Goal: Obtain resource: Obtain resource

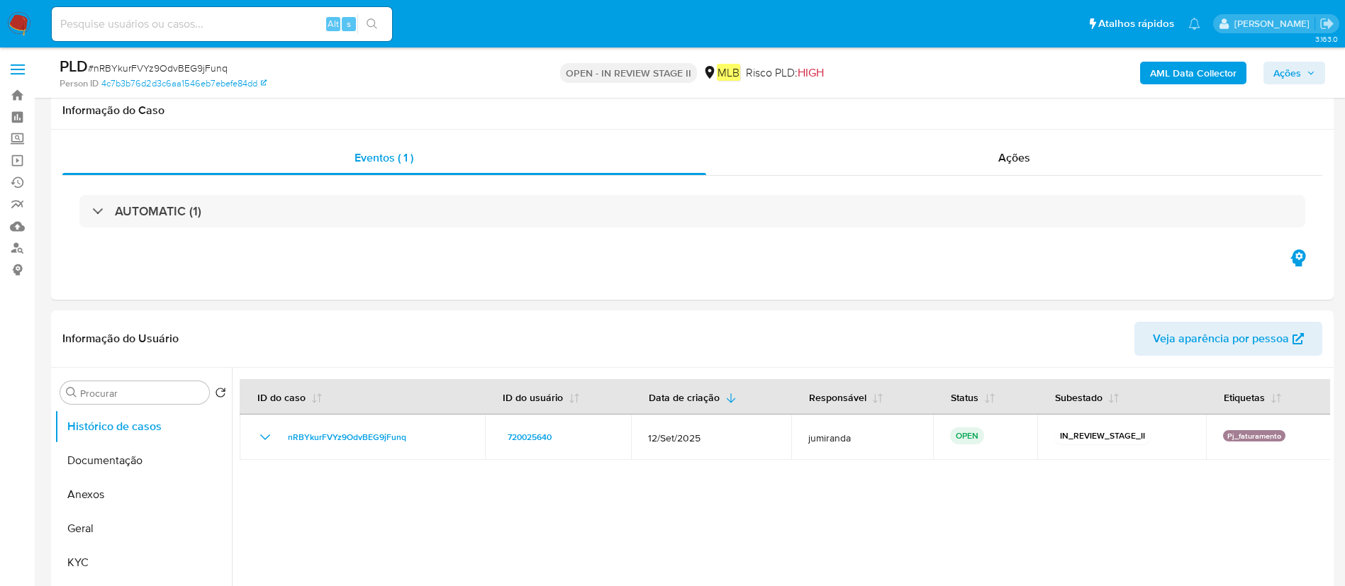
scroll to position [1276, 0]
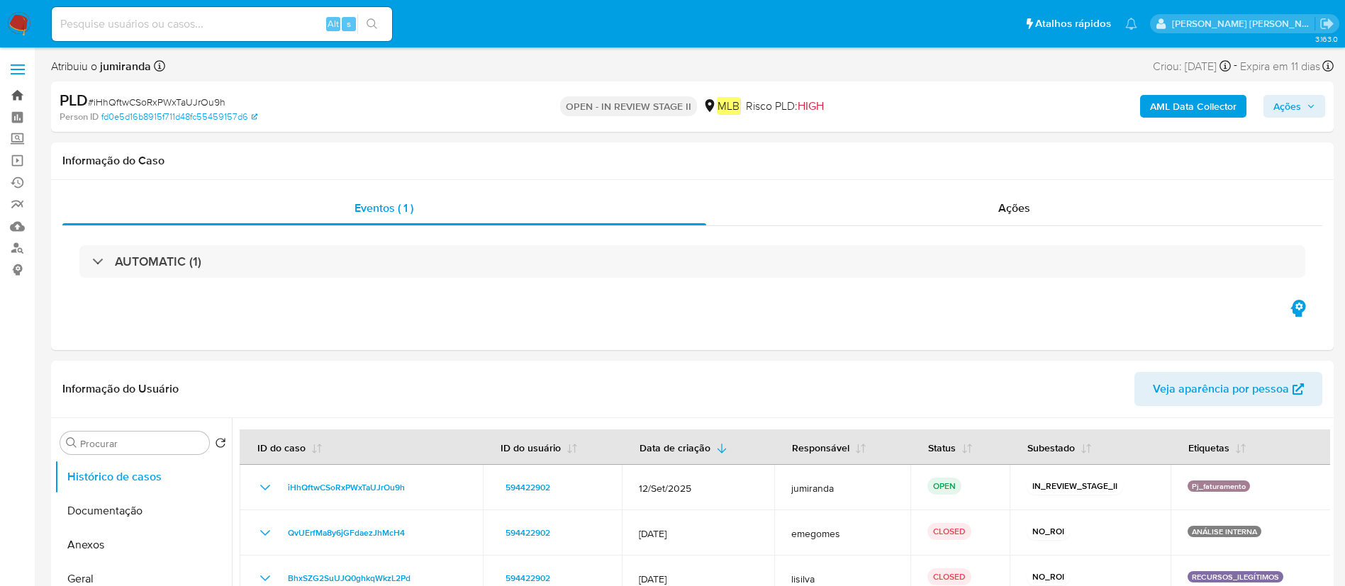
click at [17, 101] on link "Bandeja" at bounding box center [84, 95] width 169 height 22
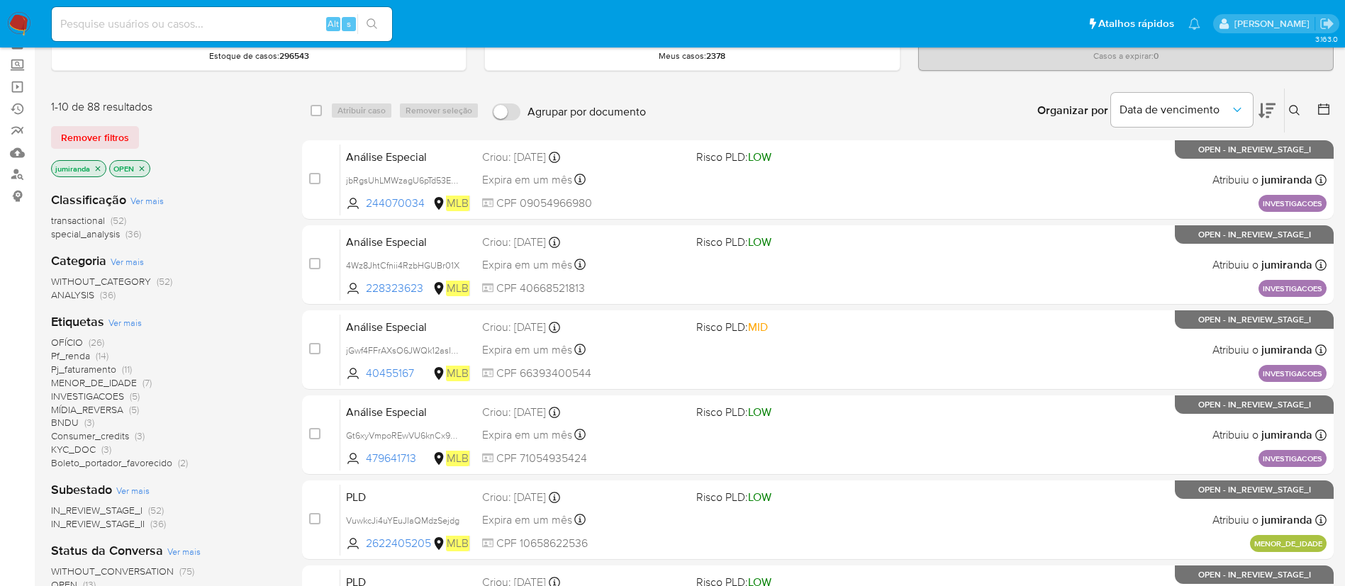
scroll to position [106, 0]
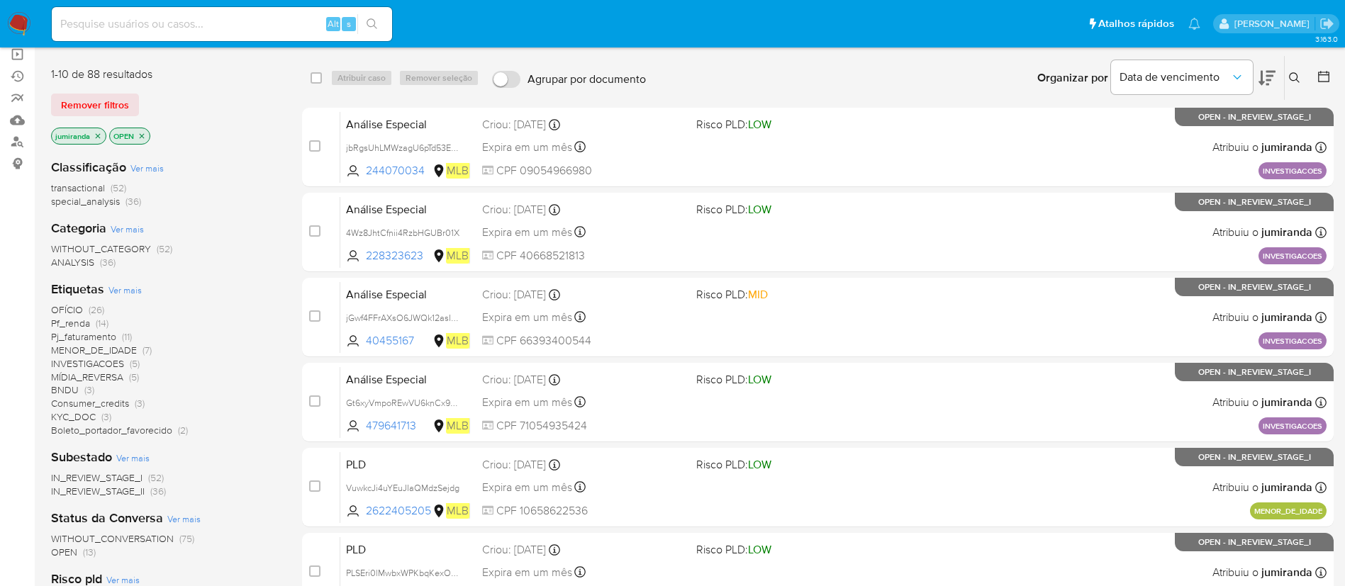
click at [1323, 80] on icon at bounding box center [1323, 76] width 14 height 14
click at [1327, 68] on div at bounding box center [1321, 78] width 26 height 44
click at [1322, 73] on icon at bounding box center [1323, 76] width 14 height 14
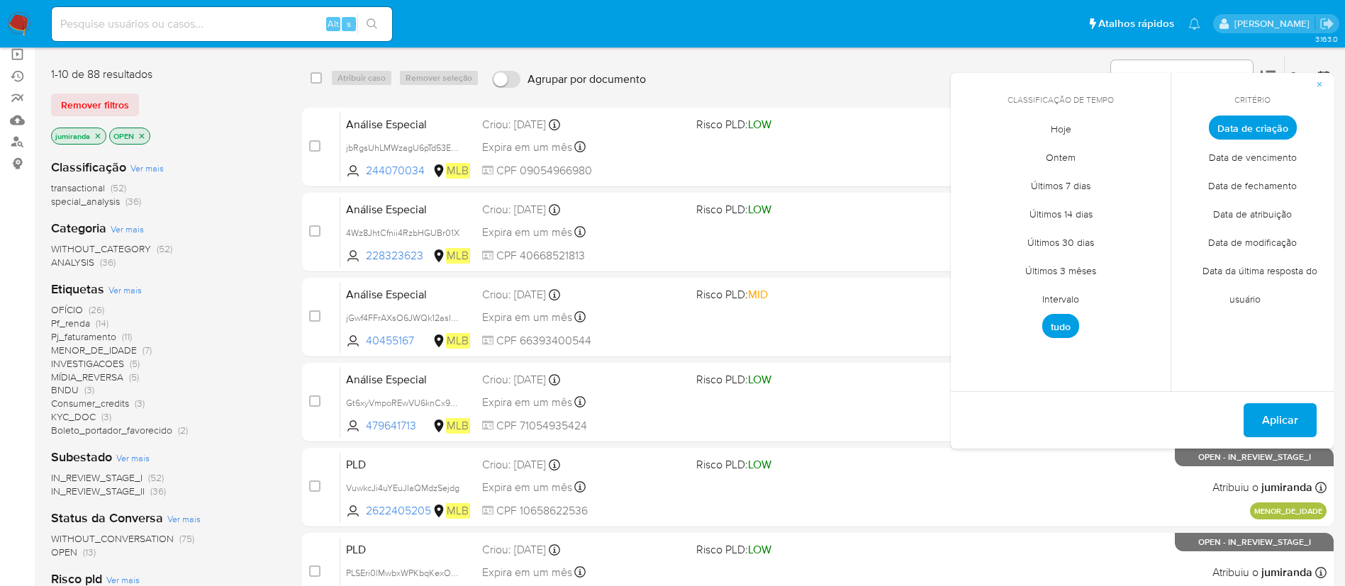
click at [1071, 303] on span "Intervalo" at bounding box center [1060, 298] width 67 height 29
click at [973, 156] on icon "Mes anterior" at bounding box center [972, 153] width 17 height 17
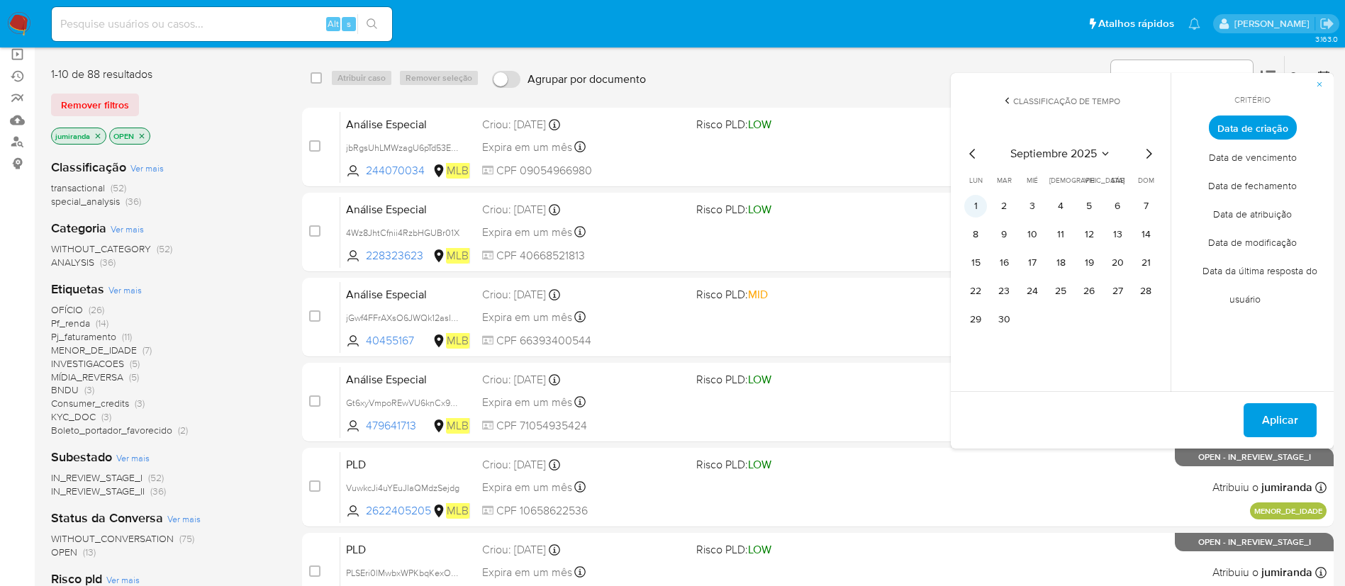
click at [975, 212] on button "1" at bounding box center [975, 206] width 23 height 23
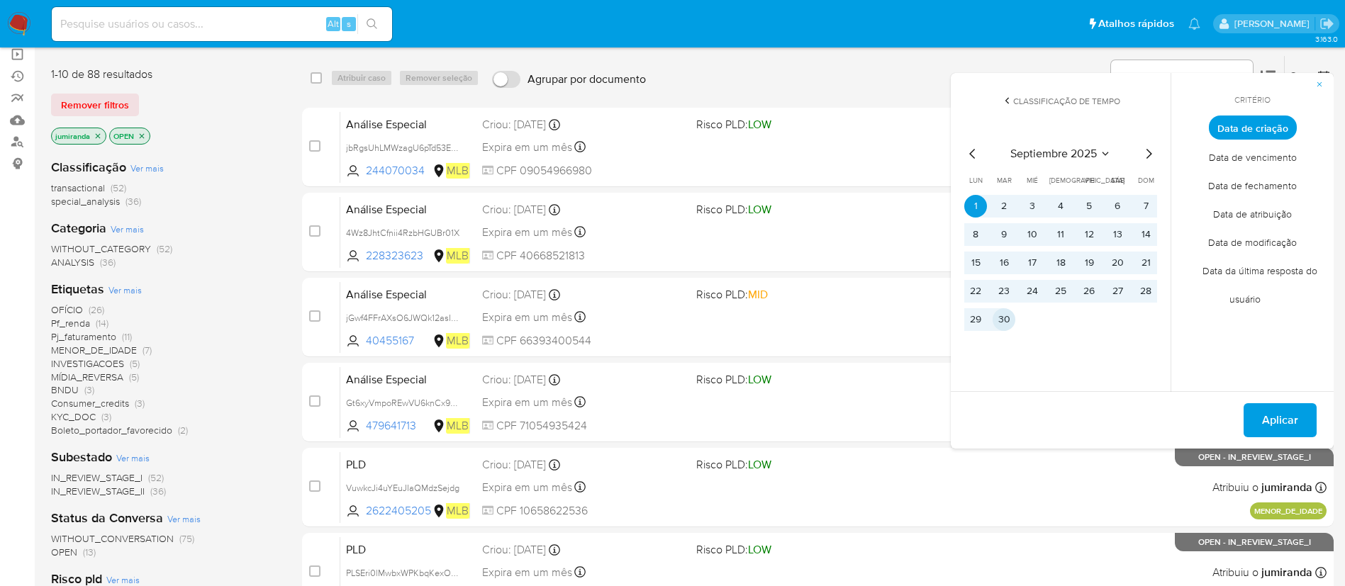
click at [1006, 318] on button "30" at bounding box center [1003, 319] width 23 height 23
click at [1254, 417] on button "Aplicar" at bounding box center [1279, 420] width 73 height 34
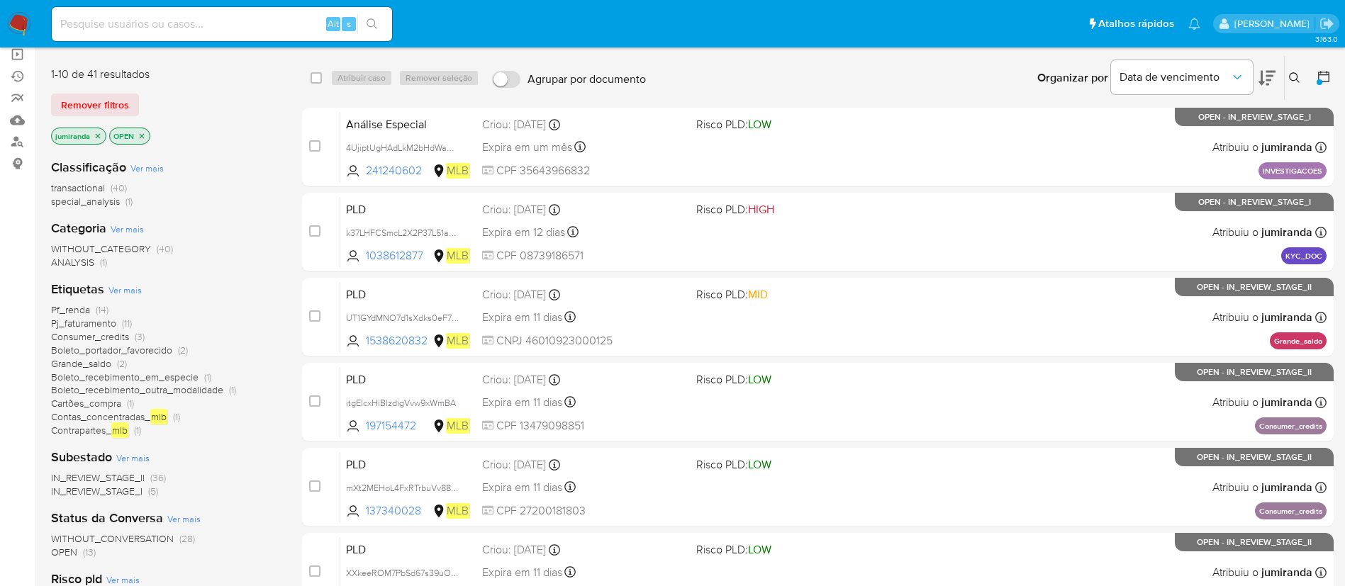
click at [79, 310] on span "Pf_renda" at bounding box center [70, 310] width 39 height 14
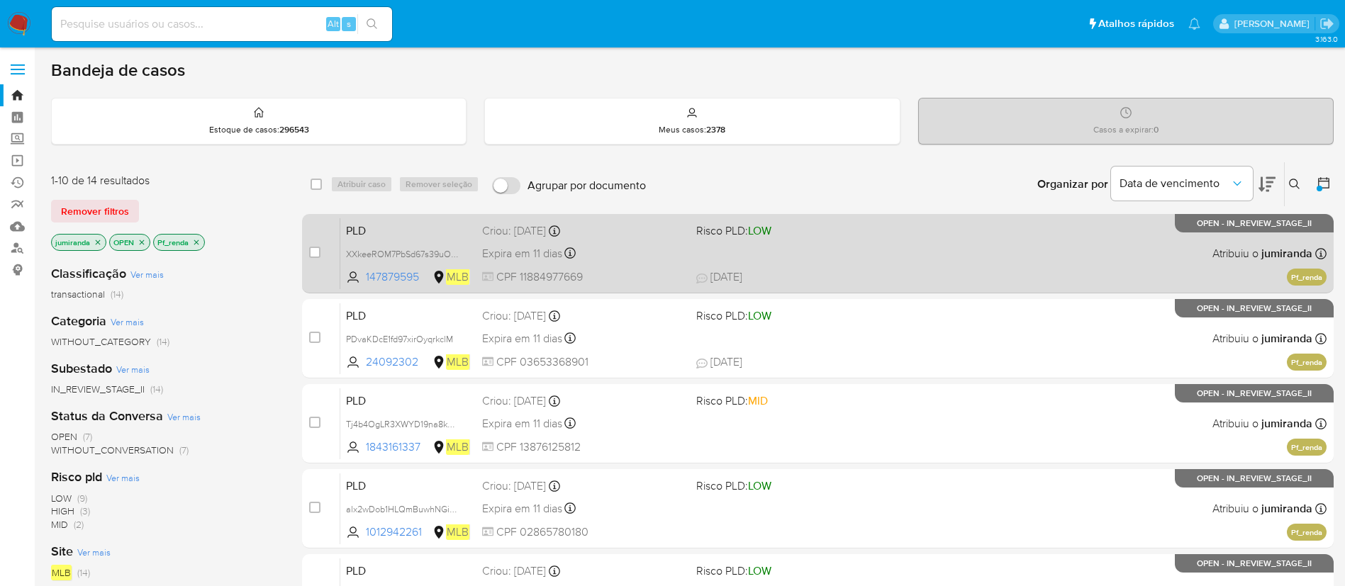
click at [809, 250] on div "PLD XXkeeROM7PbSd67s39uOWv9E 147879595 MLB Risco PLD: LOW Criou: 12/09/2025 Cri…" at bounding box center [833, 254] width 986 height 72
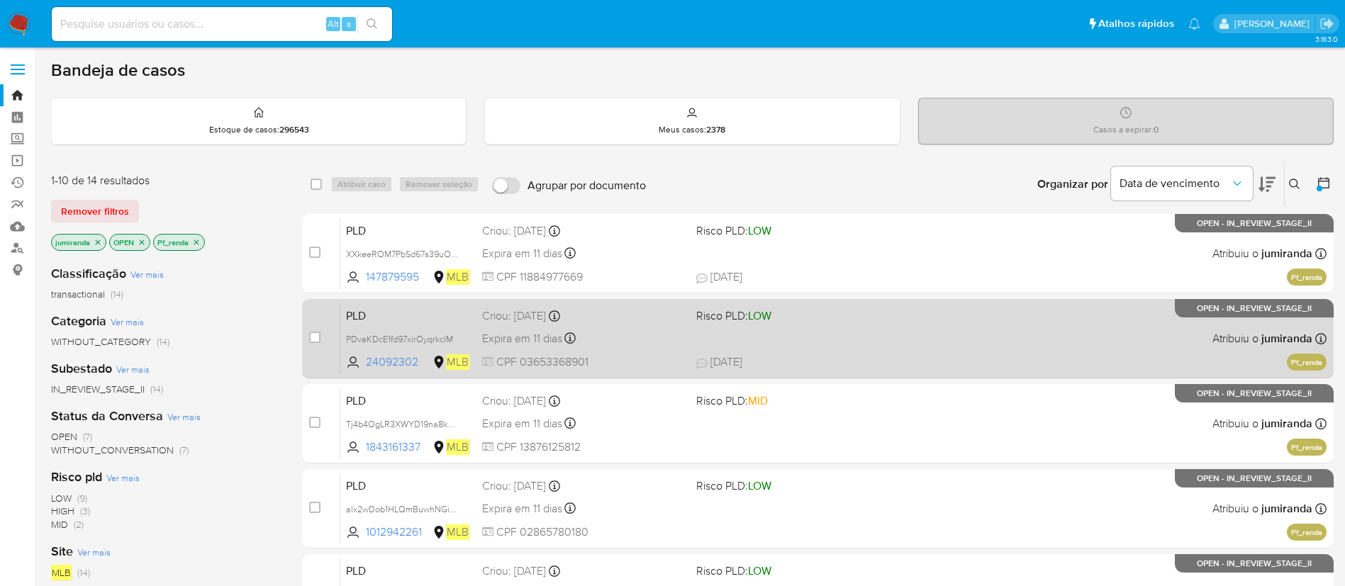
click at [748, 344] on div "PLD PDvaKDcE1fd97xirOyqrkclM 24092302 MLB Risco PLD: LOW Criou: 12/09/2025 Crio…" at bounding box center [833, 339] width 986 height 72
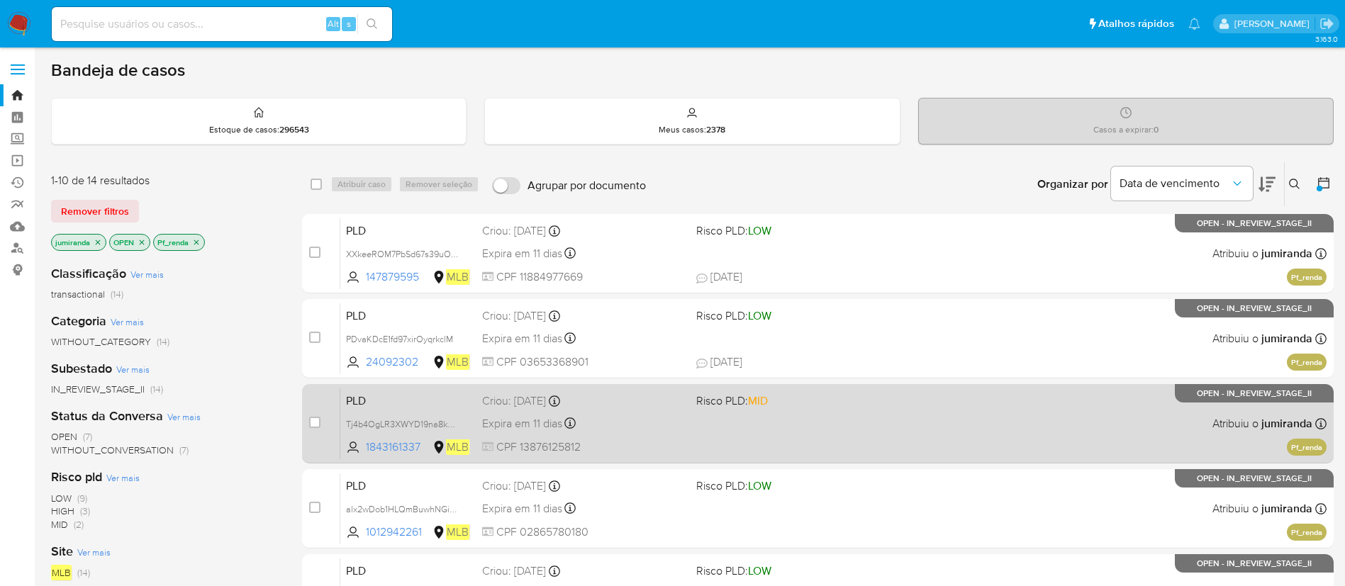
click at [823, 431] on div "PLD Tj4b4OgLR3XWYD19na8kWhre 1843161337 MLB Risco PLD: MID Criou: 12/09/2025 Cr…" at bounding box center [833, 424] width 986 height 72
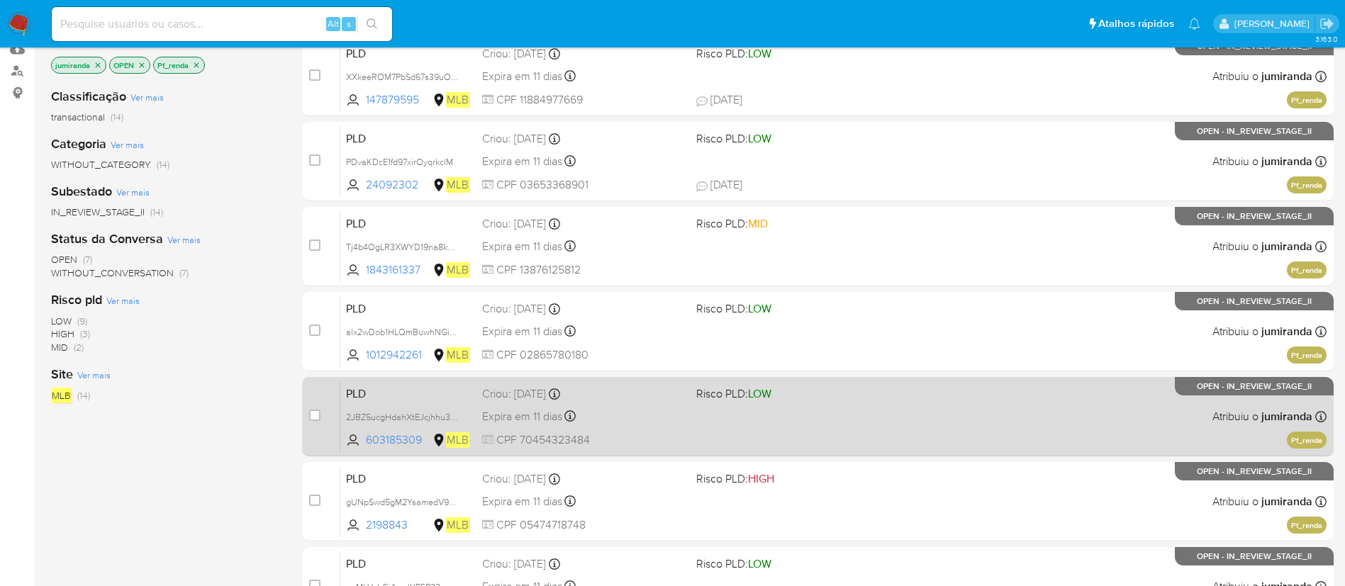
scroll to position [213, 0]
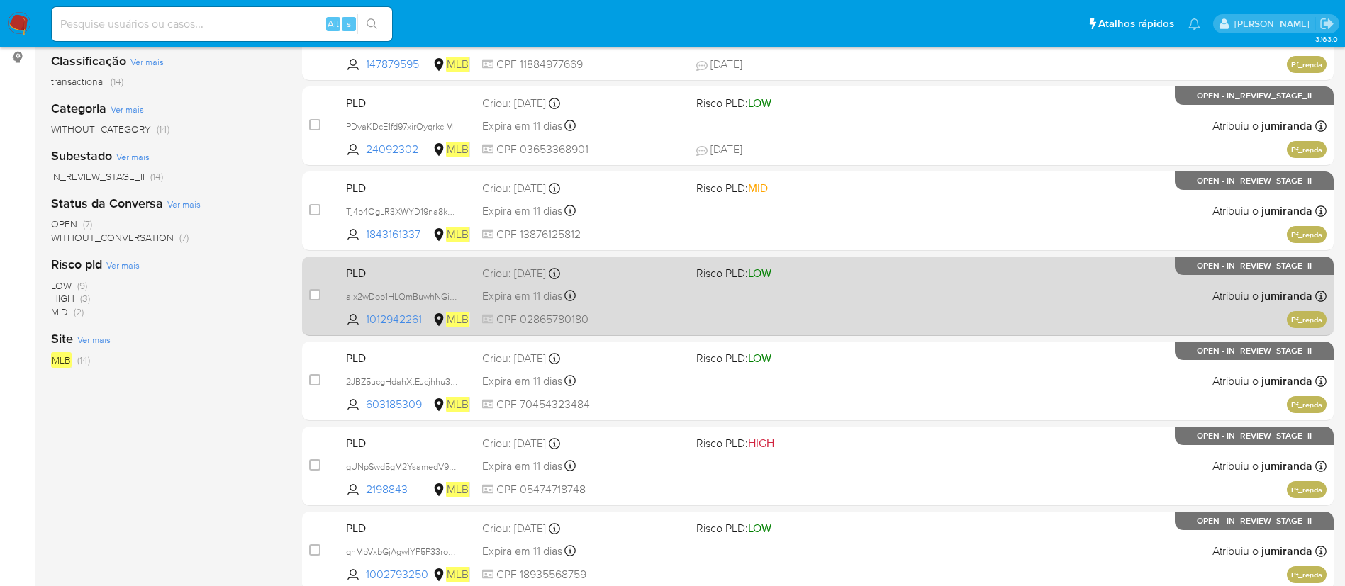
click at [775, 273] on span "Risco PLD: LOW" at bounding box center [797, 272] width 203 height 18
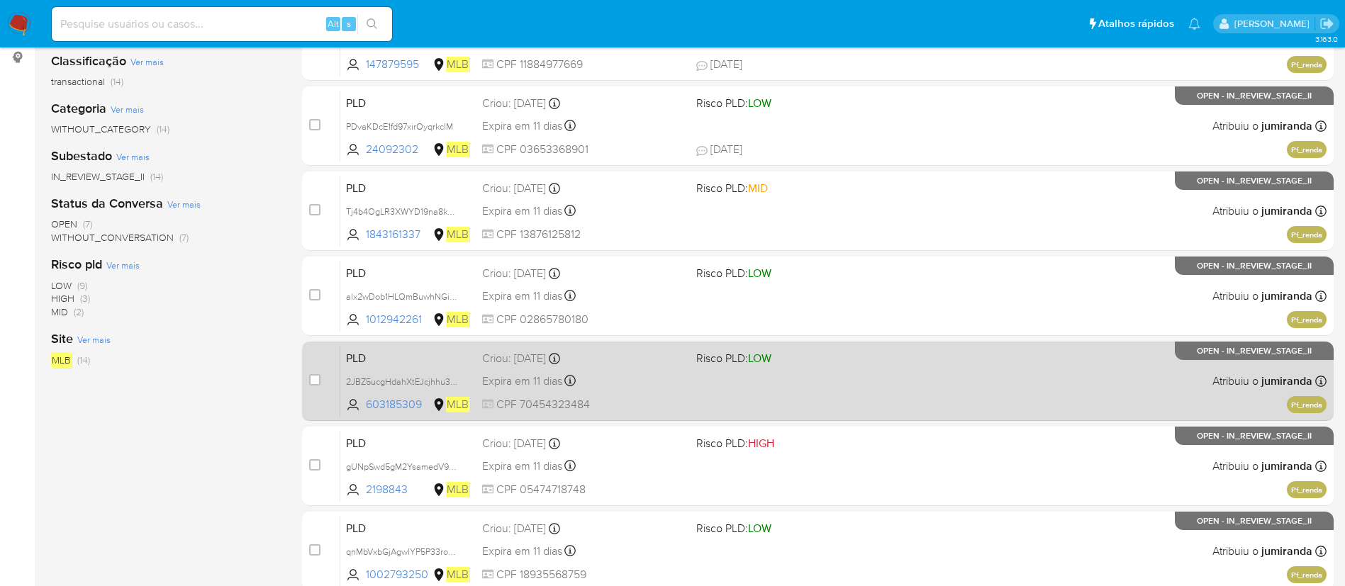
click at [783, 402] on div "PLD 2JBZ5ucgHdahXtEJcjhhu3ND 603185309 MLB Risco PLD: LOW Criou: 12/09/2025 Cri…" at bounding box center [833, 381] width 986 height 72
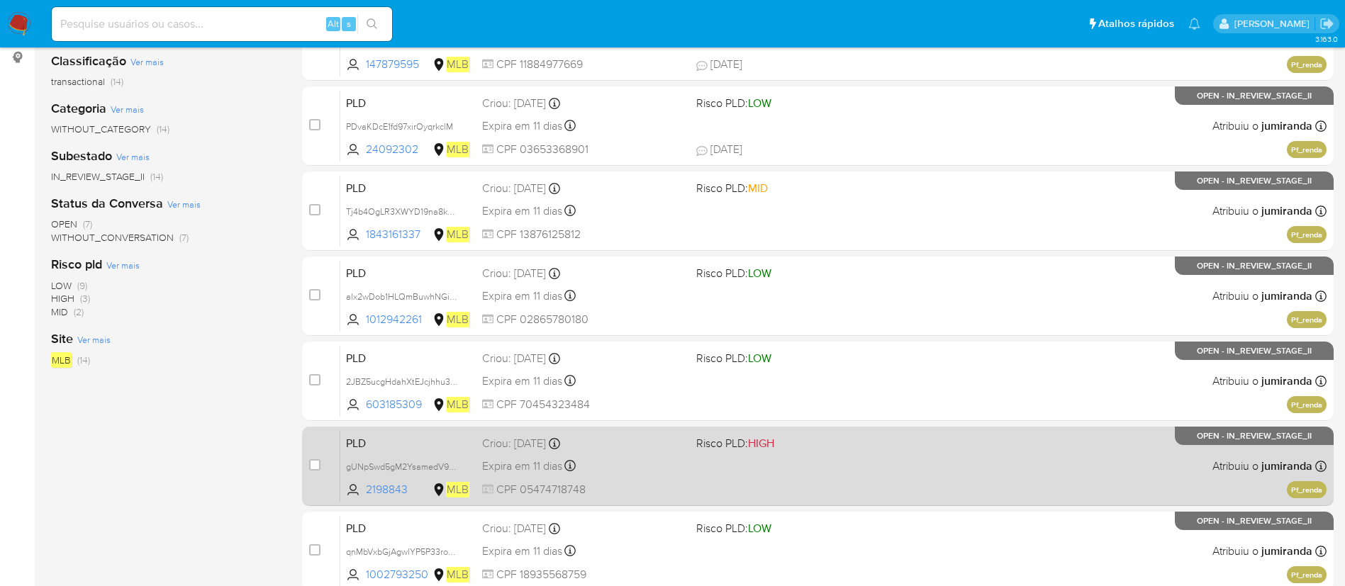
click at [761, 467] on div "PLD gUNpSwd5gM2YsamedV9brOQg 2198843 MLB Risco PLD: HIGH Criou: 12/09/2025 Crio…" at bounding box center [833, 466] width 986 height 72
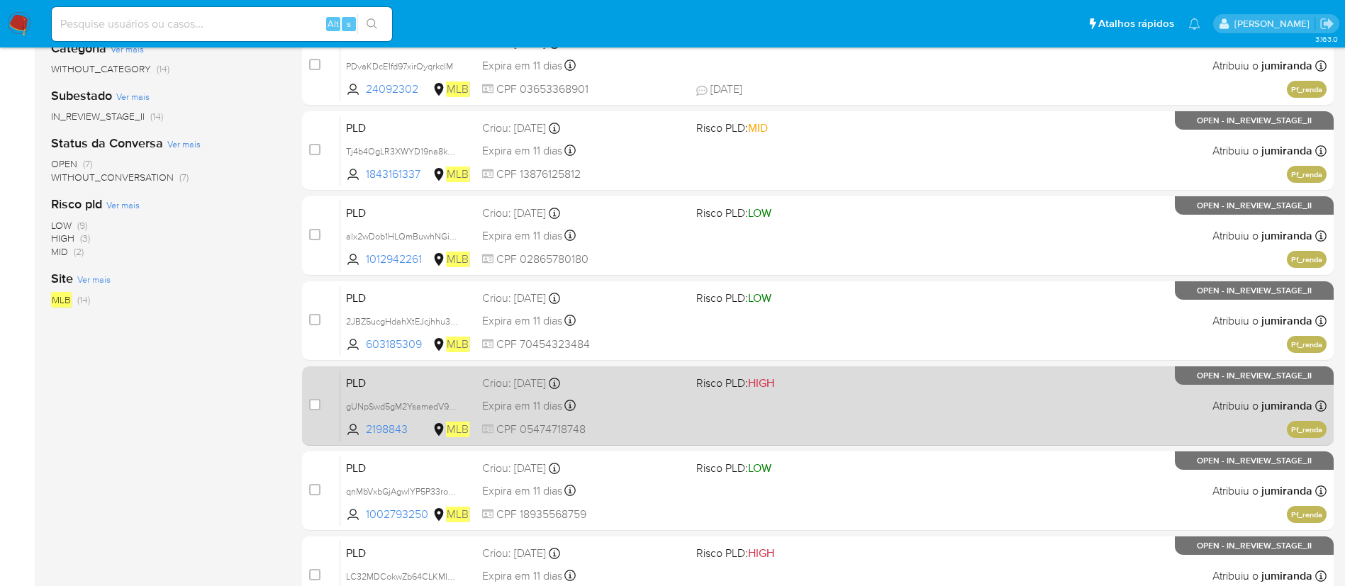
scroll to position [425, 0]
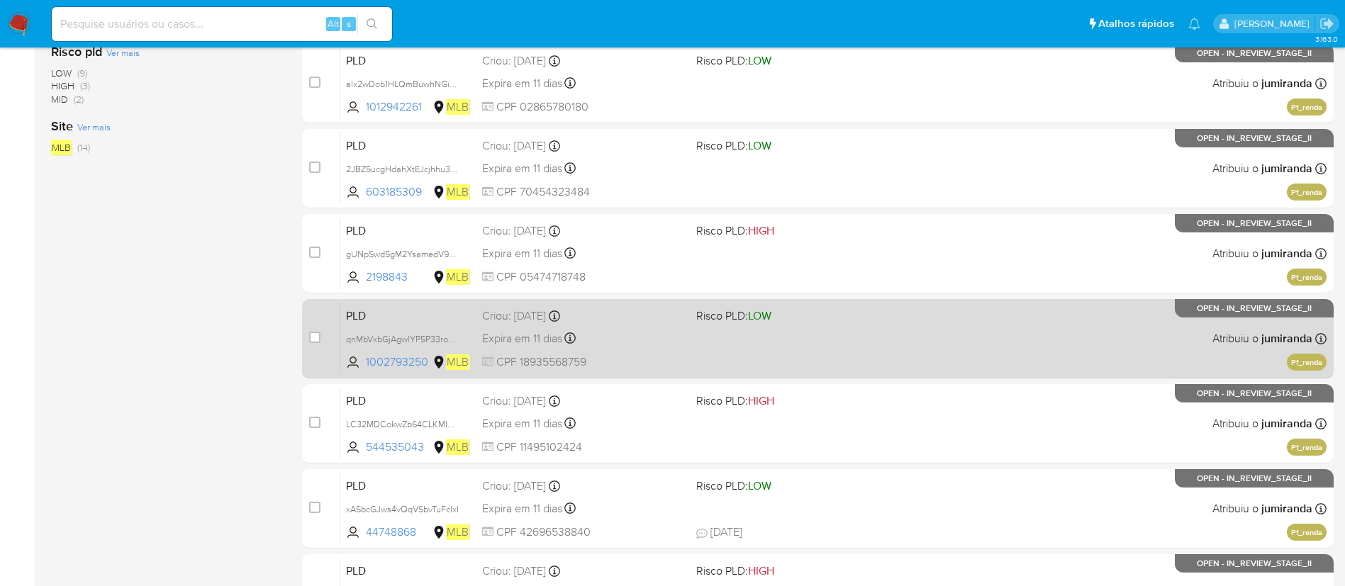
click at [763, 332] on div "PLD qnMbVxbGjAgwlYP5P33roysA 1002793250 MLB Risco PLD: LOW Criou: 12/09/2025 Cr…" at bounding box center [833, 339] width 986 height 72
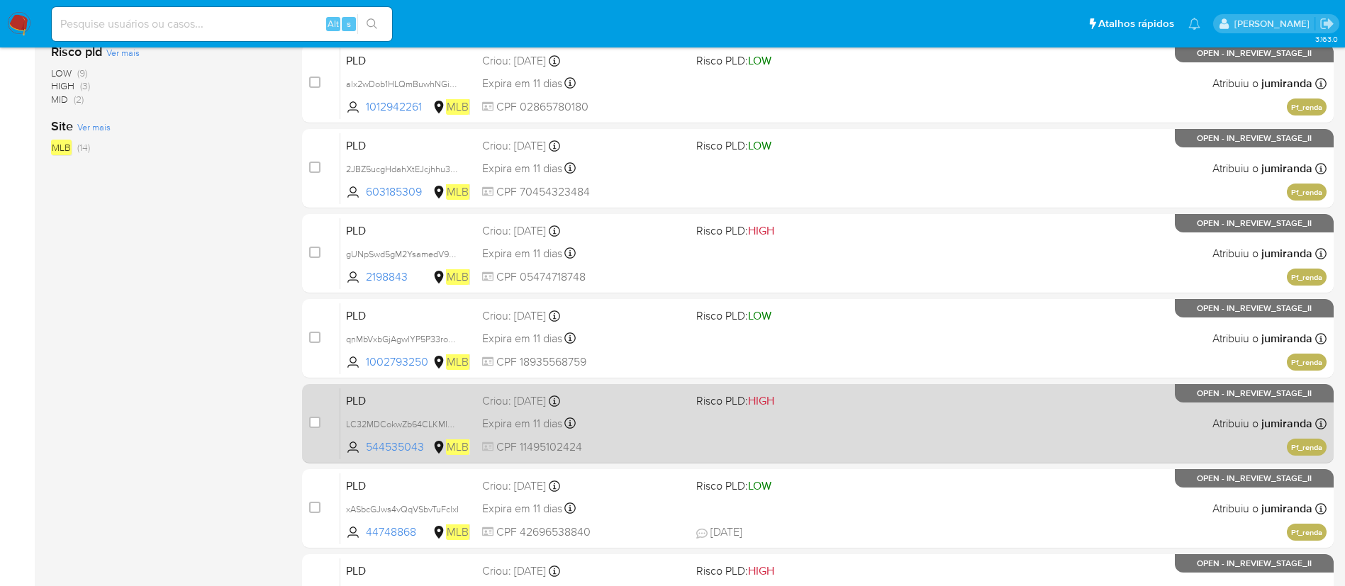
click at [775, 443] on div "PLD LC32MDCokwZb64CLKMI9fXwU 544535043 MLB Risco PLD: HIGH Criou: 12/09/2025 Cr…" at bounding box center [833, 424] width 986 height 72
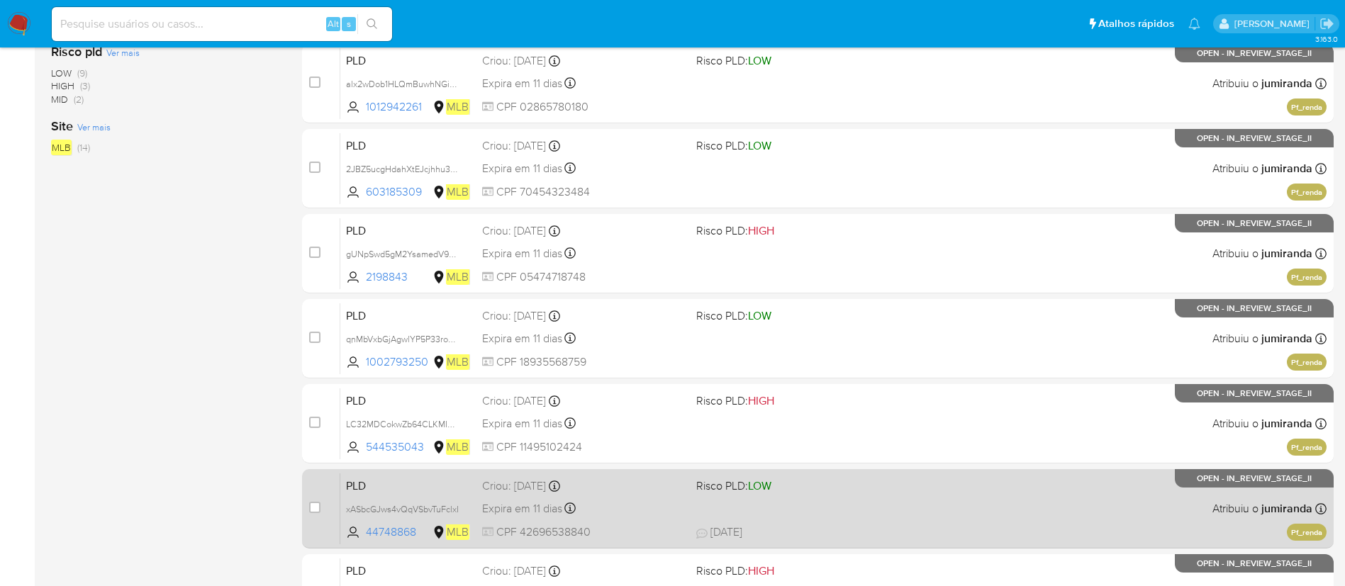
click at [766, 514] on div "PLD xASbcGJws4vQqVSbvTuFclxI 44748868 MLB Risco PLD: LOW Criou: 12/09/2025 Crio…" at bounding box center [833, 509] width 986 height 72
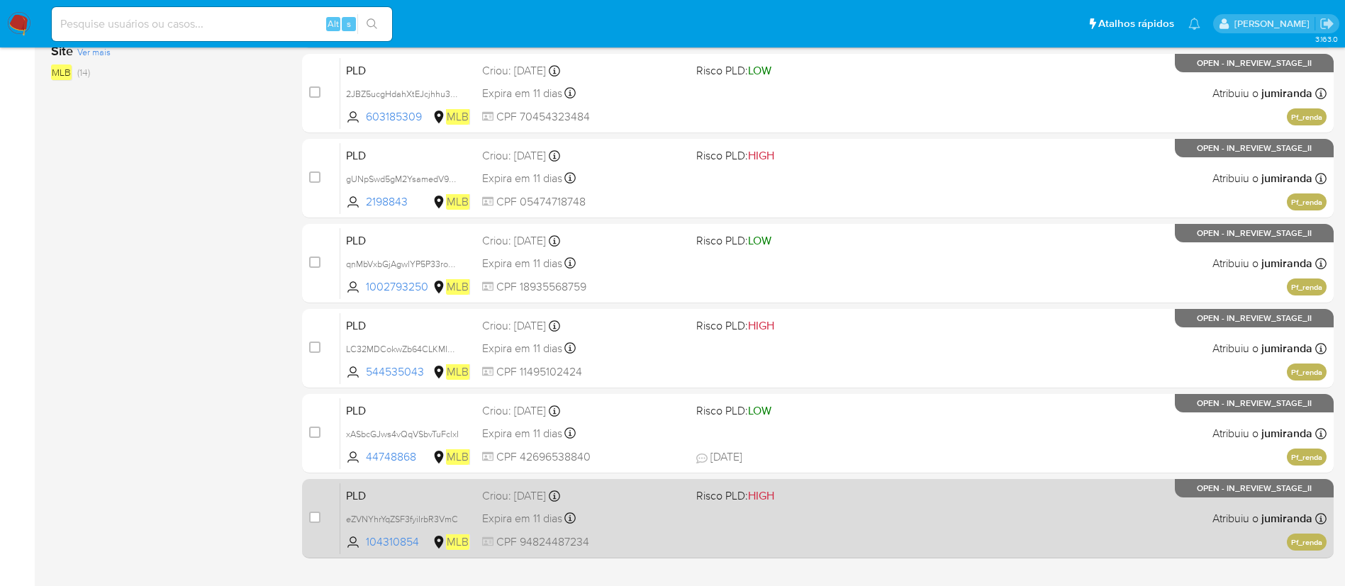
click at [788, 517] on span at bounding box center [797, 518] width 203 height 3
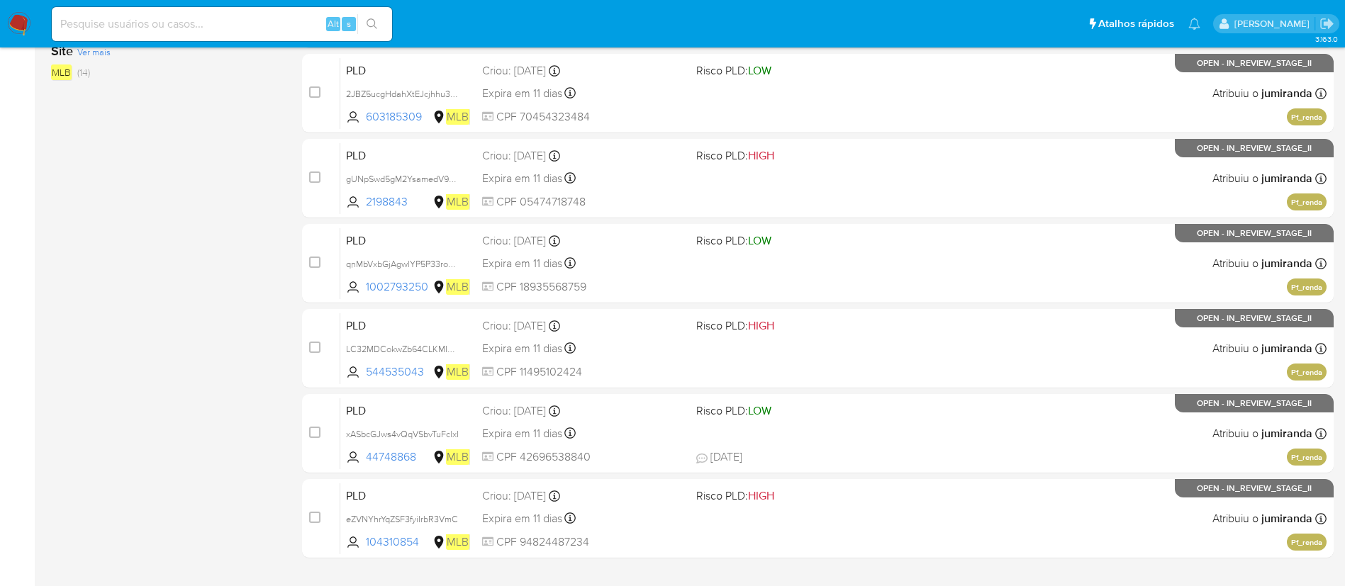
scroll to position [584, 0]
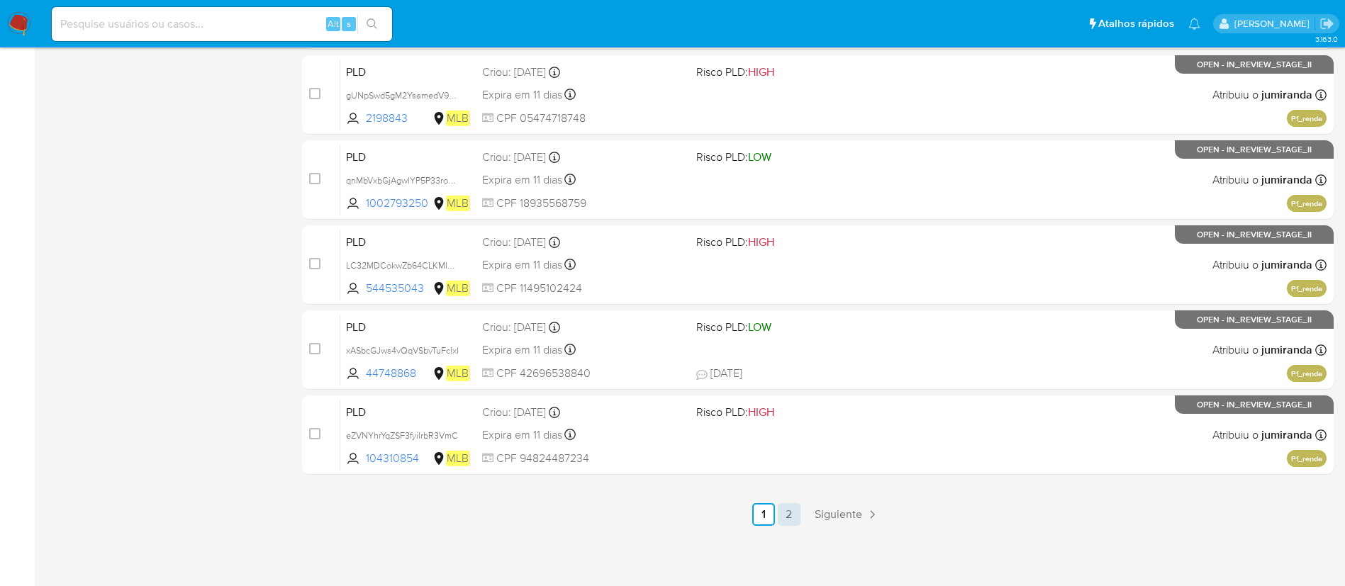
click at [789, 522] on link "2" at bounding box center [789, 514] width 23 height 23
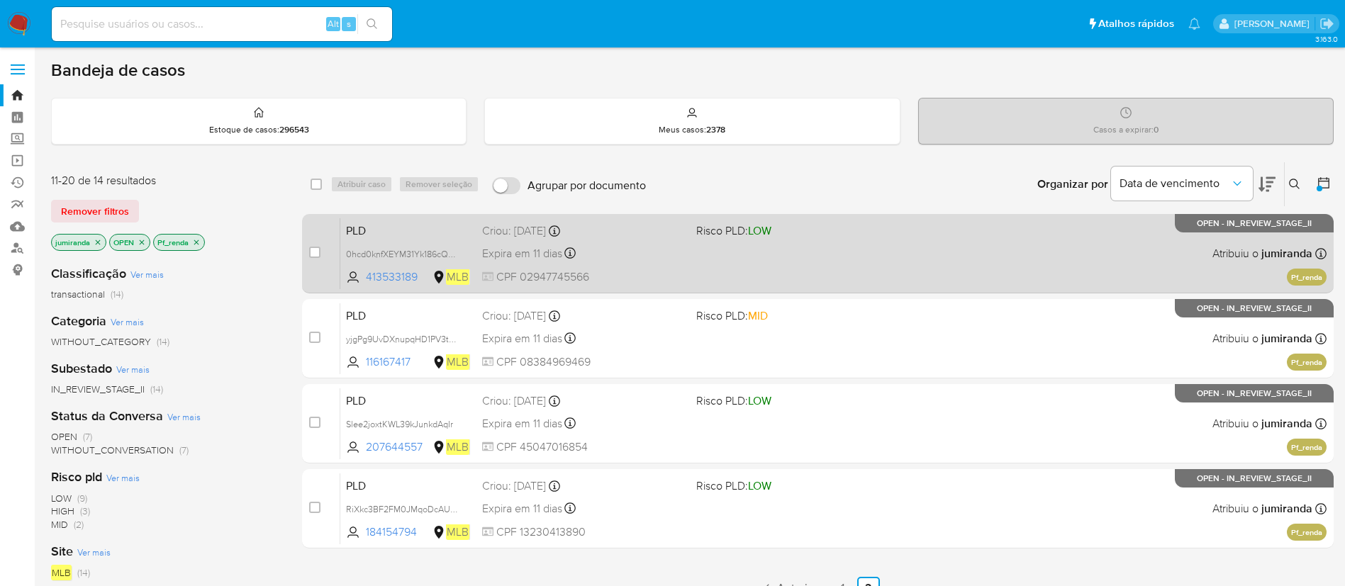
click at [698, 246] on div "PLD 0hcd0knfXEYM31Yk186cQ5Zw 413533189 MLB Risco PLD: LOW Criou: 12/09/2025 Cri…" at bounding box center [833, 254] width 986 height 72
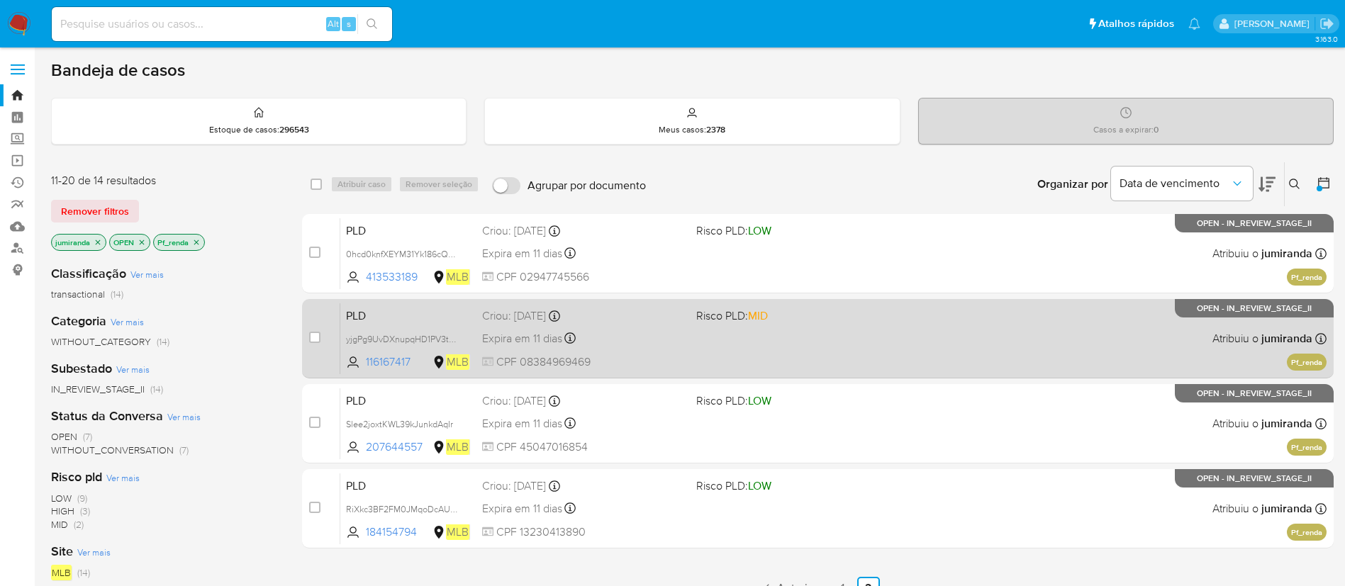
click at [646, 335] on div "Expira em 11 dias Expira em 27/10/2025 00:14:11" at bounding box center [583, 338] width 203 height 19
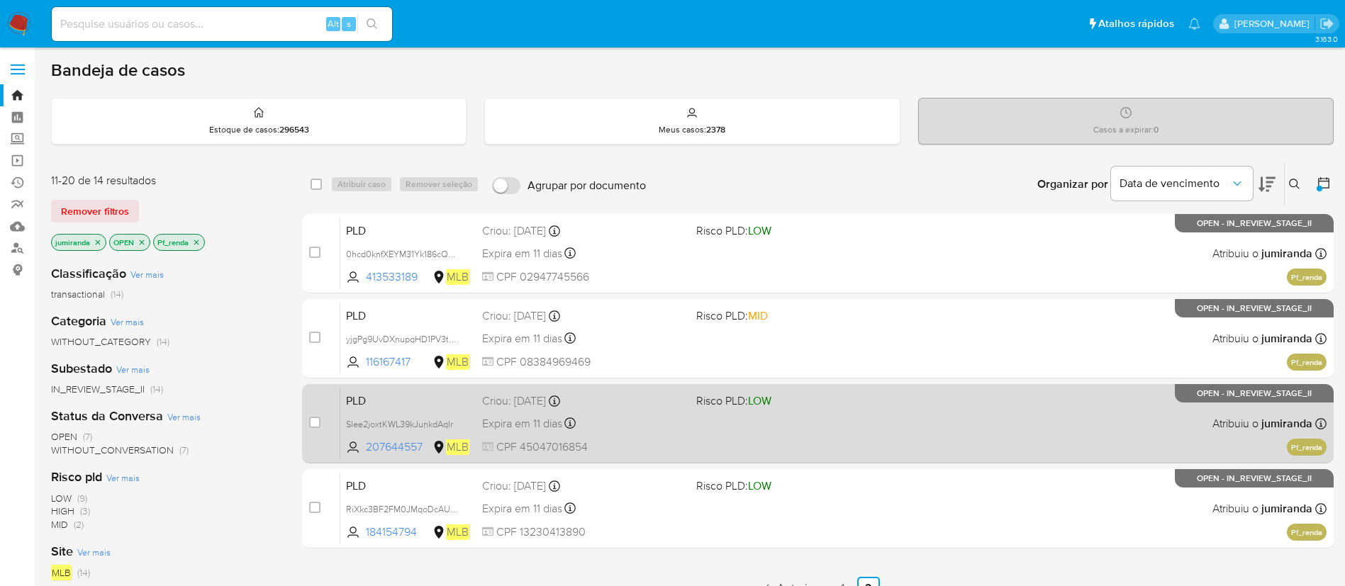
click at [621, 420] on div "Expira em 11 dias Expira em 27/10/2025 00:09:32" at bounding box center [583, 423] width 203 height 19
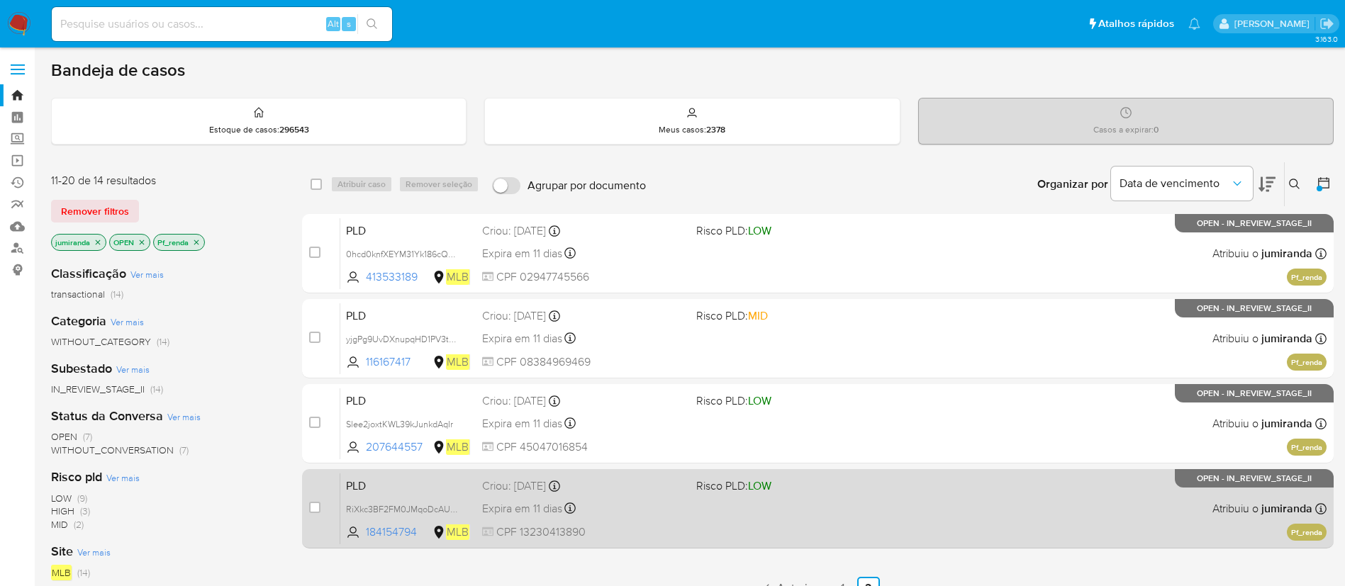
click at [604, 493] on div "Criou: 12/09/2025 Criou: 12/09/2025 00:08:28" at bounding box center [583, 486] width 203 height 16
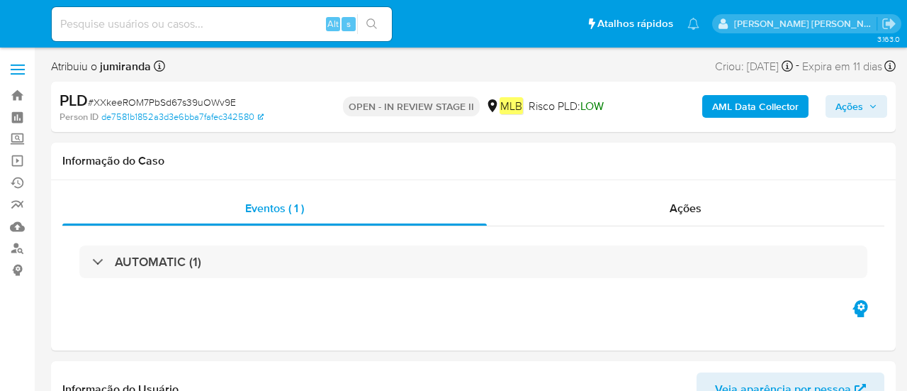
select select "10"
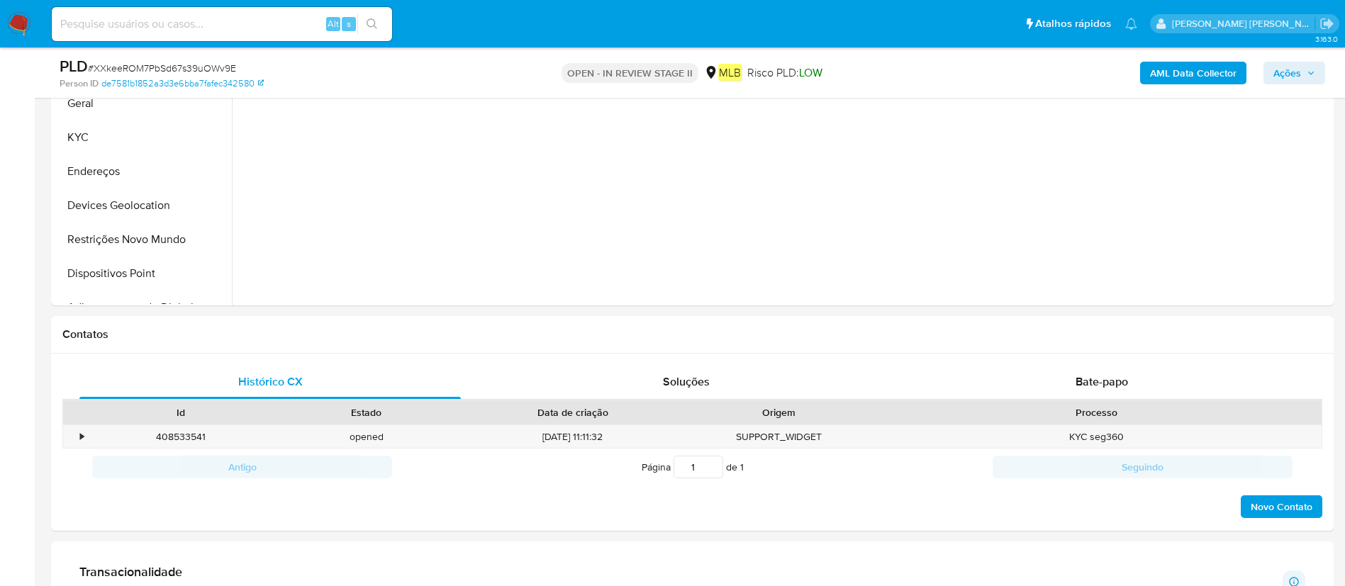
scroll to position [684, 0]
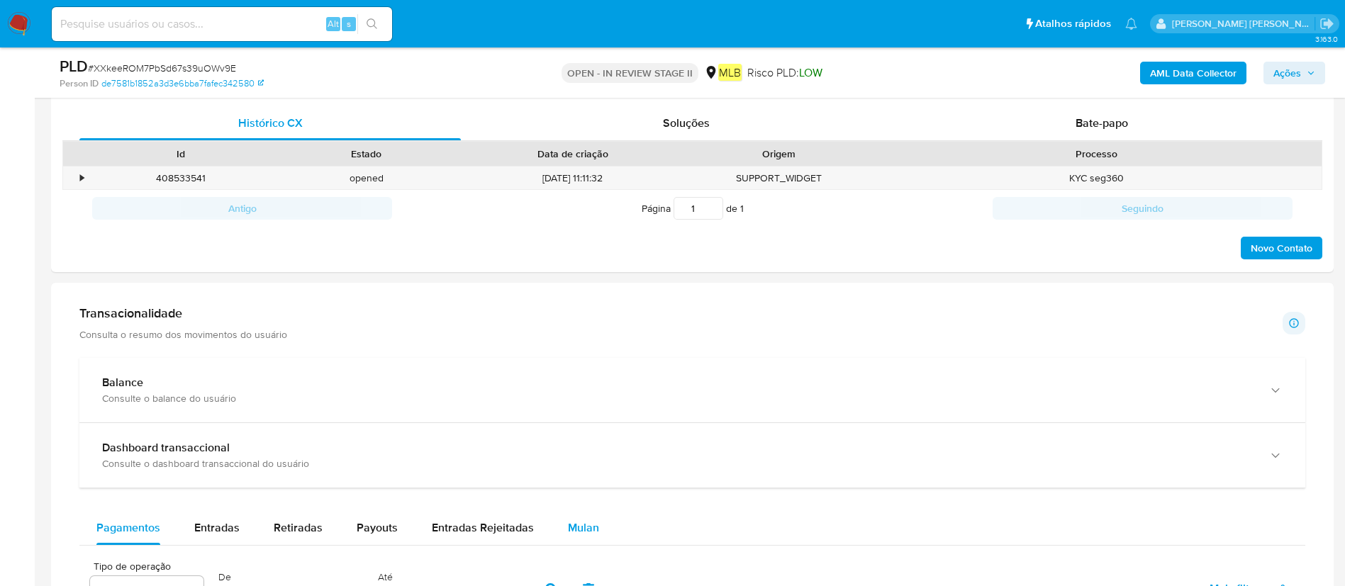
click at [595, 390] on button "Mulan" at bounding box center [583, 528] width 65 height 34
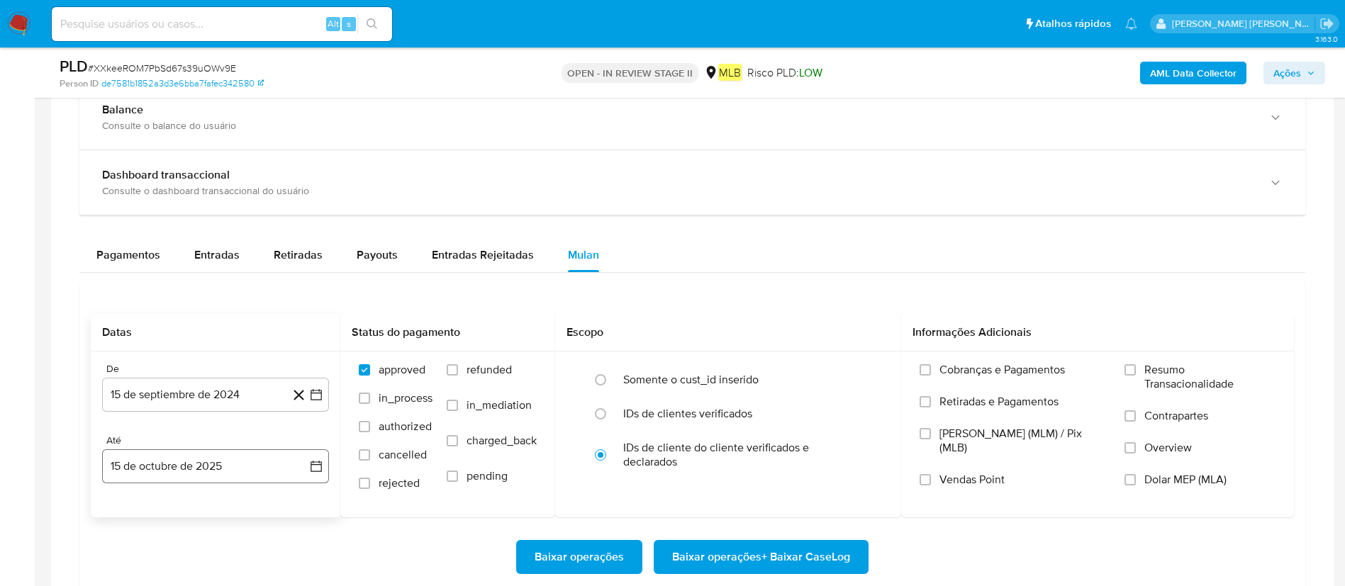
scroll to position [1169, 0]
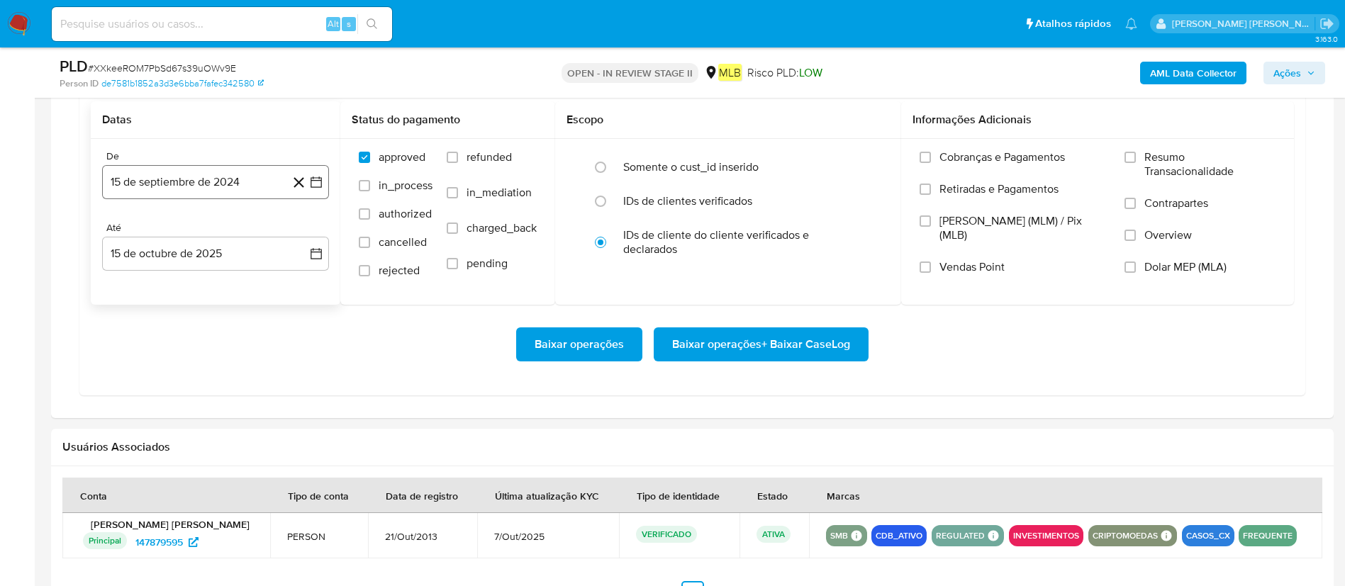
click at [220, 159] on div "De" at bounding box center [215, 156] width 227 height 13
click at [208, 182] on button "15 de septiembre de 2024" at bounding box center [215, 182] width 227 height 34
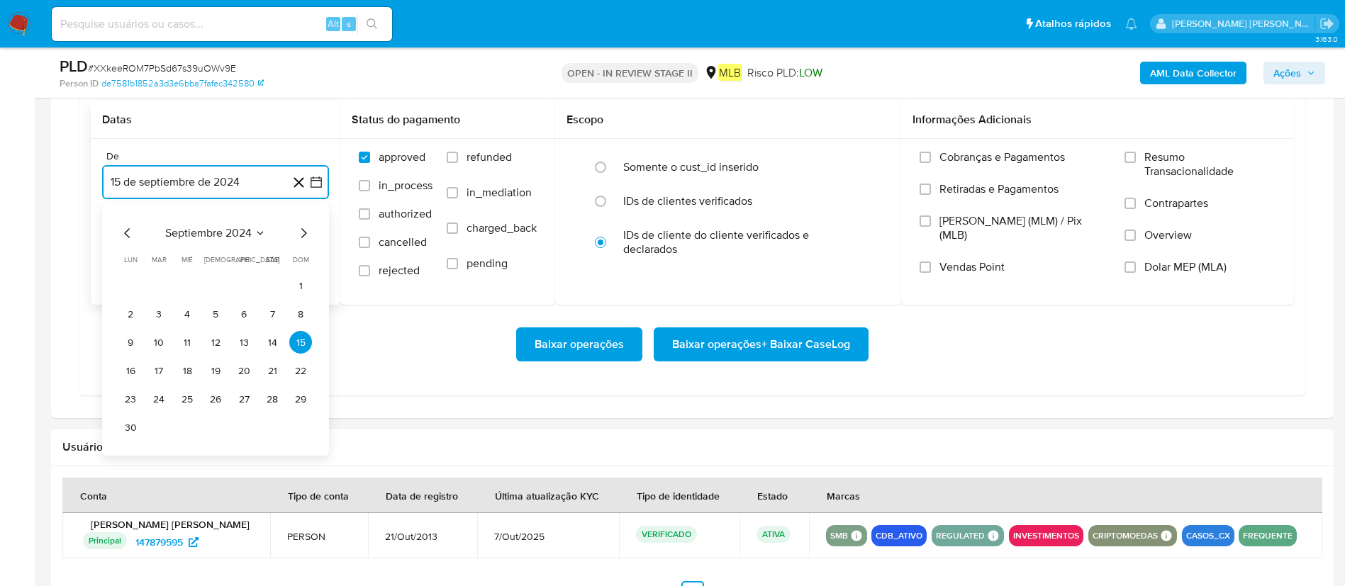
click at [247, 232] on span "septiembre 2024" at bounding box center [208, 233] width 86 height 14
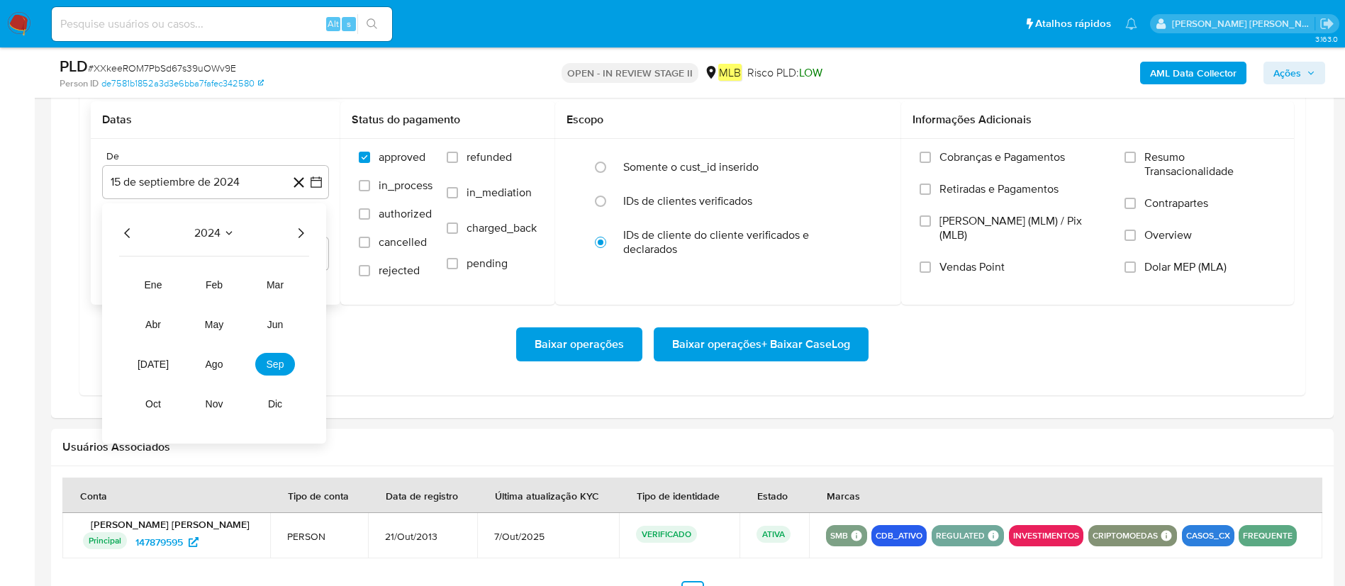
click at [301, 237] on icon "Año siguiente" at bounding box center [300, 233] width 17 height 17
click at [206, 369] on span "ago" at bounding box center [215, 364] width 18 height 11
click at [239, 285] on button "1" at bounding box center [243, 285] width 23 height 23
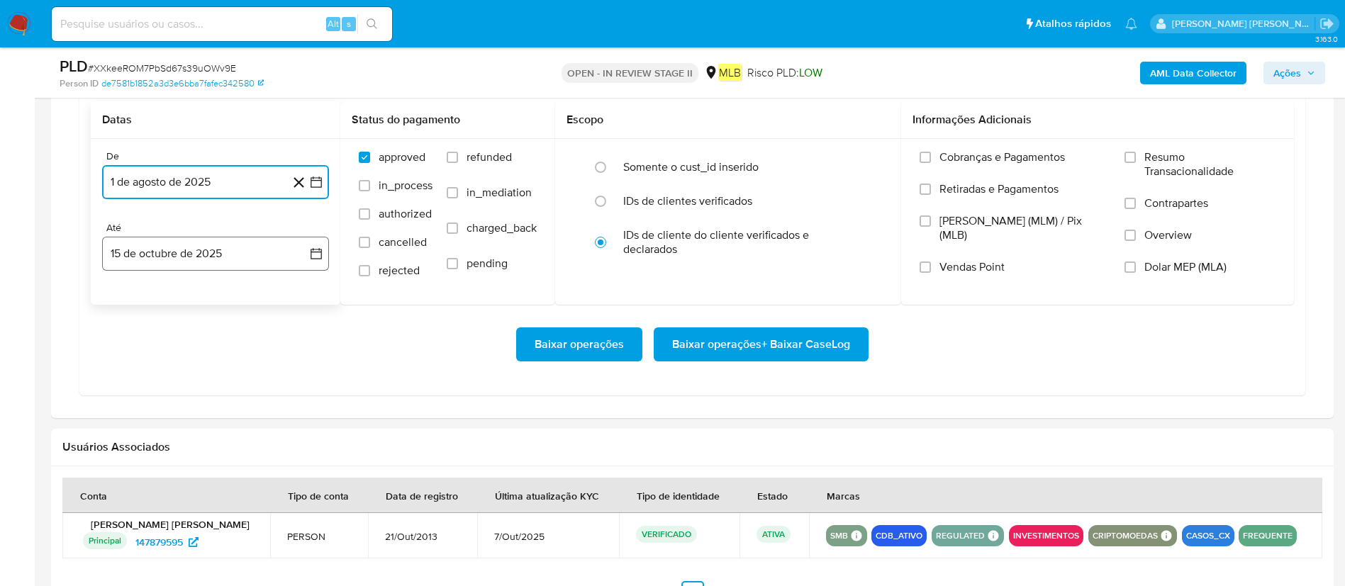
click at [252, 245] on button "15 de octubre de 2025" at bounding box center [215, 254] width 227 height 34
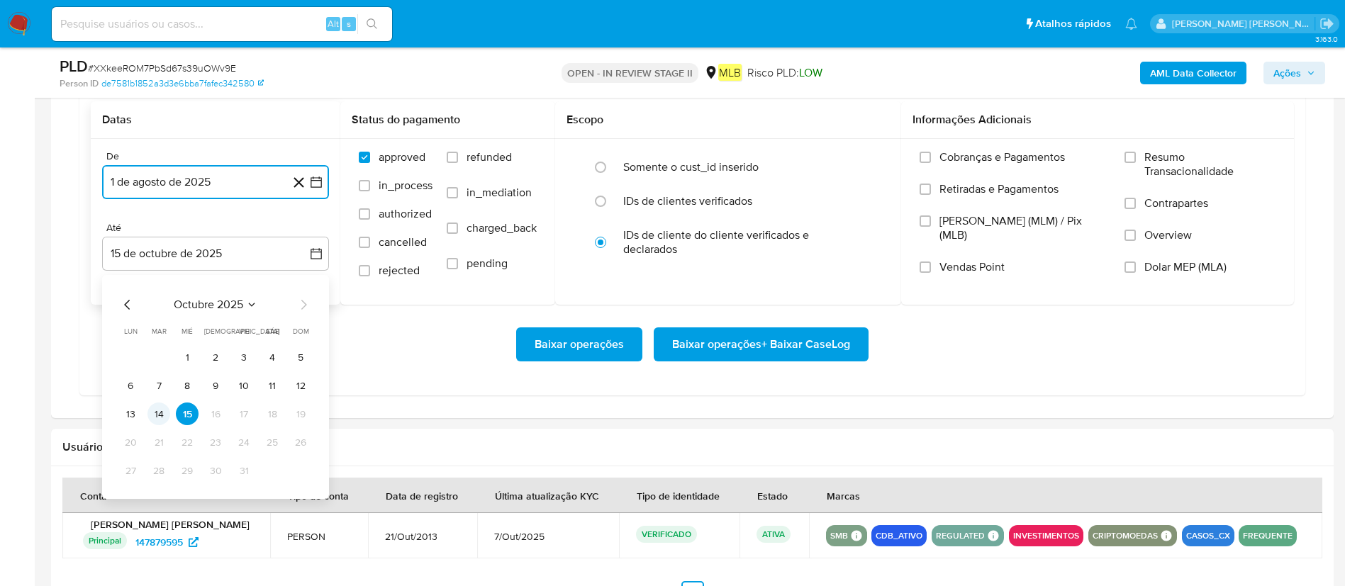
click at [157, 390] on button "14" at bounding box center [158, 414] width 23 height 23
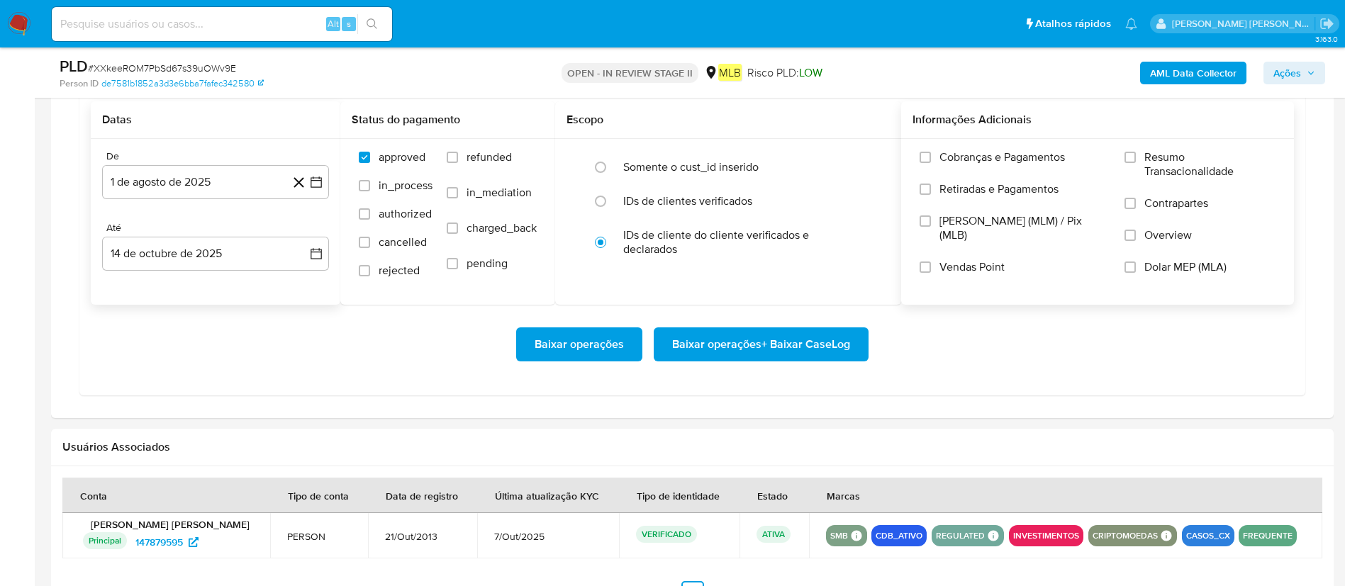
click at [907, 171] on label "Resumo Transacionalidade" at bounding box center [1199, 173] width 151 height 46
click at [907, 163] on input "Resumo Transacionalidade" at bounding box center [1129, 157] width 11 height 11
click at [747, 346] on span "Baixar operações + Baixar CaseLog" at bounding box center [761, 344] width 178 height 31
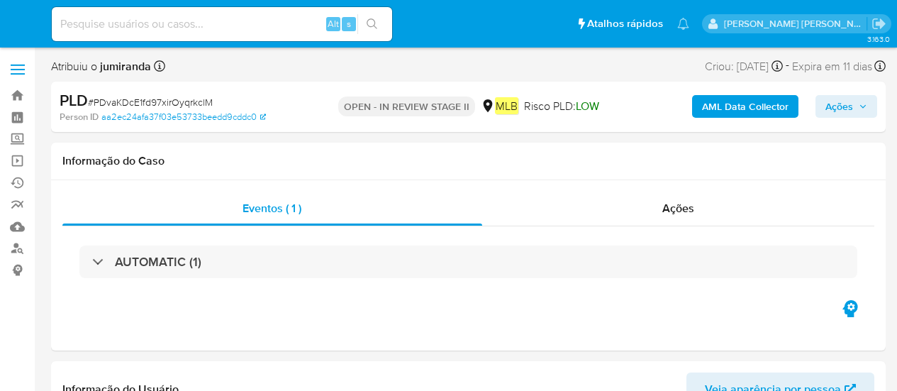
select select "10"
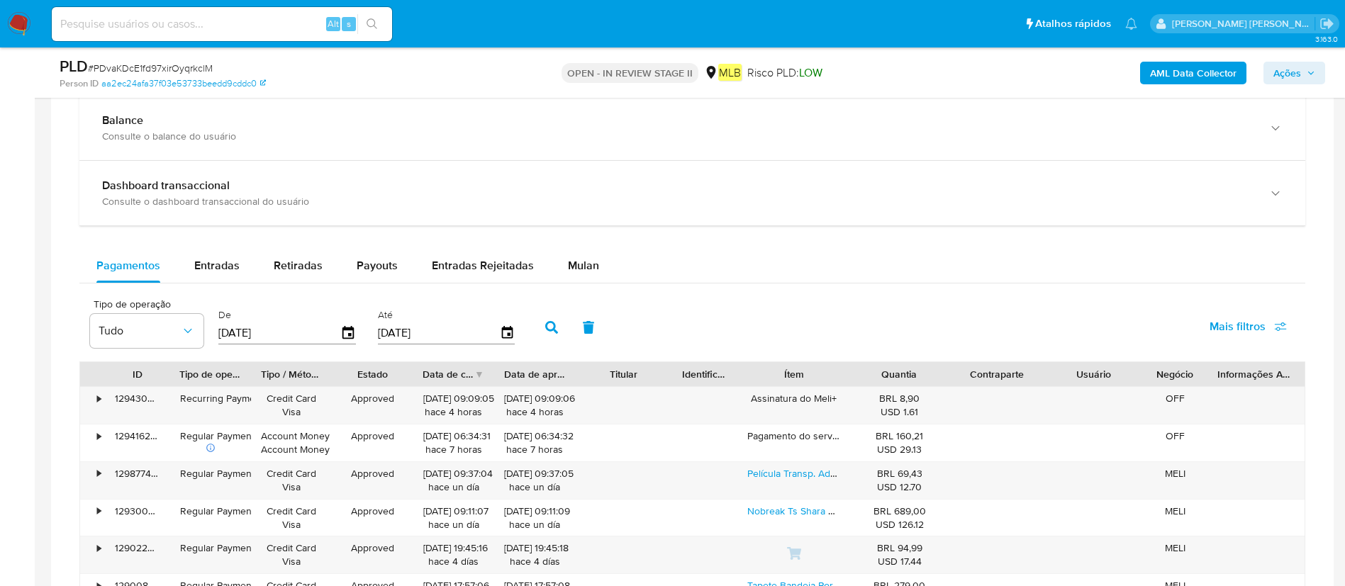
scroll to position [1063, 0]
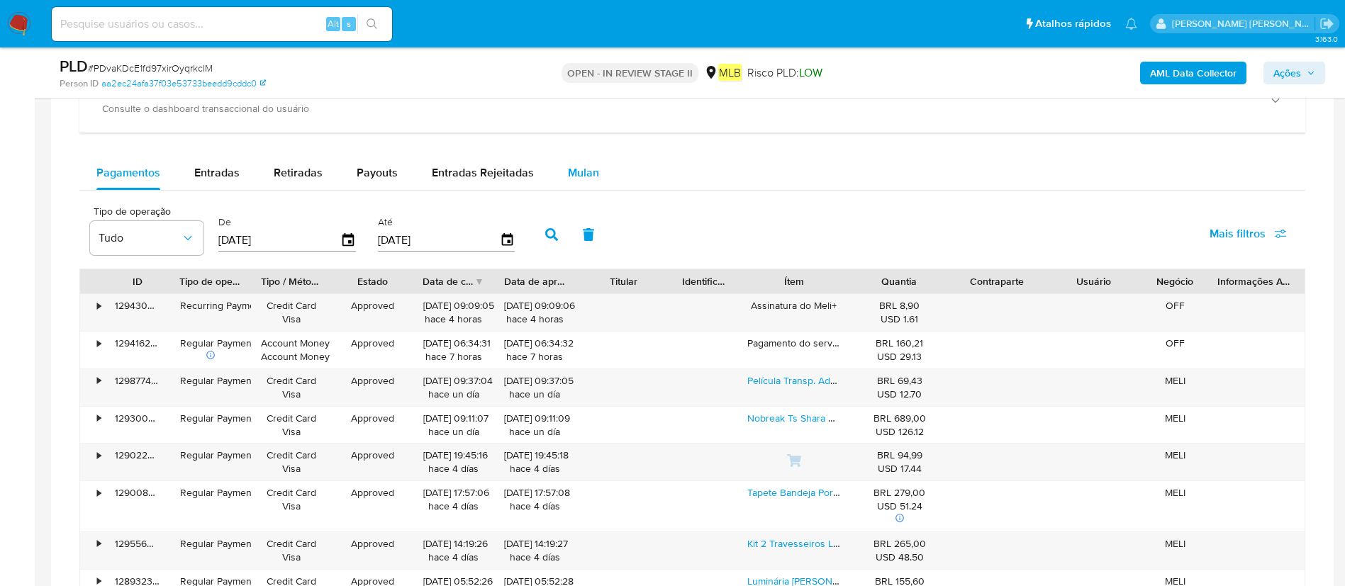
click at [568, 165] on span "Mulan" at bounding box center [583, 172] width 31 height 16
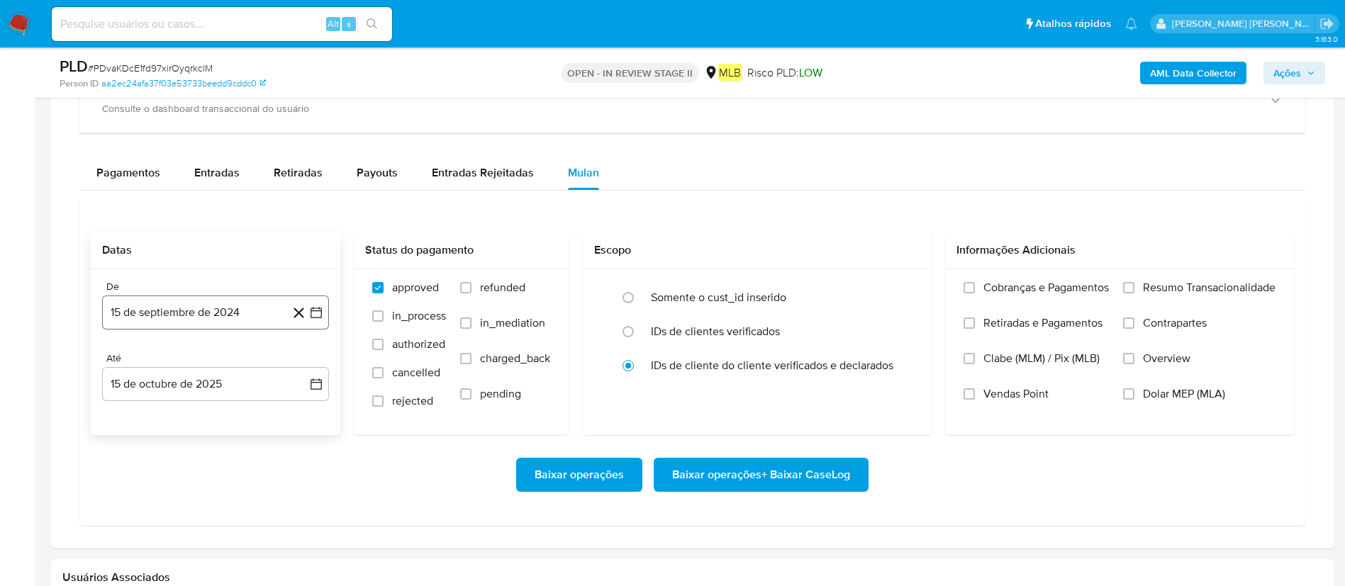
click at [135, 308] on button "15 de septiembre de 2024" at bounding box center [215, 313] width 227 height 34
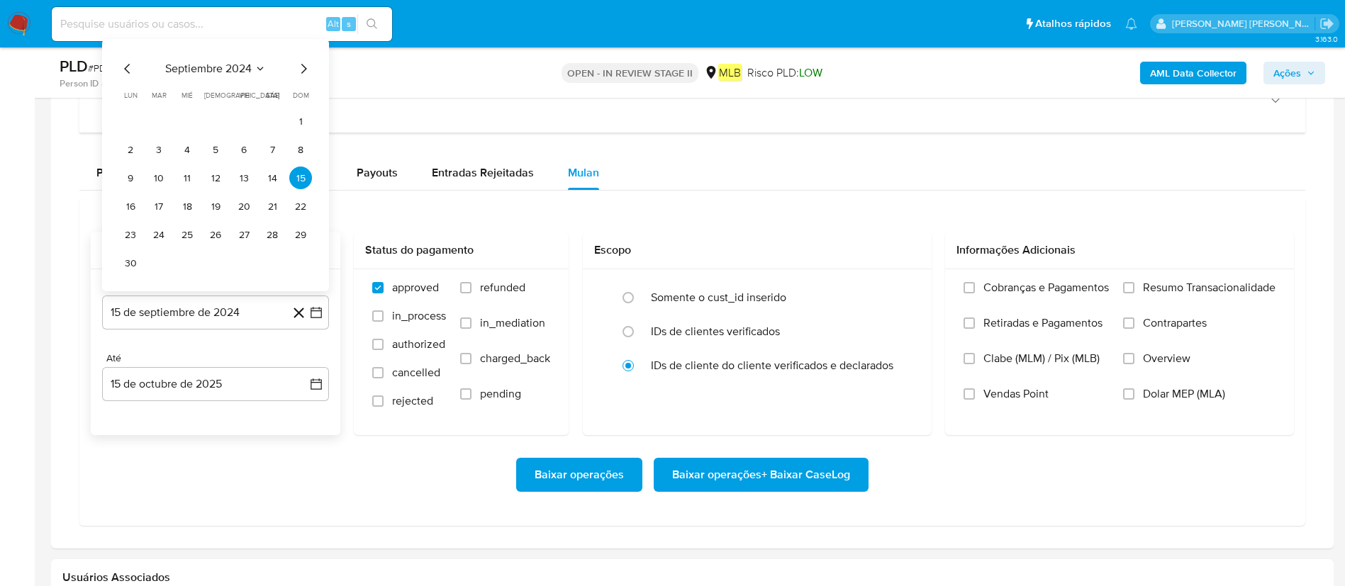
click at [210, 62] on span "septiembre 2024" at bounding box center [208, 69] width 86 height 14
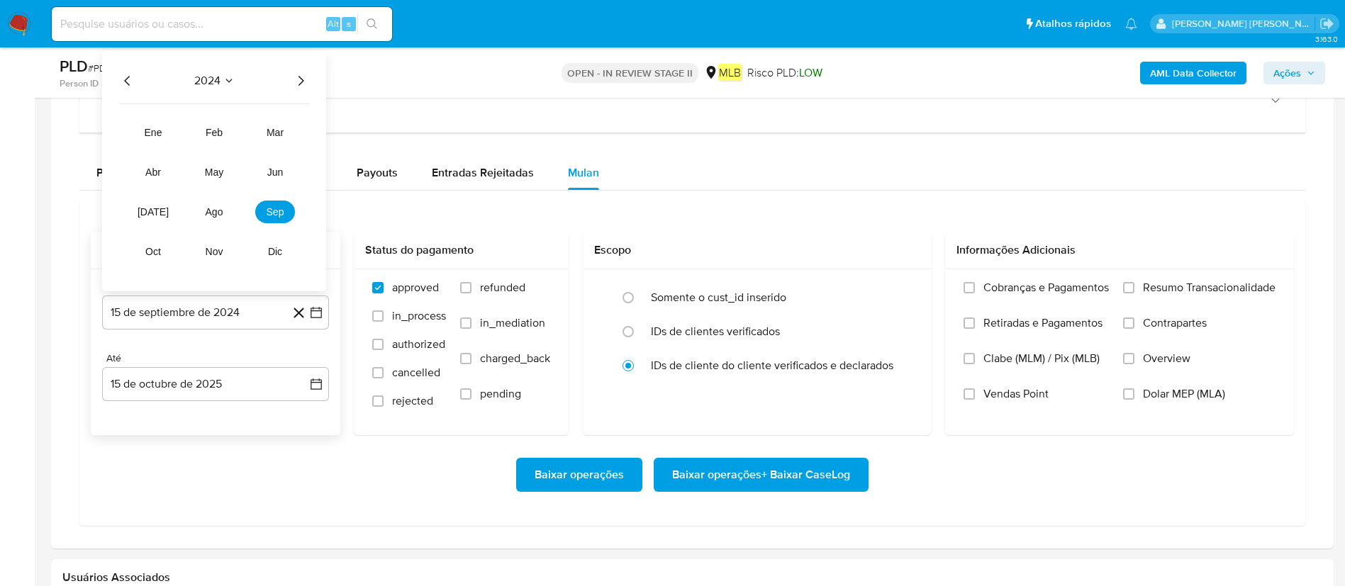
click at [301, 82] on icon "Año siguiente" at bounding box center [300, 80] width 17 height 17
click at [223, 220] on button "ago" at bounding box center [214, 212] width 40 height 23
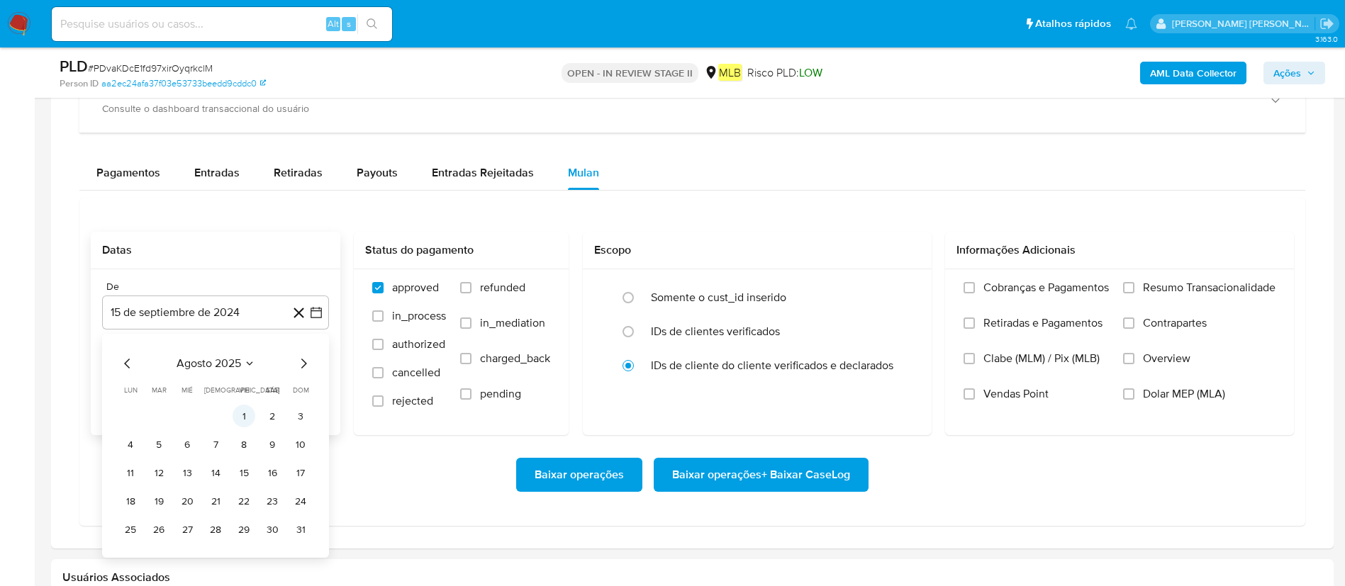
click at [247, 390] on button "1" at bounding box center [243, 416] width 23 height 23
click at [223, 365] on div "Até 15 de octubre de 2025 15-10-2025" at bounding box center [215, 376] width 227 height 49
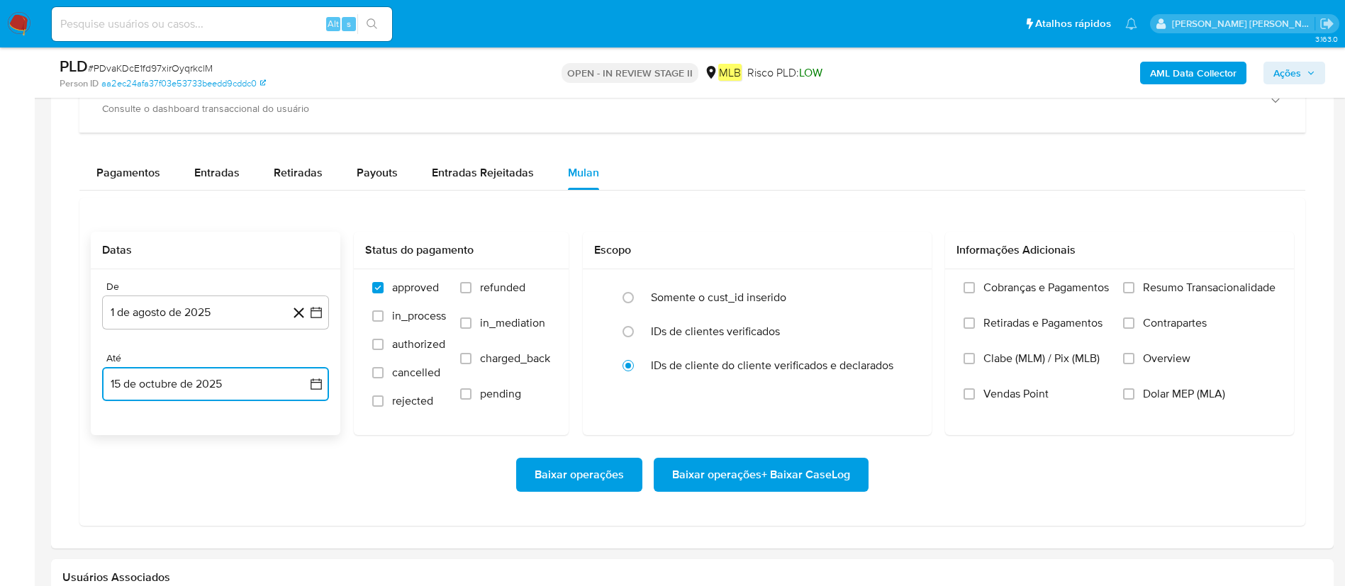
click at [211, 381] on button "15 de octubre de 2025" at bounding box center [215, 384] width 227 height 34
drag, startPoint x: 155, startPoint y: 280, endPoint x: 644, endPoint y: 231, distance: 491.5
click at [156, 279] on button "14" at bounding box center [158, 277] width 23 height 23
click at [896, 284] on label "Resumo Transacionalidade" at bounding box center [1199, 298] width 152 height 35
click at [896, 284] on input "Resumo Transacionalidade" at bounding box center [1128, 287] width 11 height 11
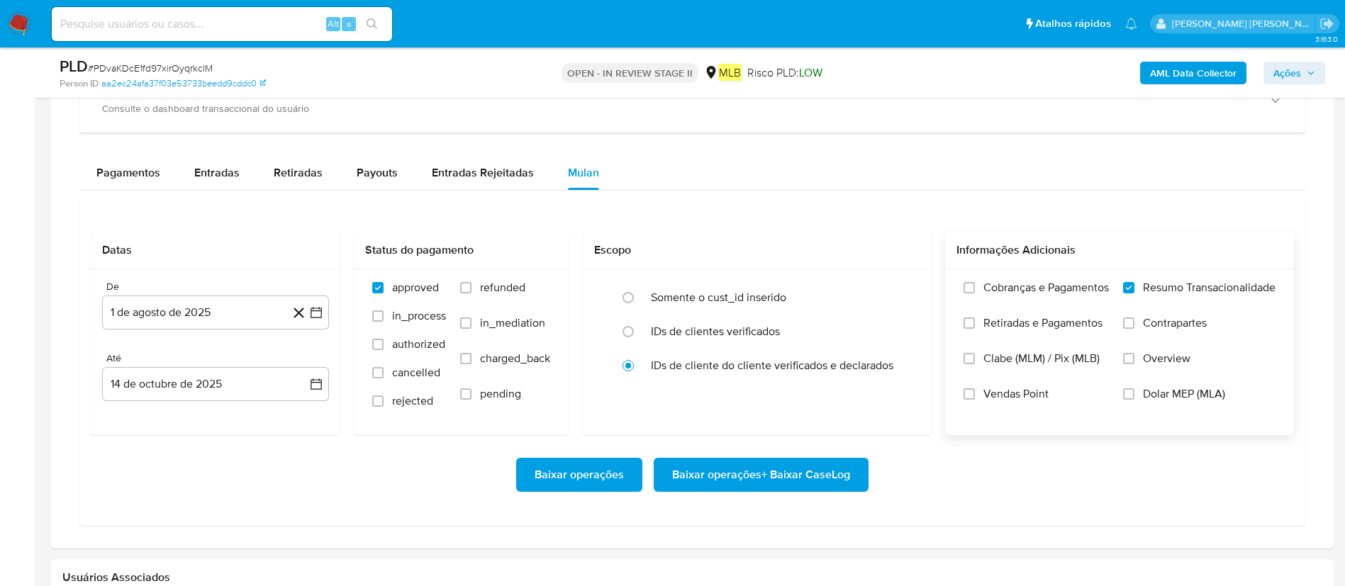
click at [707, 390] on span "Baixar operações + Baixar CaseLog" at bounding box center [761, 474] width 178 height 31
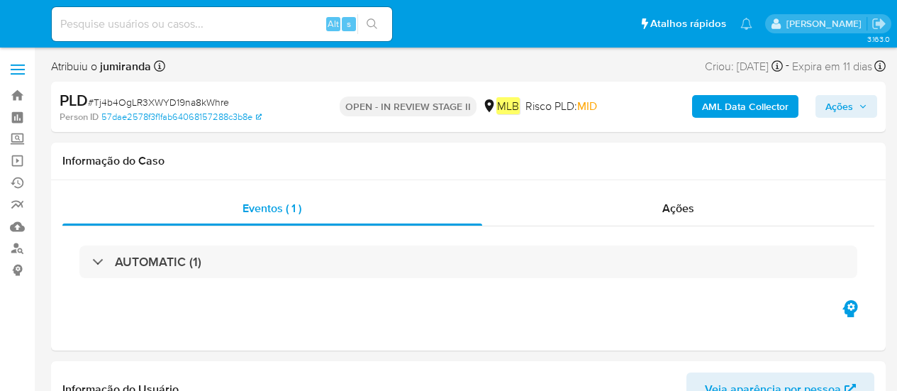
select select "10"
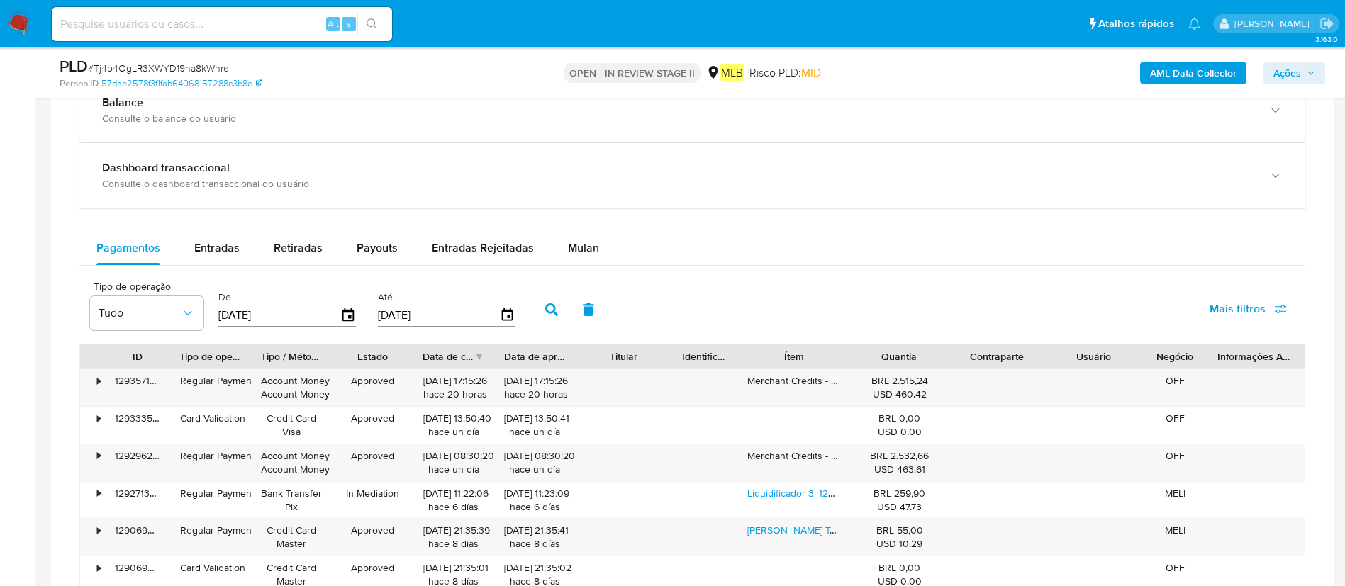
scroll to position [1063, 0]
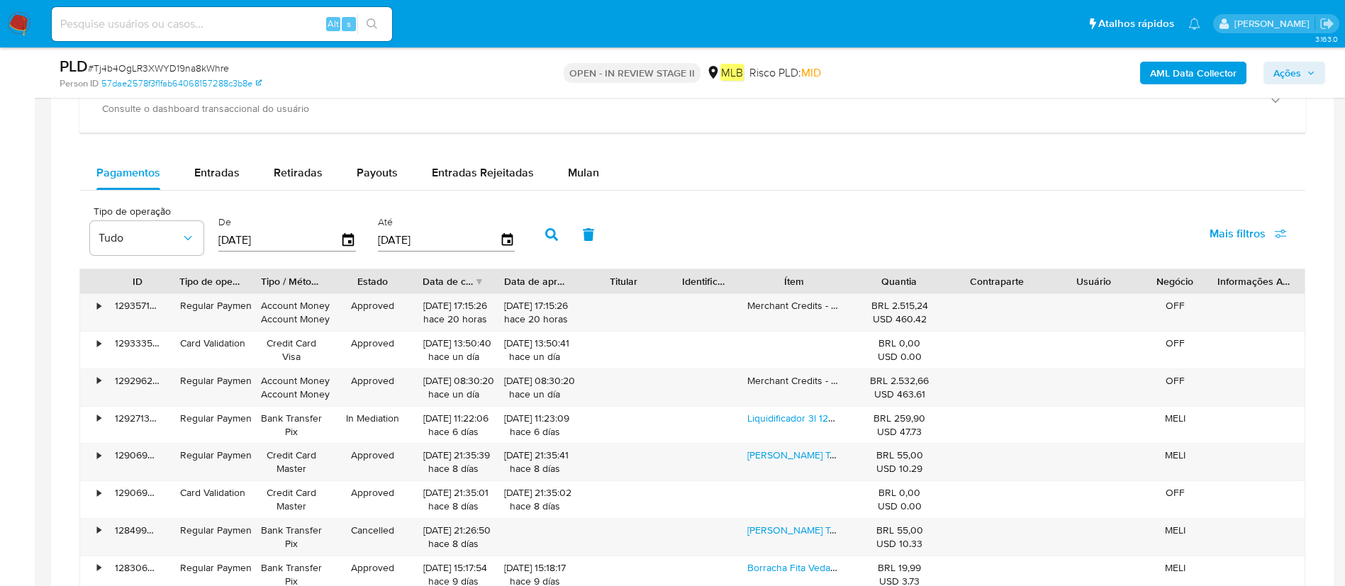
click at [596, 152] on div "Balance Consulte o balance do usuário Dashboard transaccional Consulte o dashbo…" at bounding box center [691, 355] width 1225 height 704
click at [566, 193] on div "Pagamentos Entradas Retiradas Payouts Entradas Rejeitadas Mulan Tipo de operaçã…" at bounding box center [691, 431] width 1225 height 551
click at [597, 167] on button "Mulan" at bounding box center [583, 173] width 65 height 34
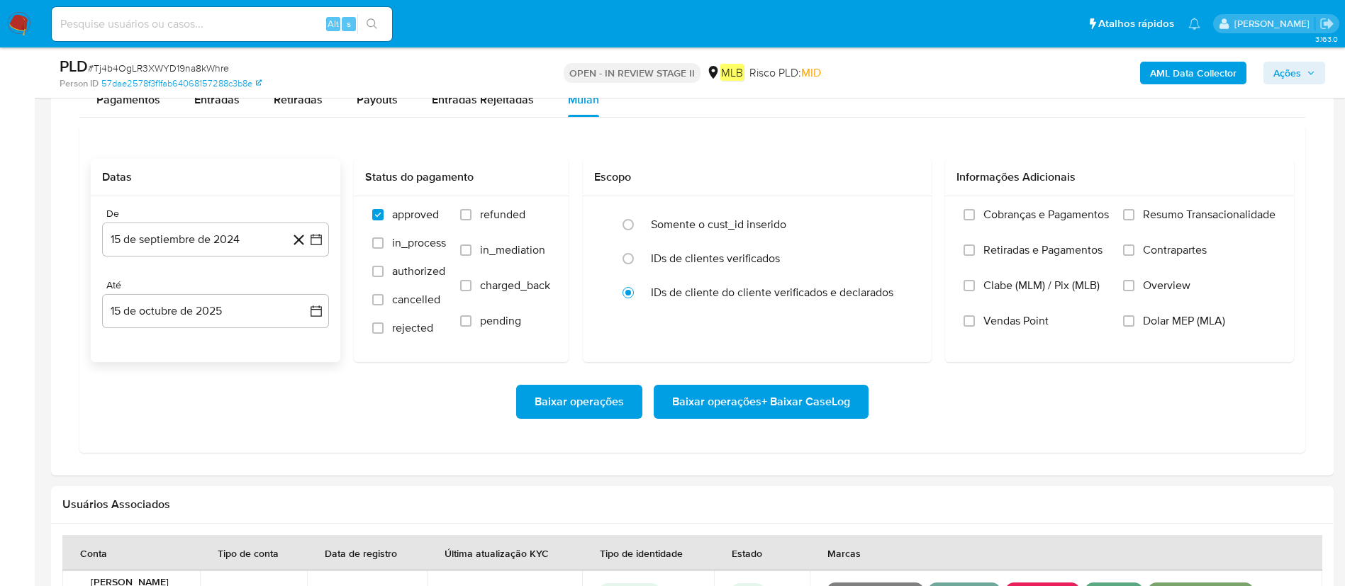
scroll to position [1169, 0]
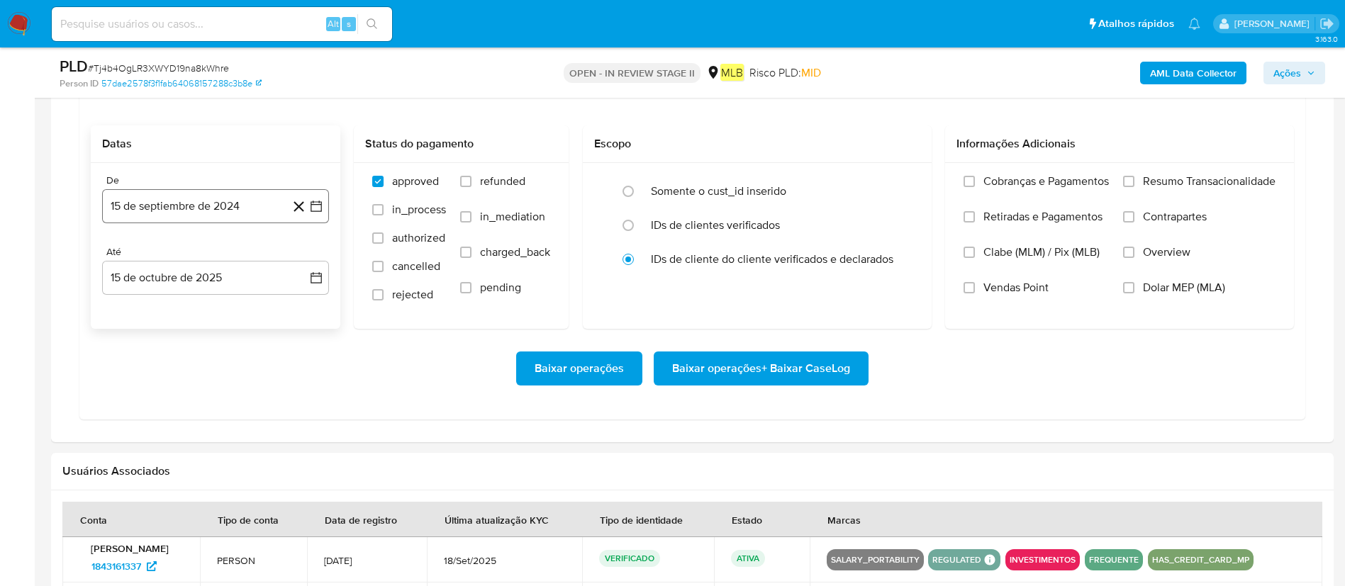
click at [216, 213] on button "15 de septiembre de 2024" at bounding box center [215, 206] width 227 height 34
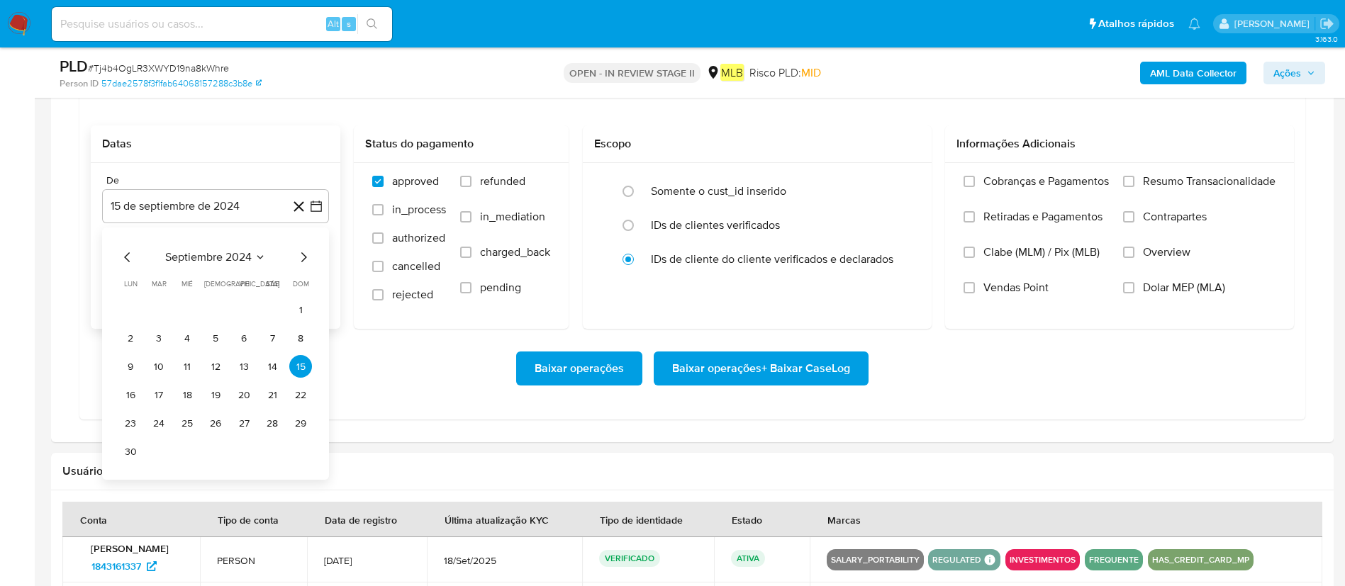
click at [196, 249] on div "septiembre 2024 septiembre 2024 lun lunes mar martes mié miércoles jue jueves v…" at bounding box center [215, 354] width 227 height 252
click at [238, 257] on span "septiembre 2024" at bounding box center [208, 257] width 86 height 14
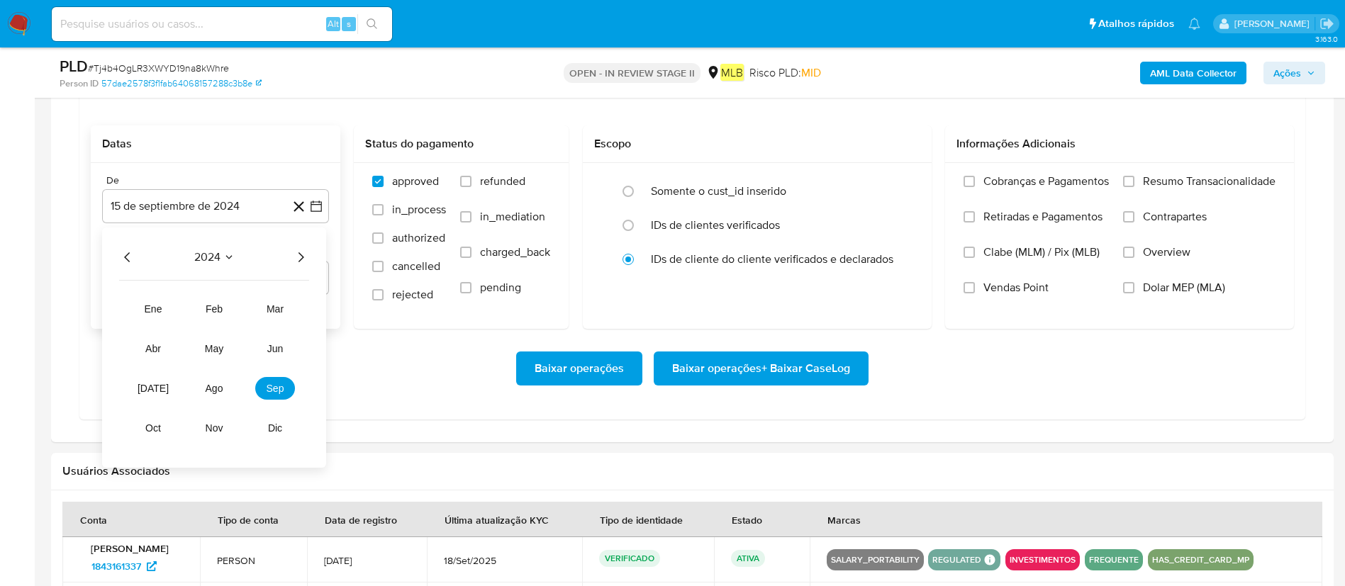
click at [292, 258] on icon "Año siguiente" at bounding box center [300, 257] width 17 height 17
click at [211, 390] on span "ago" at bounding box center [215, 388] width 18 height 11
click at [249, 310] on button "1" at bounding box center [243, 309] width 23 height 23
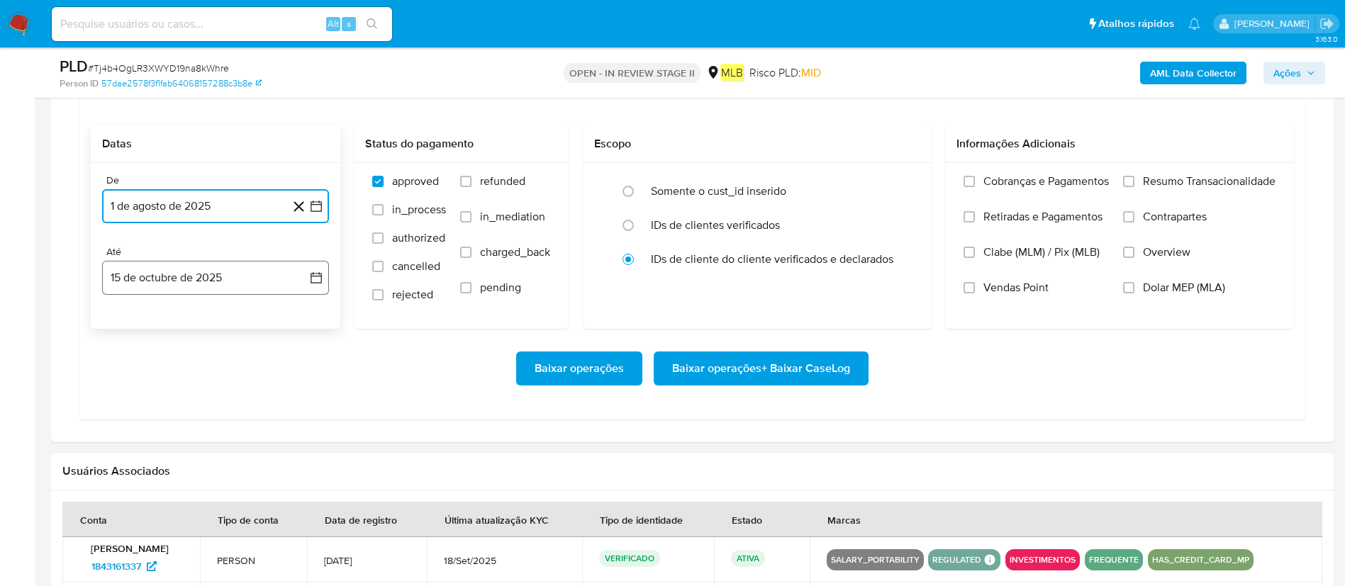
click at [258, 280] on button "15 de octubre de 2025" at bounding box center [215, 278] width 227 height 34
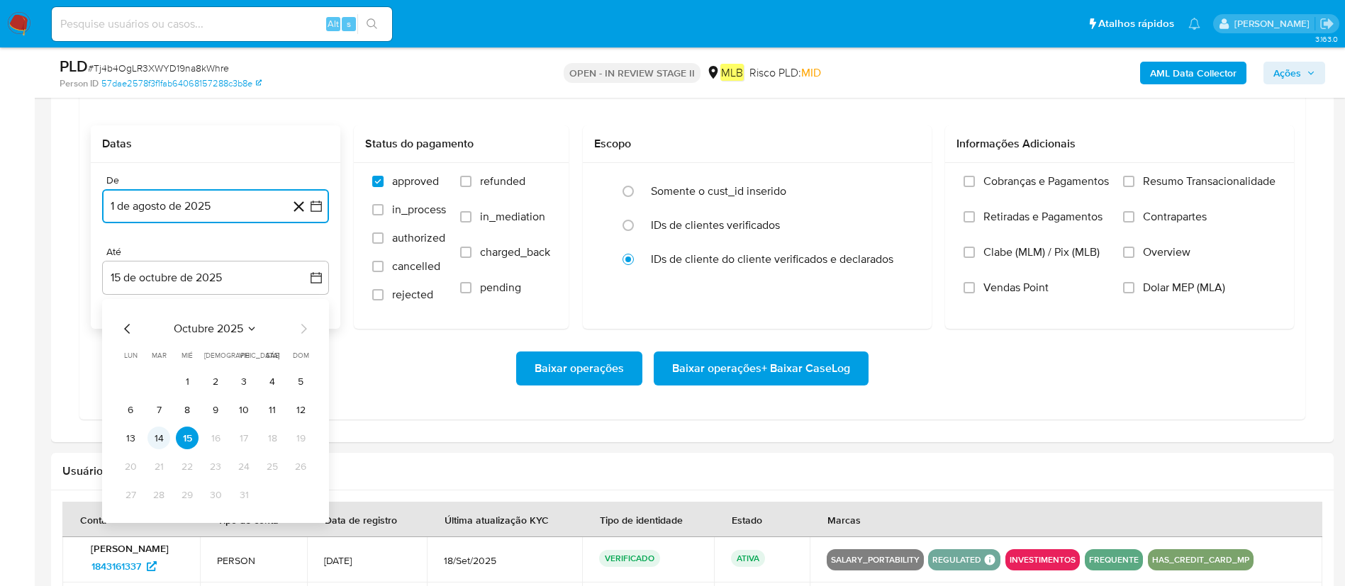
click at [153, 390] on button "14" at bounding box center [158, 438] width 23 height 23
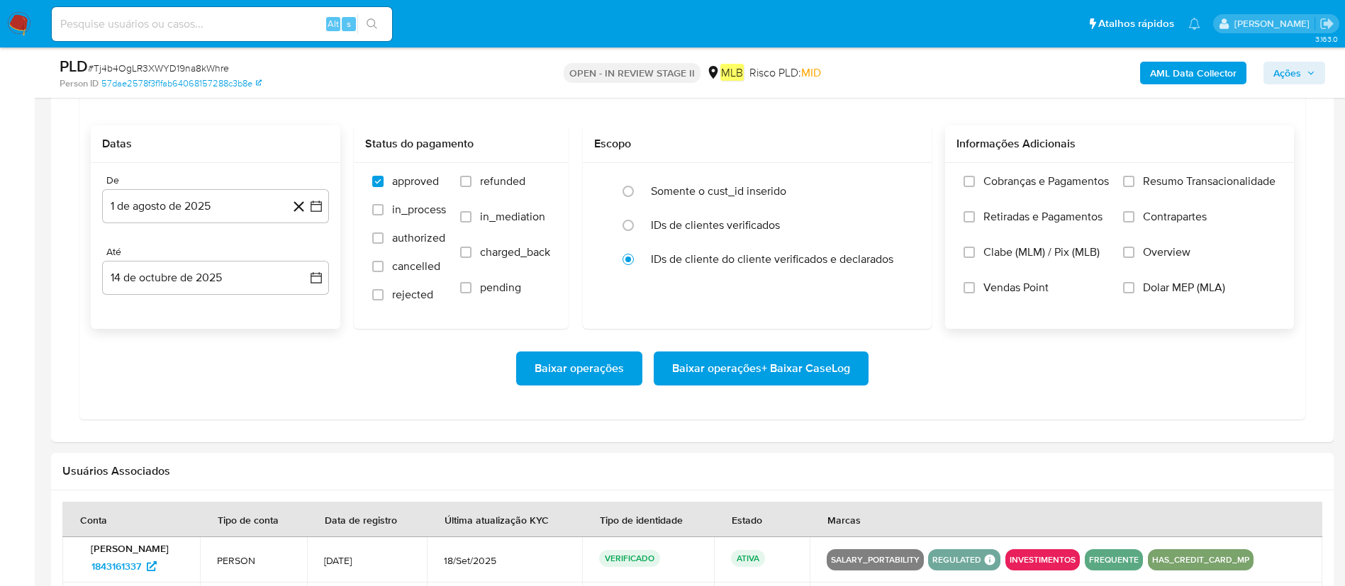
click at [896, 174] on label "Resumo Transacionalidade" at bounding box center [1199, 191] width 152 height 35
click at [896, 176] on input "Resumo Transacionalidade" at bounding box center [1128, 181] width 11 height 11
click at [742, 376] on span "Baixar operações + Baixar CaseLog" at bounding box center [761, 368] width 178 height 31
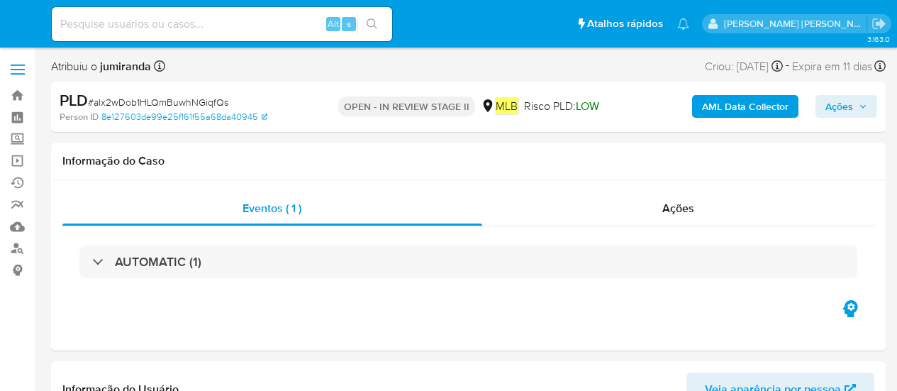
select select "10"
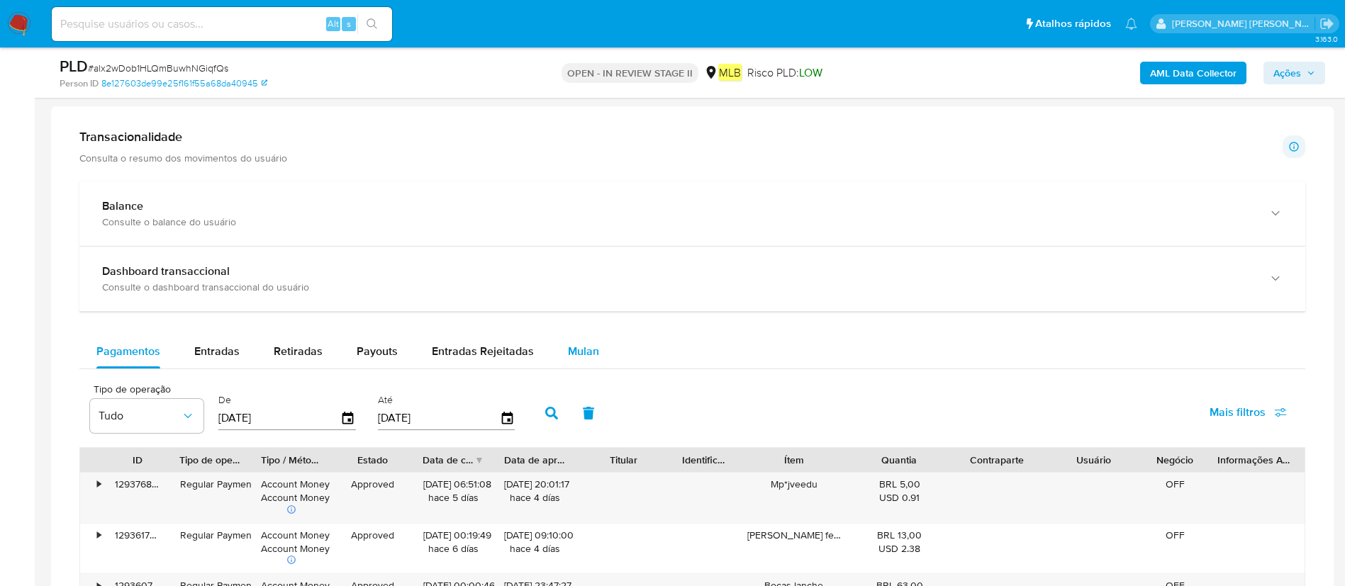
click at [581, 354] on span "Mulan" at bounding box center [583, 351] width 31 height 16
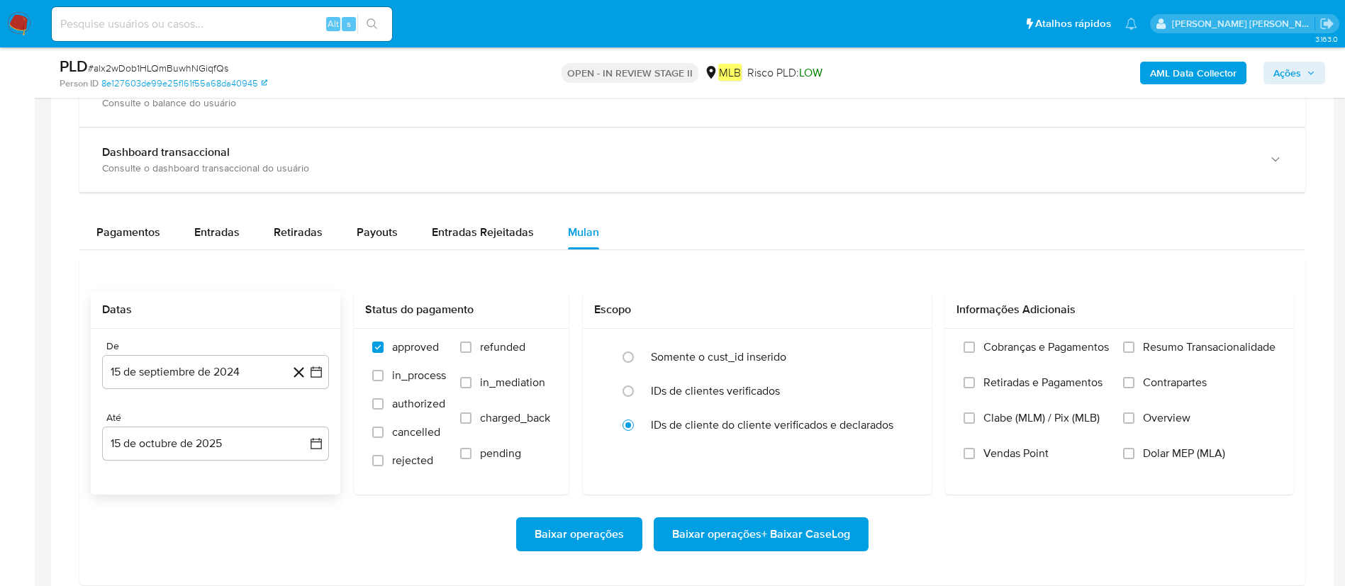
scroll to position [1169, 0]
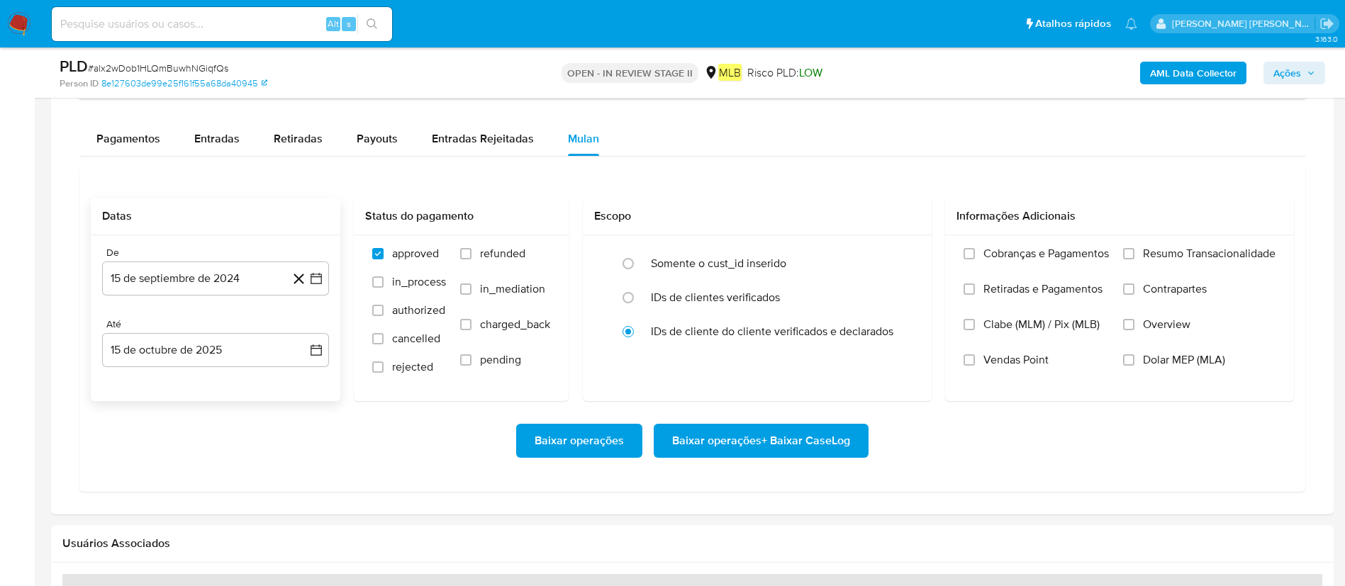
click at [210, 296] on div "De 15 de septiembre de 2024 [DATE] [GEOGRAPHIC_DATA] 15 de octubre de 2025 [DAT…" at bounding box center [215, 318] width 249 height 166
click at [218, 275] on button "15 de septiembre de 2024" at bounding box center [215, 279] width 227 height 34
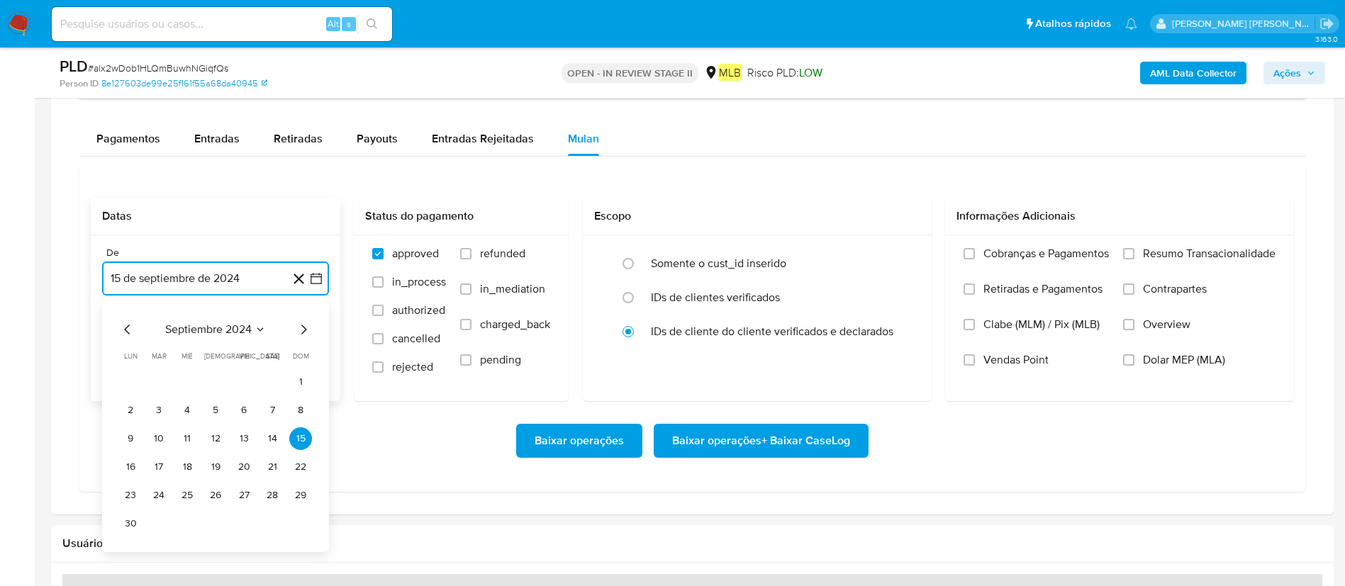
click at [203, 333] on span "septiembre 2024" at bounding box center [208, 329] width 86 height 14
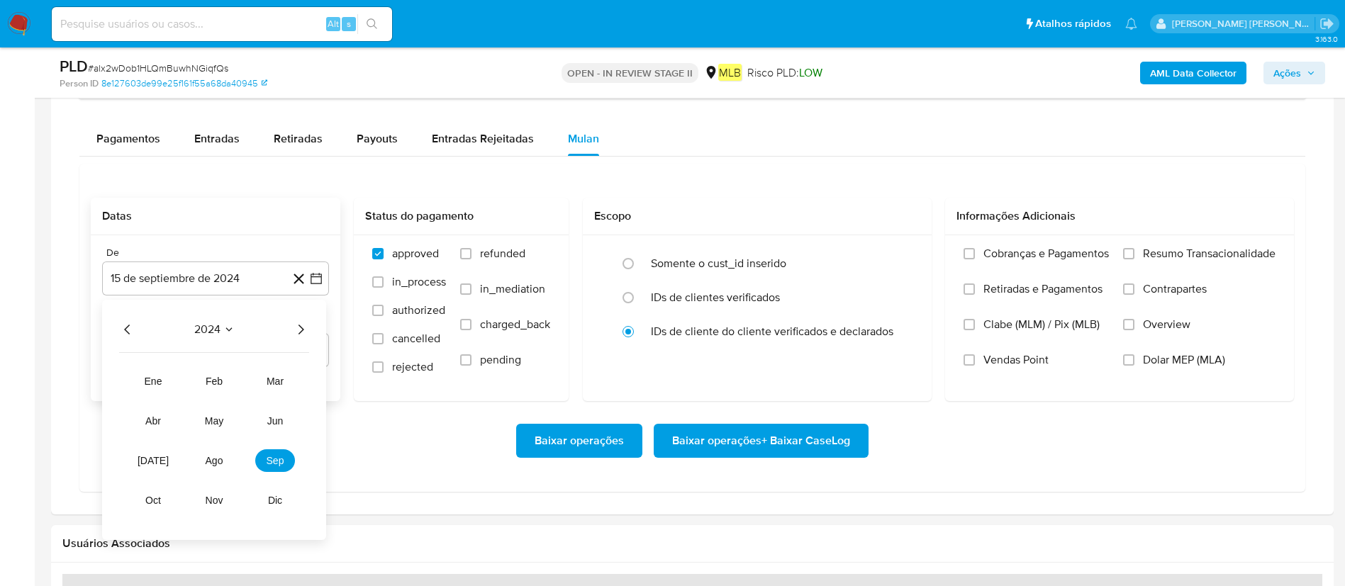
click at [303, 334] on icon "Año siguiente" at bounding box center [300, 329] width 17 height 17
click at [222, 390] on button "ago" at bounding box center [214, 460] width 40 height 23
click at [247, 387] on button "1" at bounding box center [243, 382] width 23 height 23
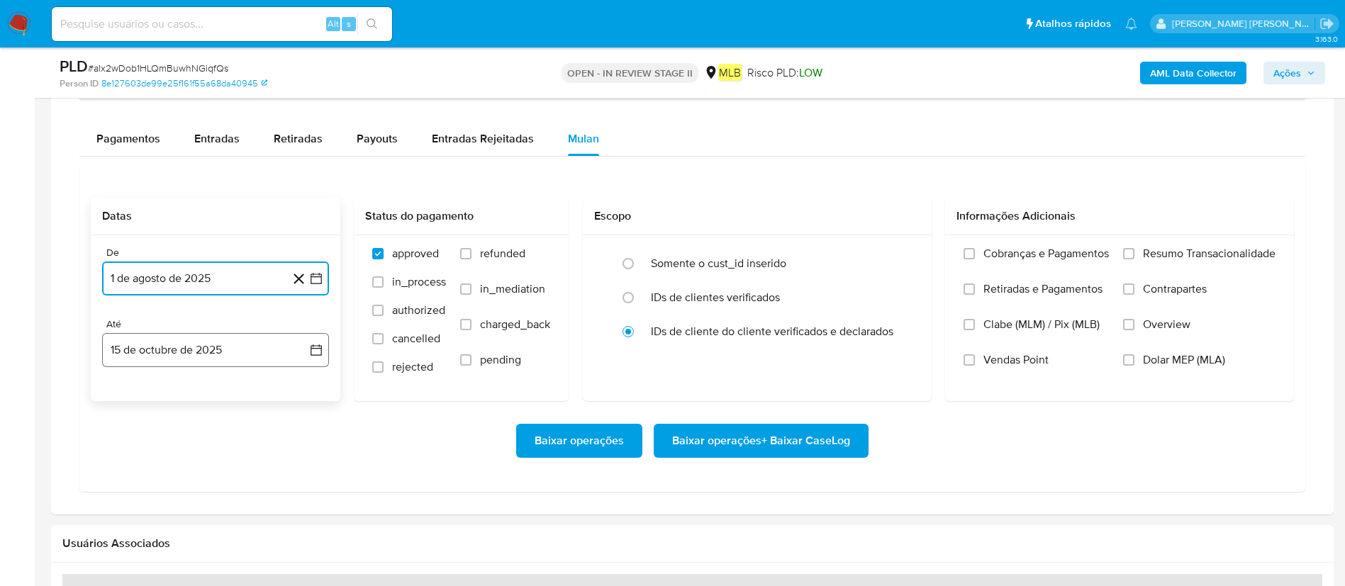
click at [261, 359] on button "15 de octubre de 2025" at bounding box center [215, 350] width 227 height 34
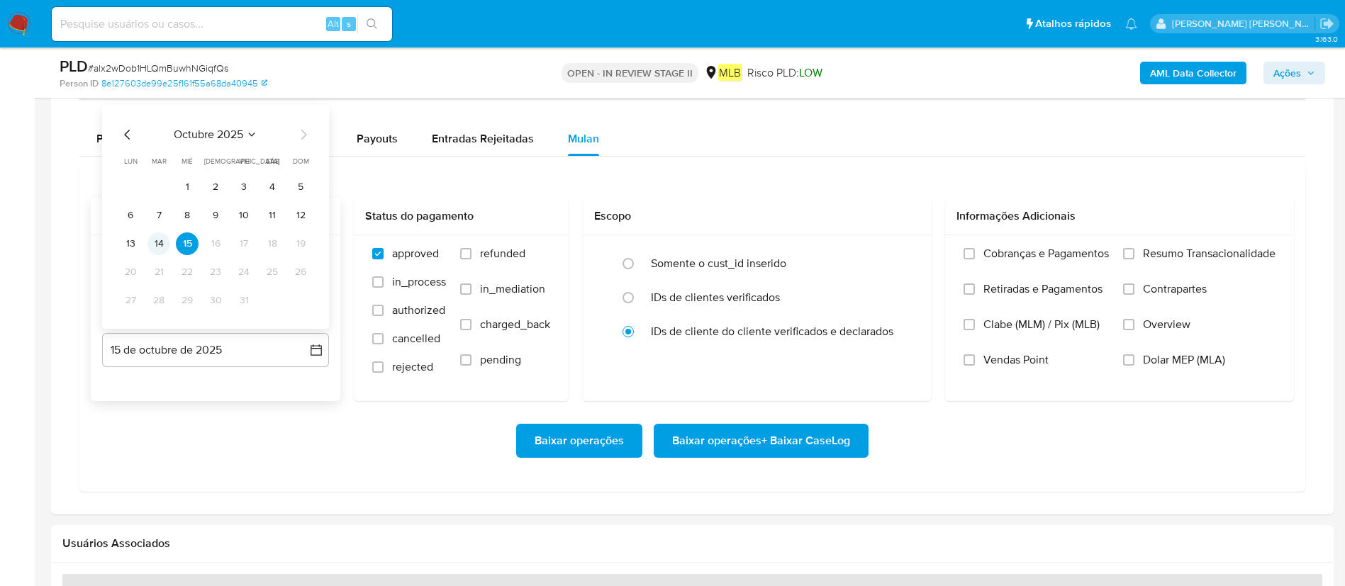
click at [152, 247] on button "14" at bounding box center [158, 243] width 23 height 23
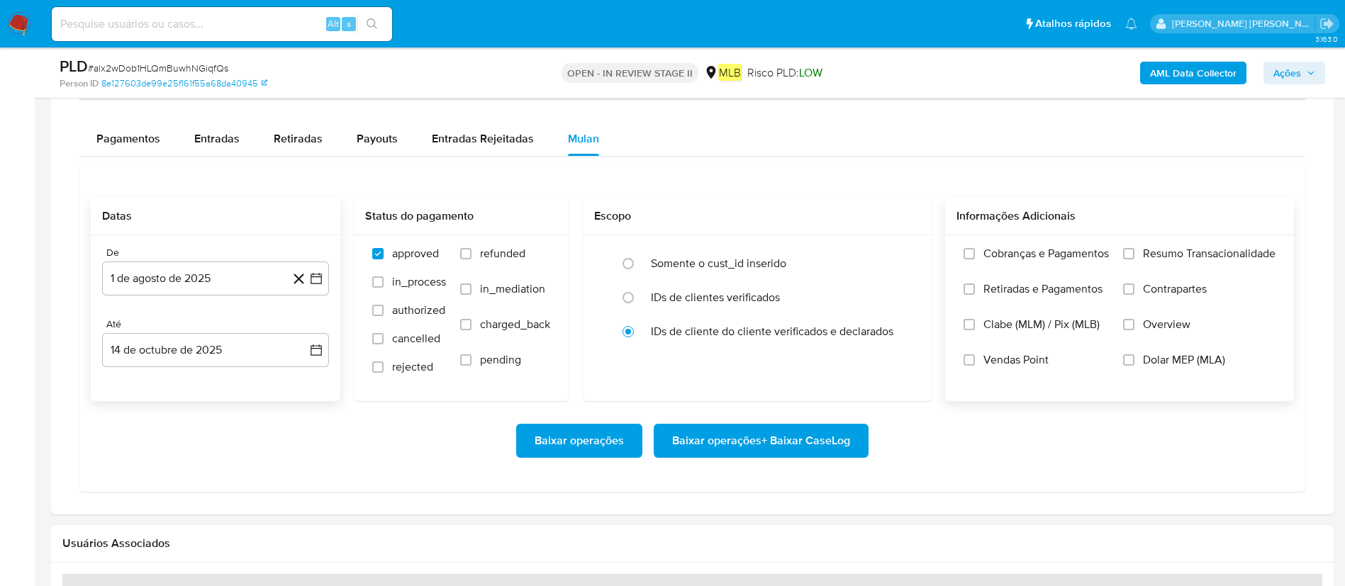
click at [896, 258] on span "Resumo Transacionalidade" at bounding box center [1209, 254] width 133 height 14
click at [896, 258] on input "Resumo Transacionalidade" at bounding box center [1128, 253] width 11 height 11
click at [834, 390] on span "Baixar operações + Baixar CaseLog" at bounding box center [761, 440] width 178 height 31
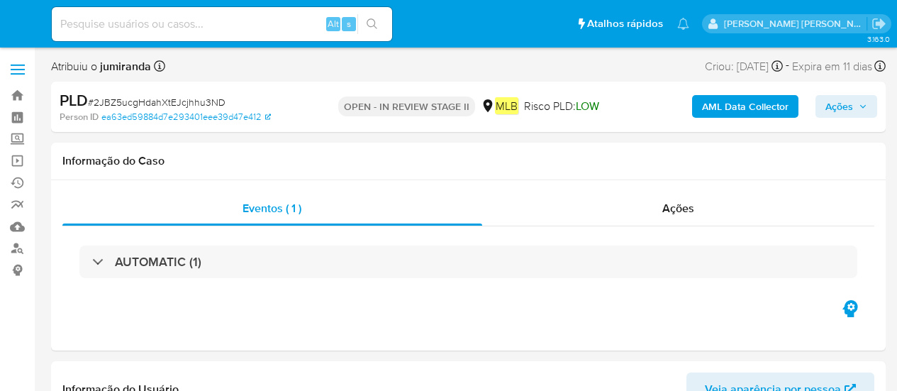
select select "10"
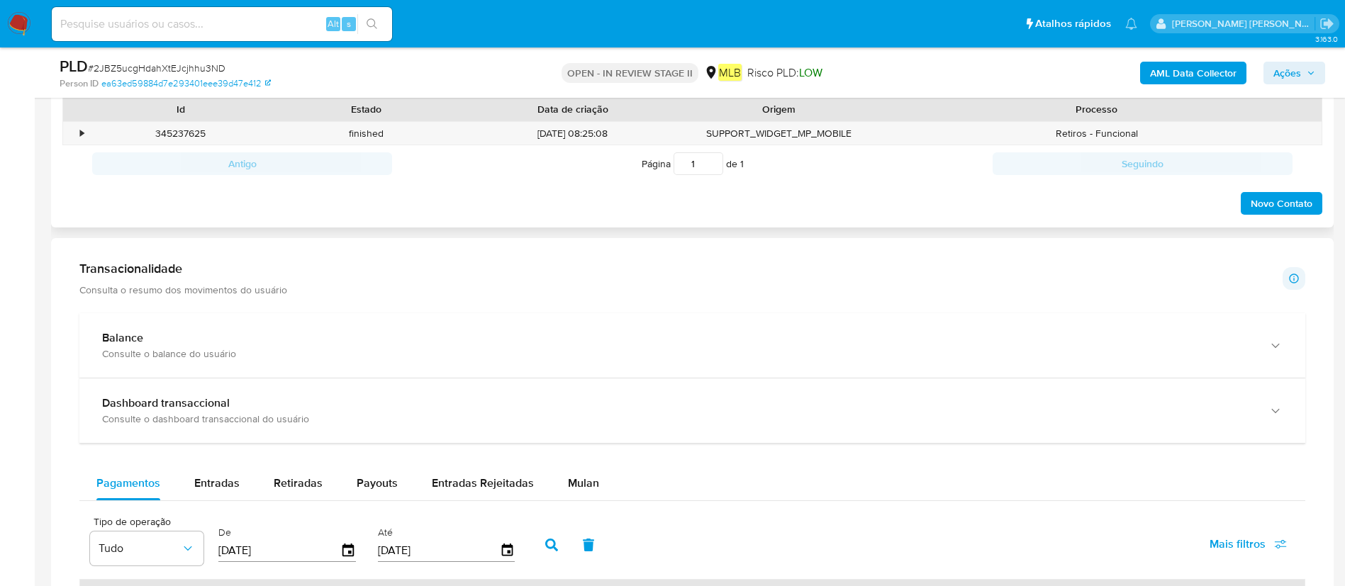
scroll to position [744, 0]
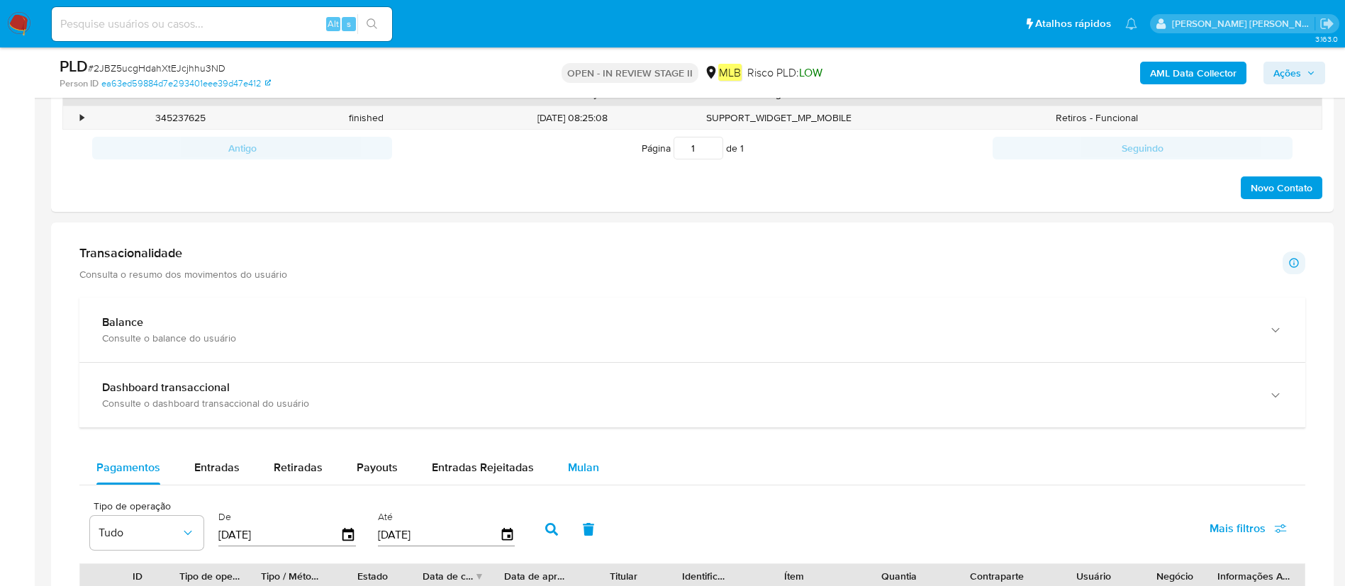
click at [601, 390] on button "Mulan" at bounding box center [583, 468] width 65 height 34
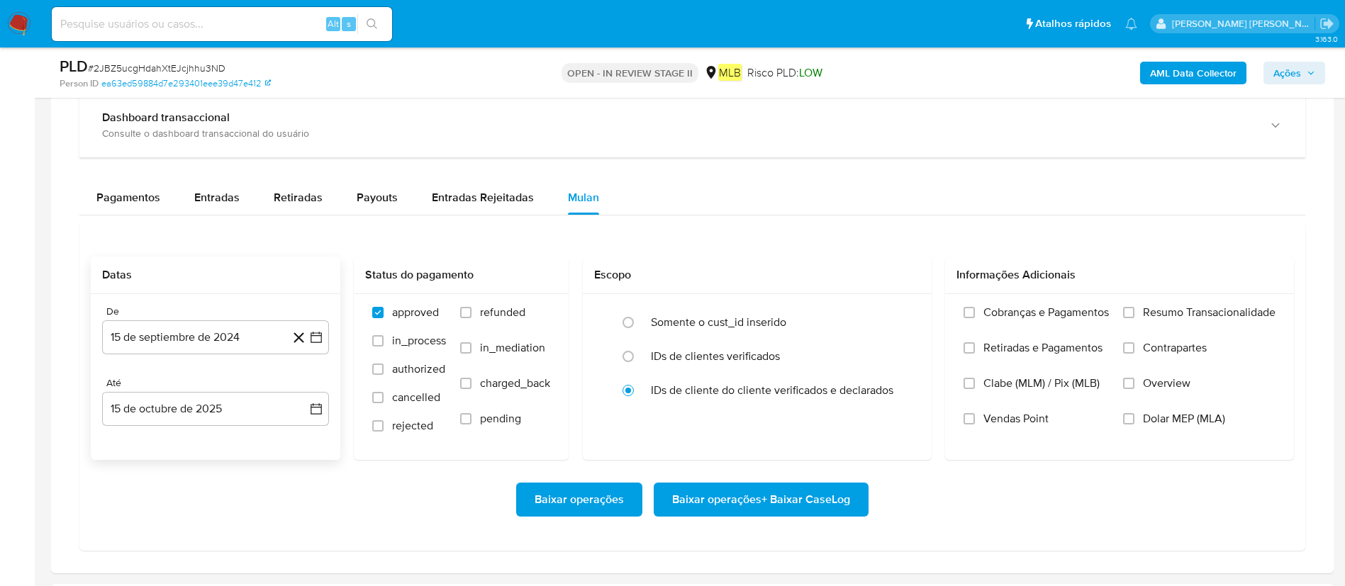
scroll to position [1063, 0]
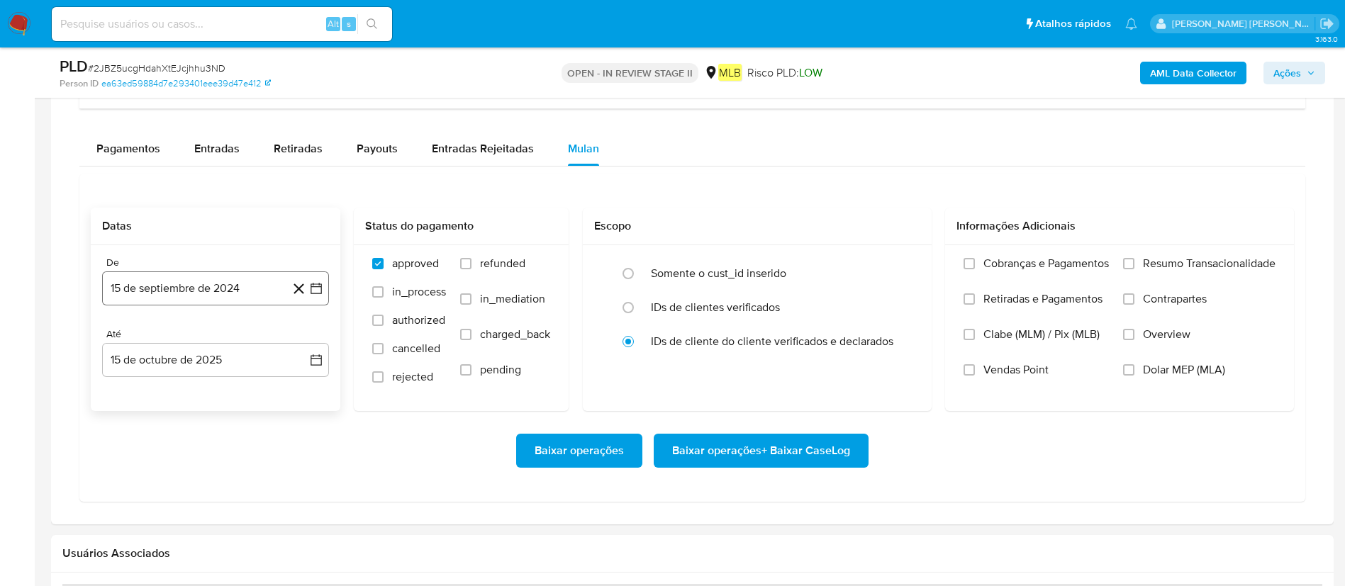
click at [182, 298] on button "15 de septiembre de 2024" at bounding box center [215, 288] width 227 height 34
click at [211, 335] on span "septiembre 2024" at bounding box center [208, 339] width 86 height 14
click at [308, 335] on icon "Año siguiente" at bounding box center [300, 339] width 17 height 17
click at [218, 390] on button "ago" at bounding box center [214, 470] width 40 height 23
click at [244, 388] on button "1" at bounding box center [243, 392] width 23 height 23
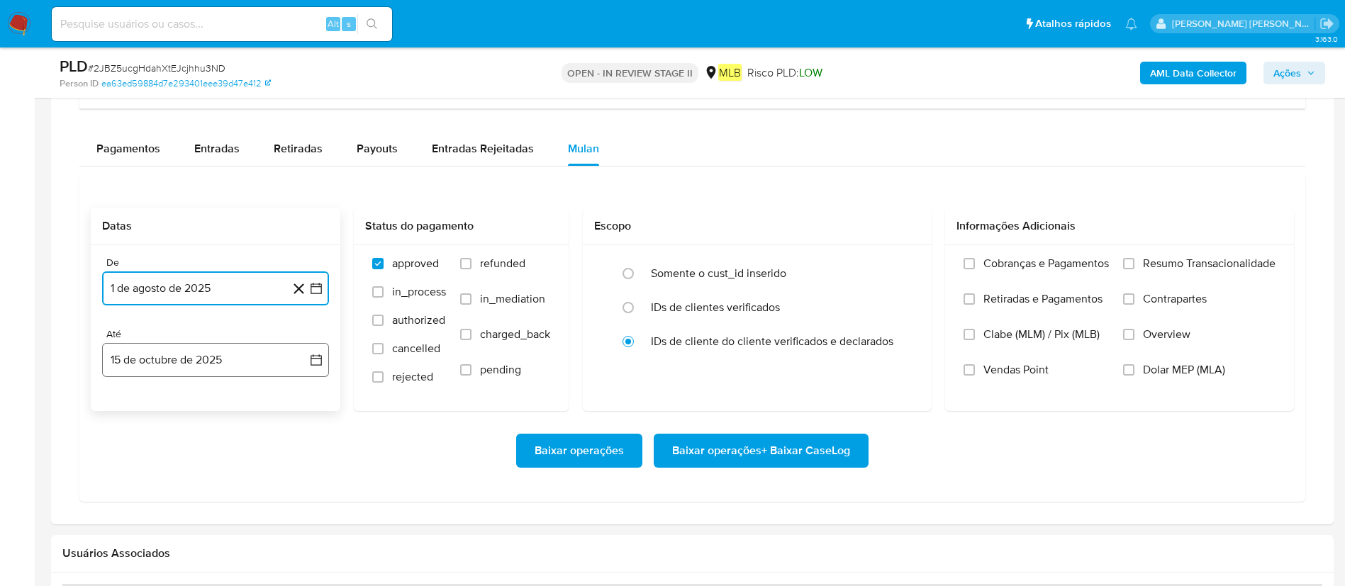
click at [240, 343] on button "15 de octubre de 2025" at bounding box center [215, 360] width 227 height 34
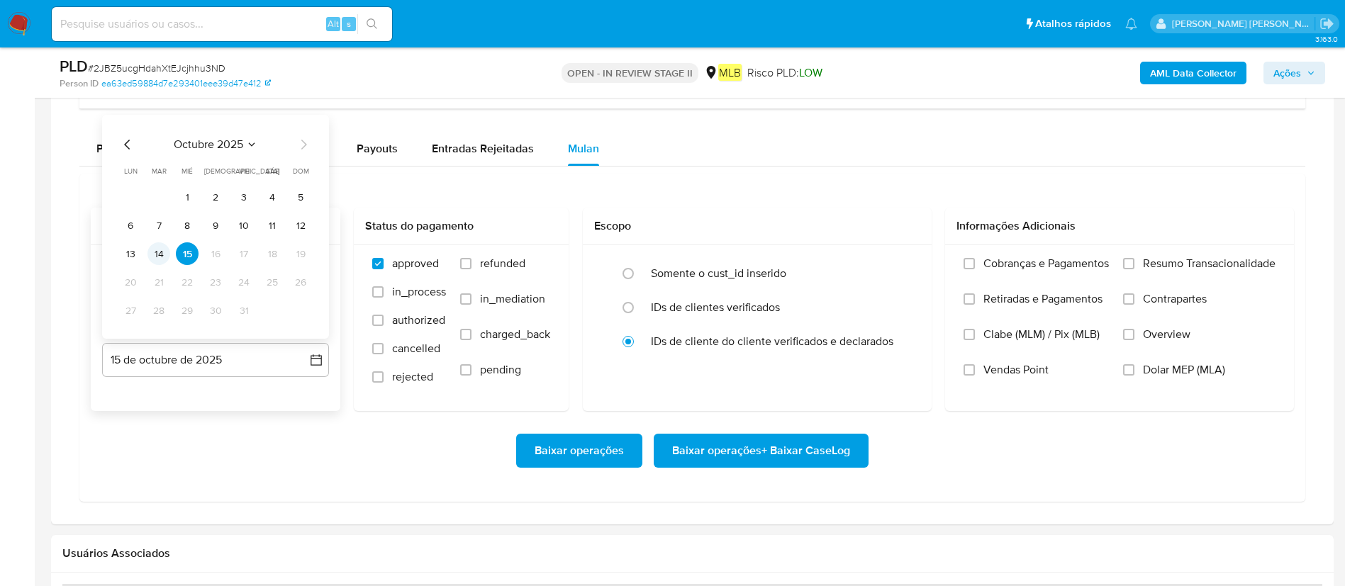
click at [157, 256] on button "14" at bounding box center [158, 253] width 23 height 23
click at [896, 268] on span "Resumo Transacionalidade" at bounding box center [1209, 264] width 133 height 14
click at [896, 268] on input "Resumo Transacionalidade" at bounding box center [1128, 263] width 11 height 11
click at [836, 390] on span "Baixar operações + Baixar CaseLog" at bounding box center [761, 450] width 178 height 31
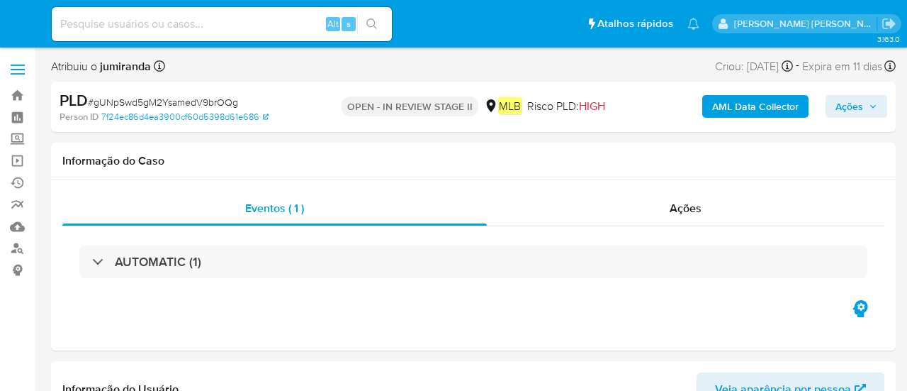
select select "10"
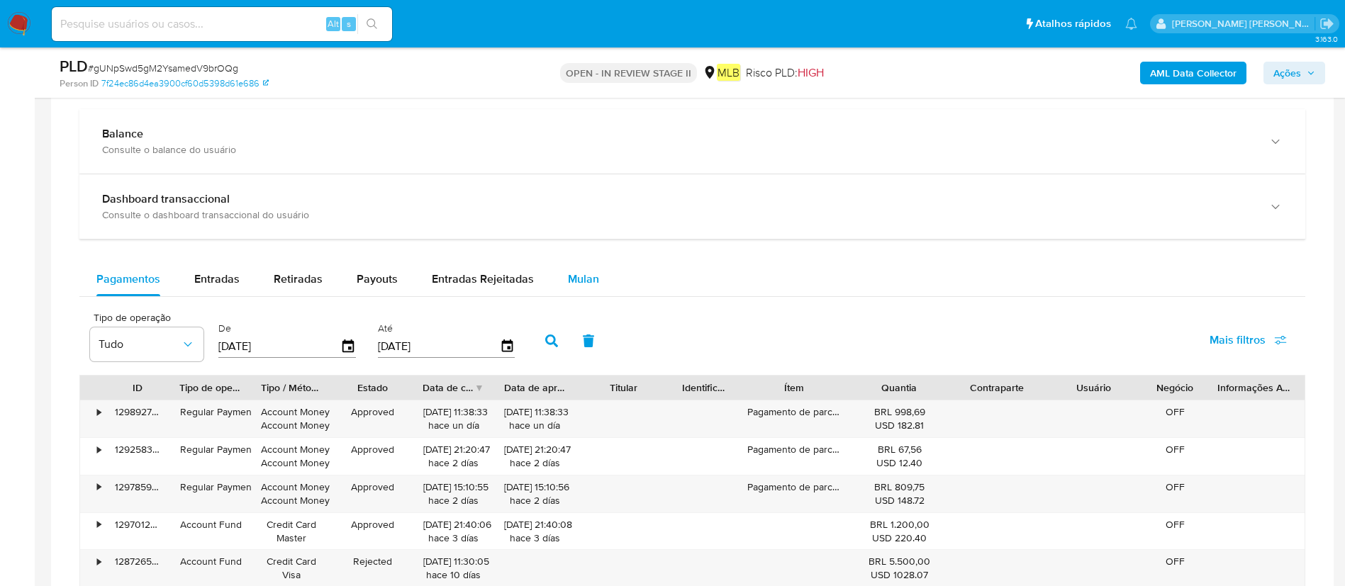
click at [588, 279] on span "Mulan" at bounding box center [583, 279] width 31 height 16
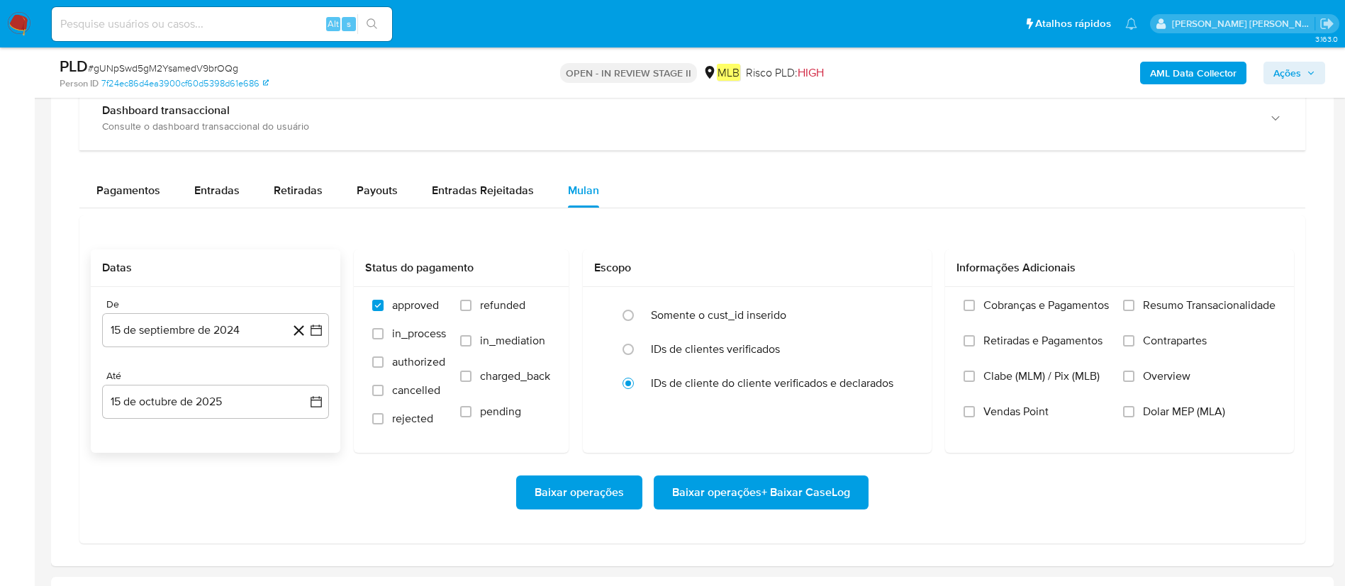
scroll to position [1169, 0]
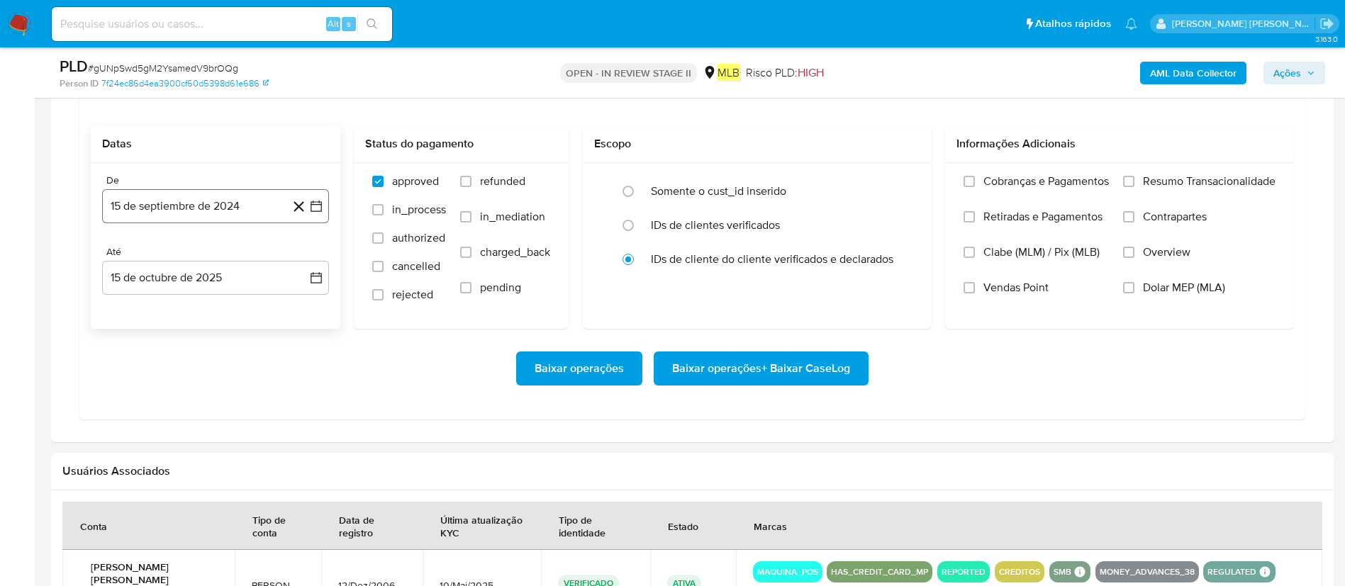
click at [189, 201] on button "15 de septiembre de 2024" at bounding box center [215, 206] width 227 height 34
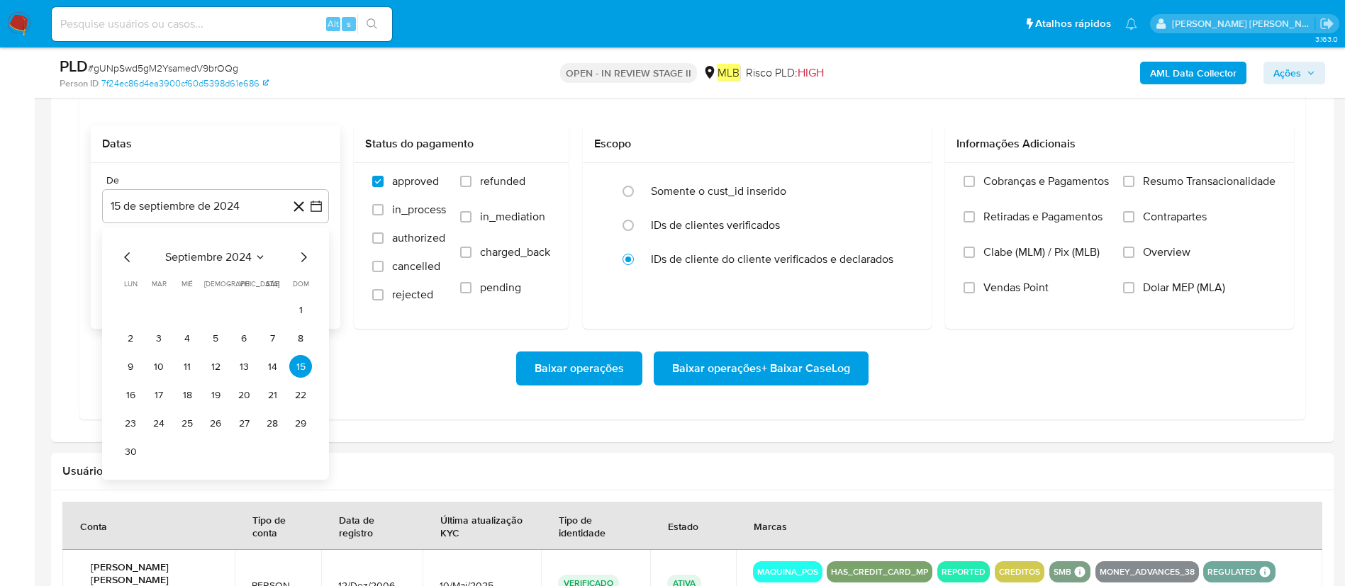
click at [170, 250] on span "septiembre 2024" at bounding box center [208, 257] width 86 height 14
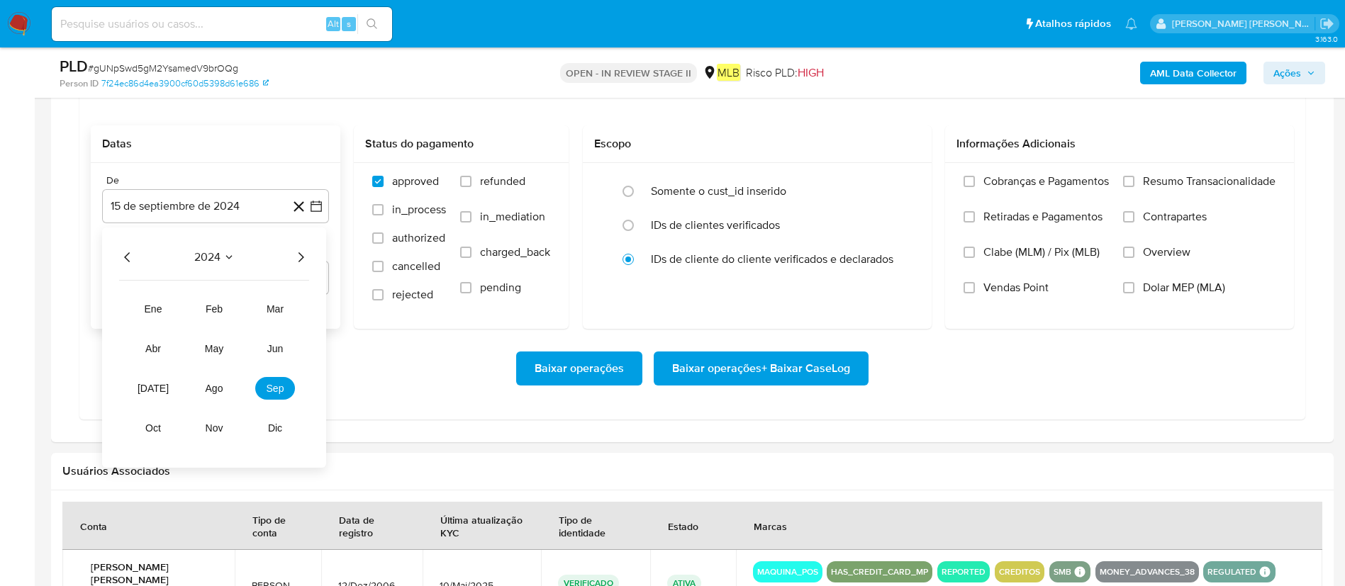
click at [306, 265] on icon "Año siguiente" at bounding box center [300, 257] width 17 height 17
click at [197, 389] on button "ago" at bounding box center [214, 388] width 40 height 23
click at [240, 311] on button "1" at bounding box center [243, 309] width 23 height 23
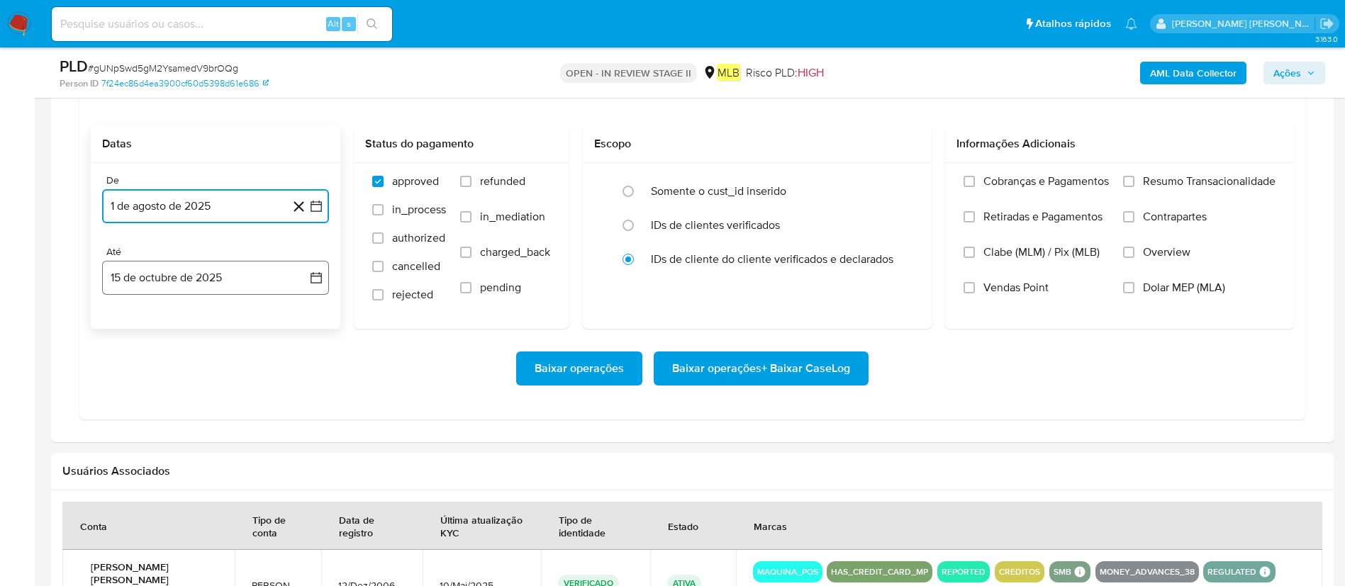
click at [243, 279] on button "15 de octubre de 2025" at bounding box center [215, 278] width 227 height 34
click at [156, 390] on button "14" at bounding box center [158, 438] width 23 height 23
click at [907, 195] on label "Resumo Transacionalidade" at bounding box center [1199, 191] width 152 height 35
click at [907, 187] on input "Resumo Transacionalidade" at bounding box center [1128, 181] width 11 height 11
click at [825, 365] on span "Baixar operações + Baixar CaseLog" at bounding box center [761, 368] width 178 height 31
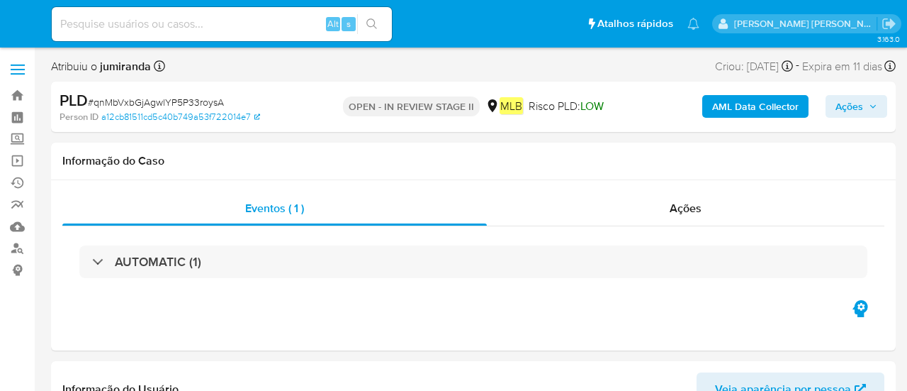
select select "10"
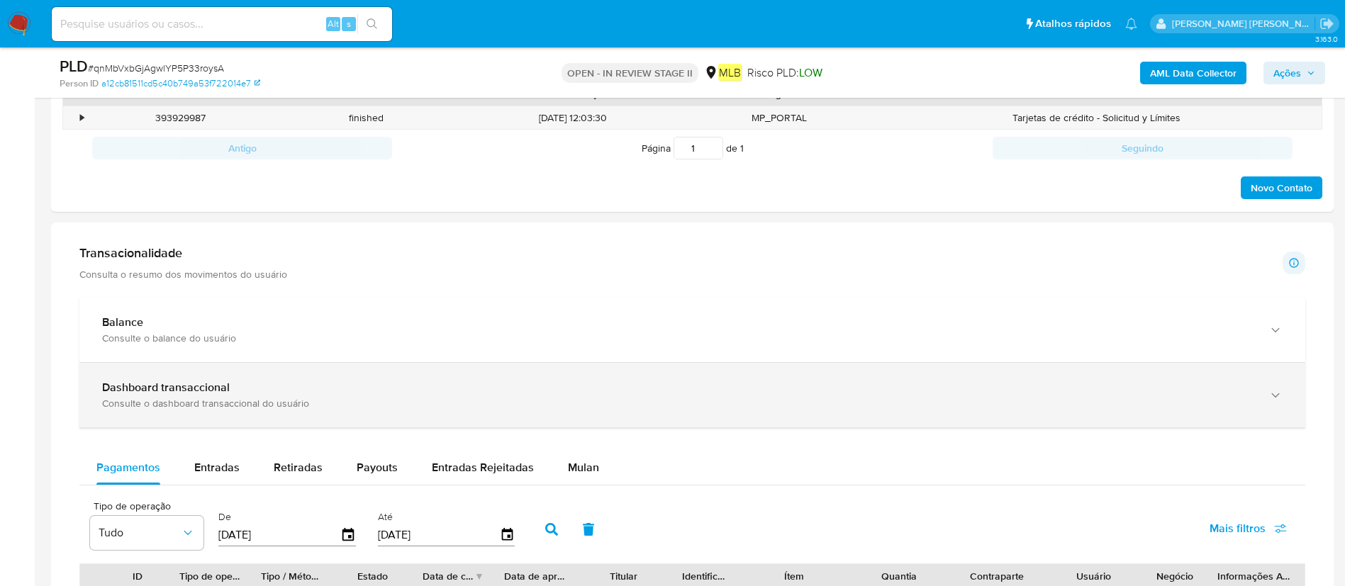
scroll to position [1063, 0]
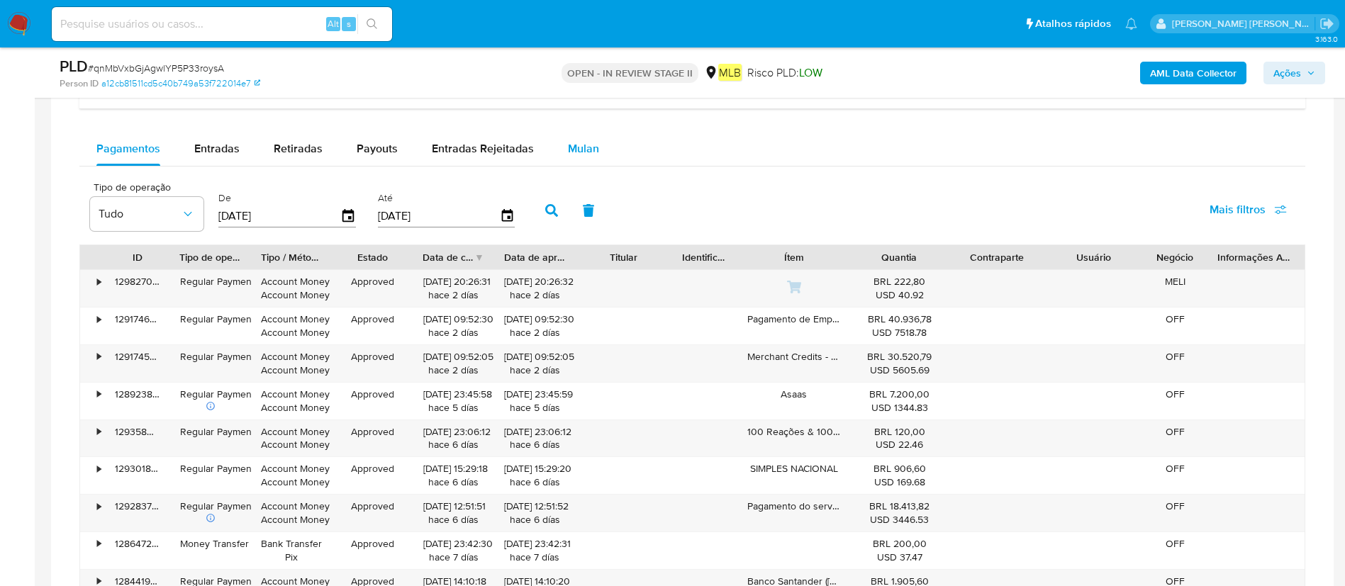
drag, startPoint x: 575, startPoint y: 141, endPoint x: 566, endPoint y: 148, distance: 11.1
click at [575, 140] on span "Mulan" at bounding box center [583, 148] width 31 height 16
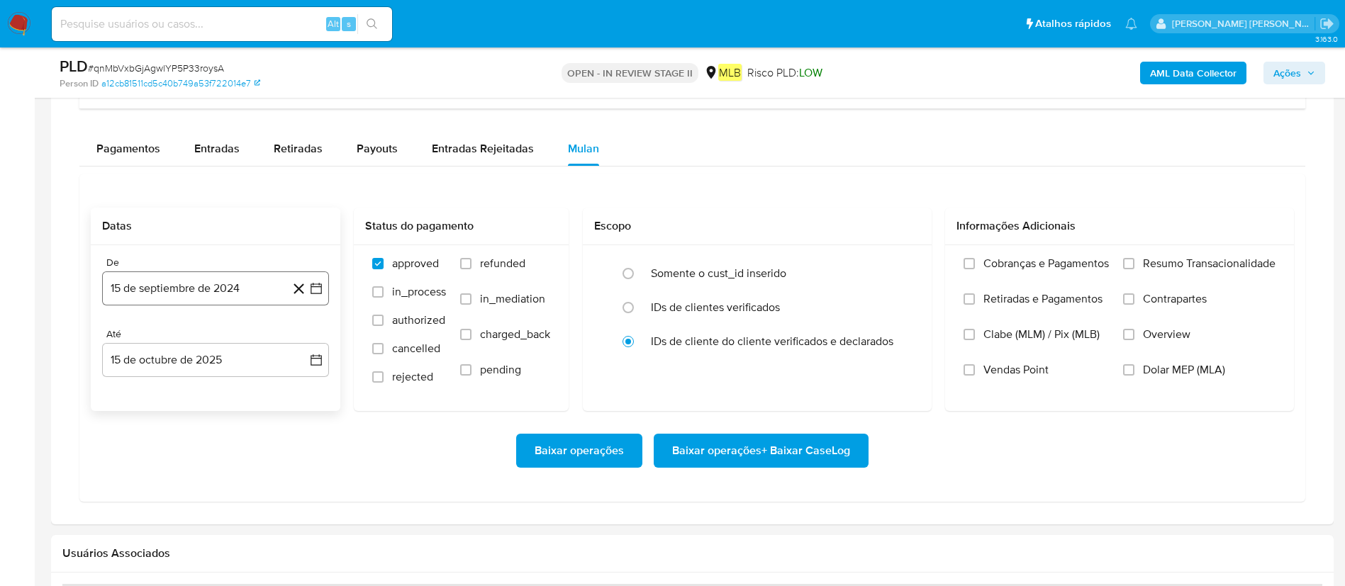
click at [163, 288] on button "15 de septiembre de 2024" at bounding box center [215, 288] width 227 height 34
click at [184, 330] on div "septiembre 2024 septiembre 2024 lun lunes mar martes mié miércoles jue jueves v…" at bounding box center [215, 436] width 227 height 252
click at [240, 342] on span "septiembre 2024" at bounding box center [208, 339] width 86 height 14
click at [303, 350] on div "2024 2024 ene feb mar abr may jun jul ago sep oct nov dic" at bounding box center [214, 430] width 224 height 240
click at [305, 343] on icon "Año siguiente" at bounding box center [300, 339] width 17 height 17
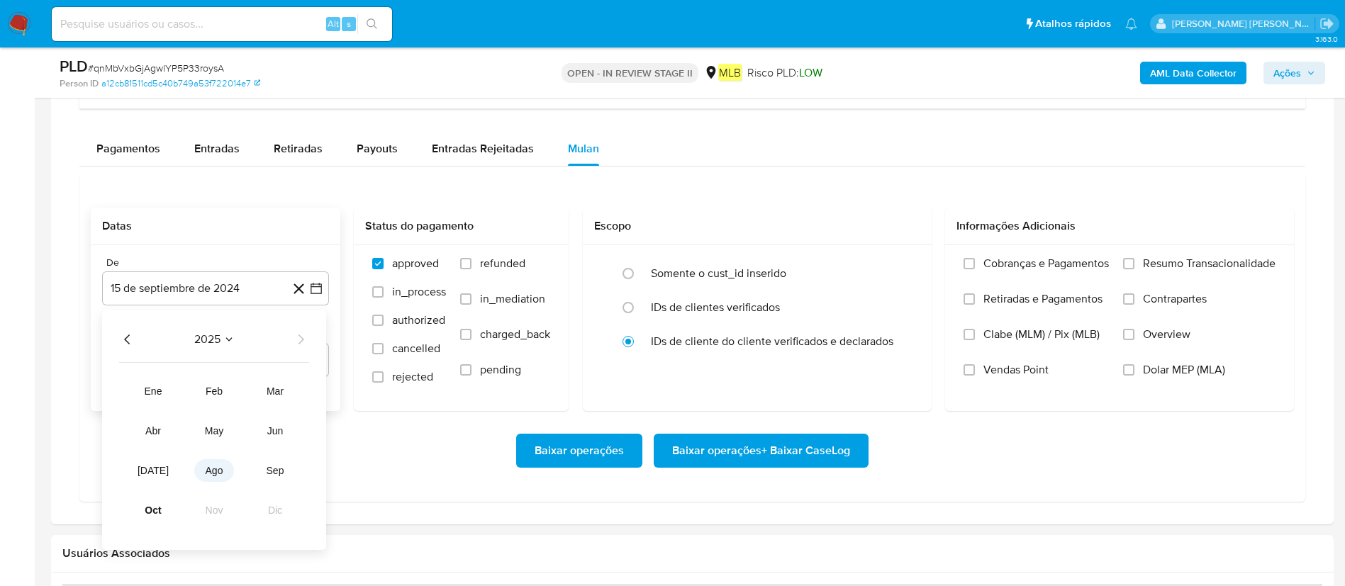
click at [222, 390] on span "ago" at bounding box center [215, 470] width 18 height 11
click at [243, 390] on button "1" at bounding box center [243, 392] width 23 height 23
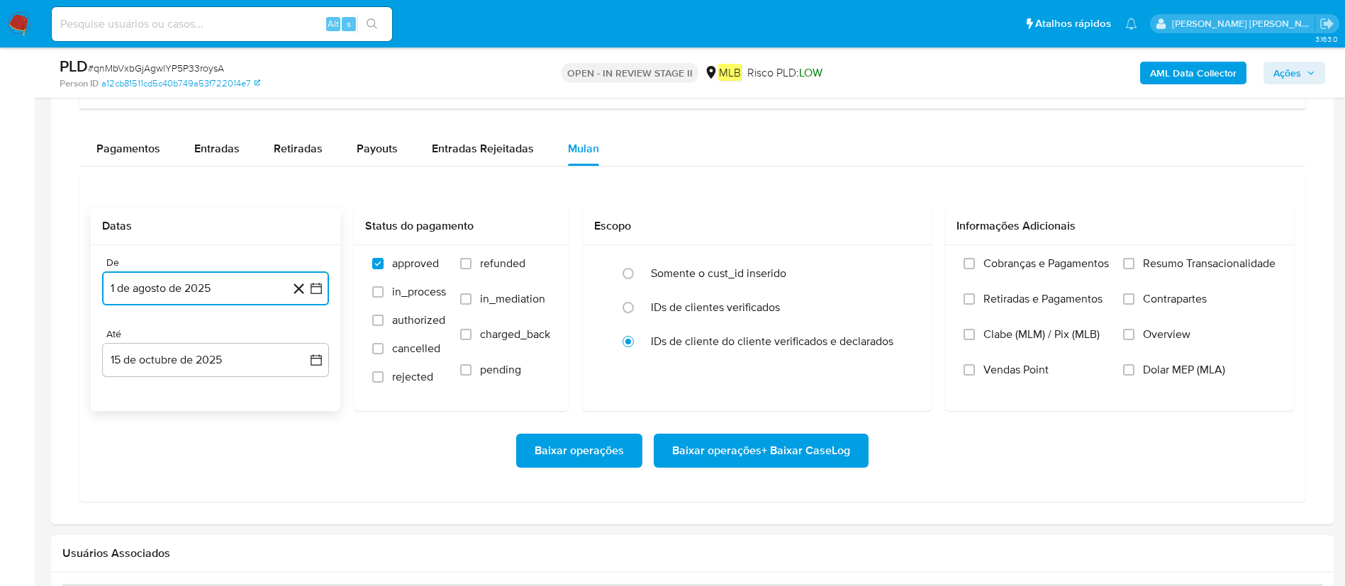
drag, startPoint x: 246, startPoint y: 368, endPoint x: 228, endPoint y: 400, distance: 37.1
click at [246, 367] on button "15 de octubre de 2025" at bounding box center [215, 360] width 227 height 34
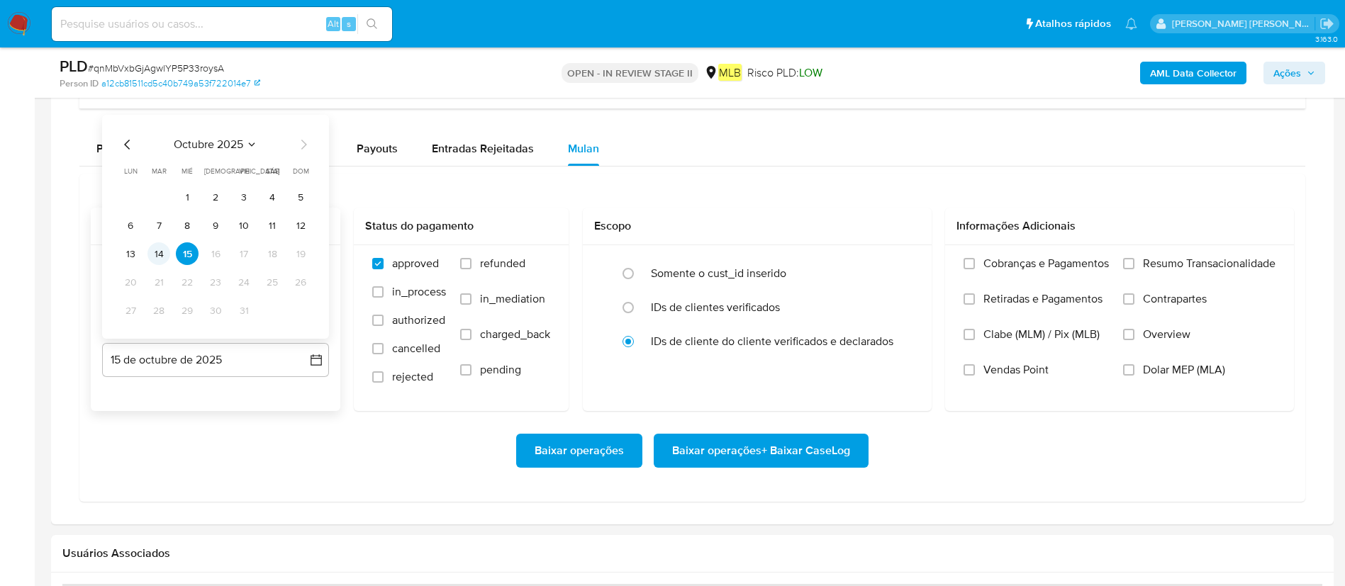
click at [164, 249] on button "14" at bounding box center [158, 253] width 23 height 23
click at [907, 263] on span "Resumo Transacionalidade" at bounding box center [1209, 264] width 133 height 14
click at [907, 263] on input "Resumo Transacionalidade" at bounding box center [1128, 263] width 11 height 11
click at [778, 390] on span "Baixar operações + Baixar CaseLog" at bounding box center [761, 450] width 178 height 31
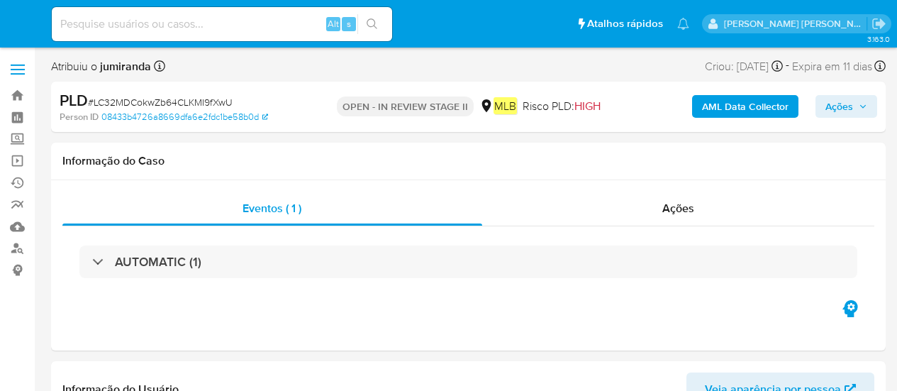
select select "10"
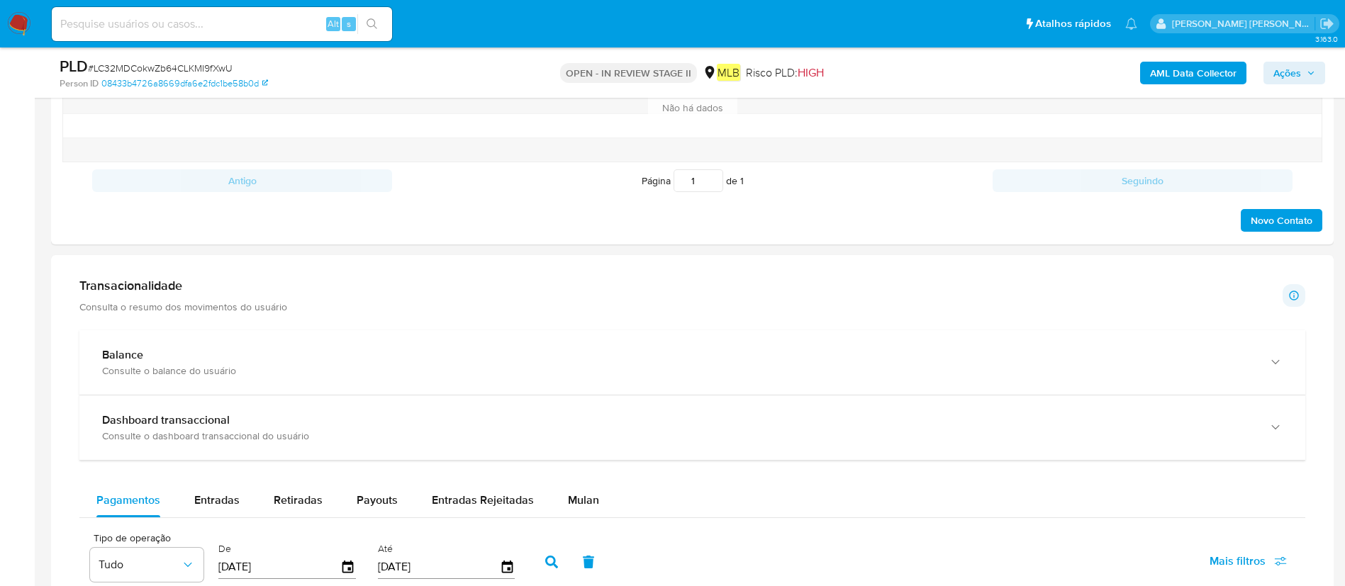
scroll to position [957, 0]
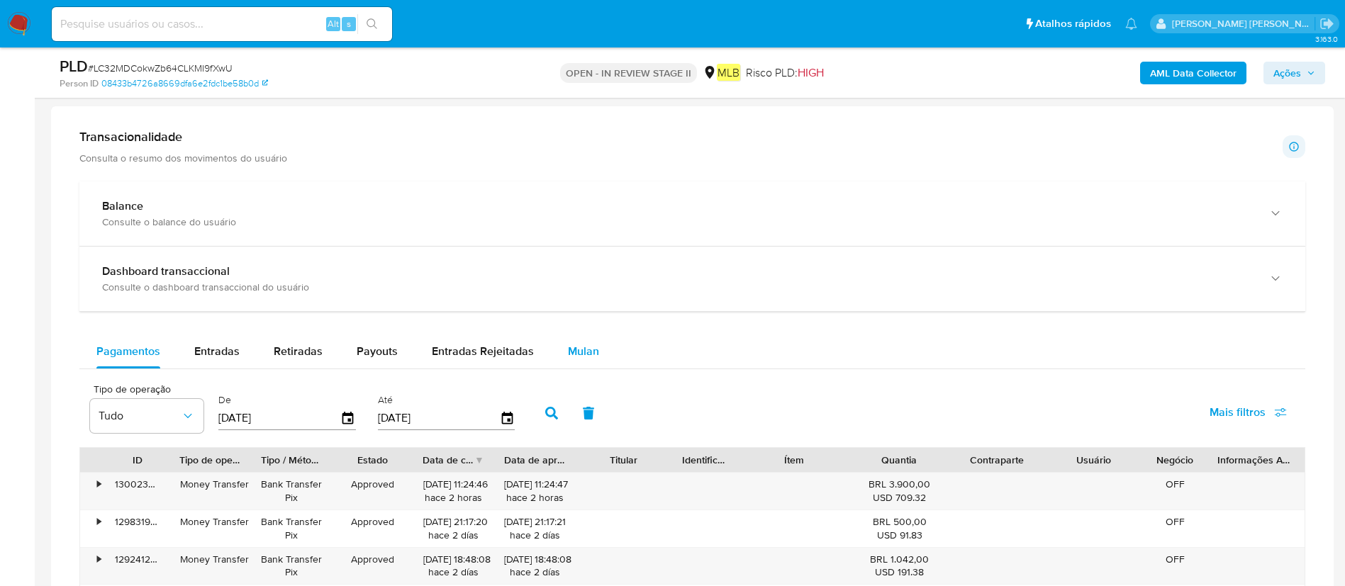
click at [568, 335] on div "Mulan" at bounding box center [583, 352] width 31 height 34
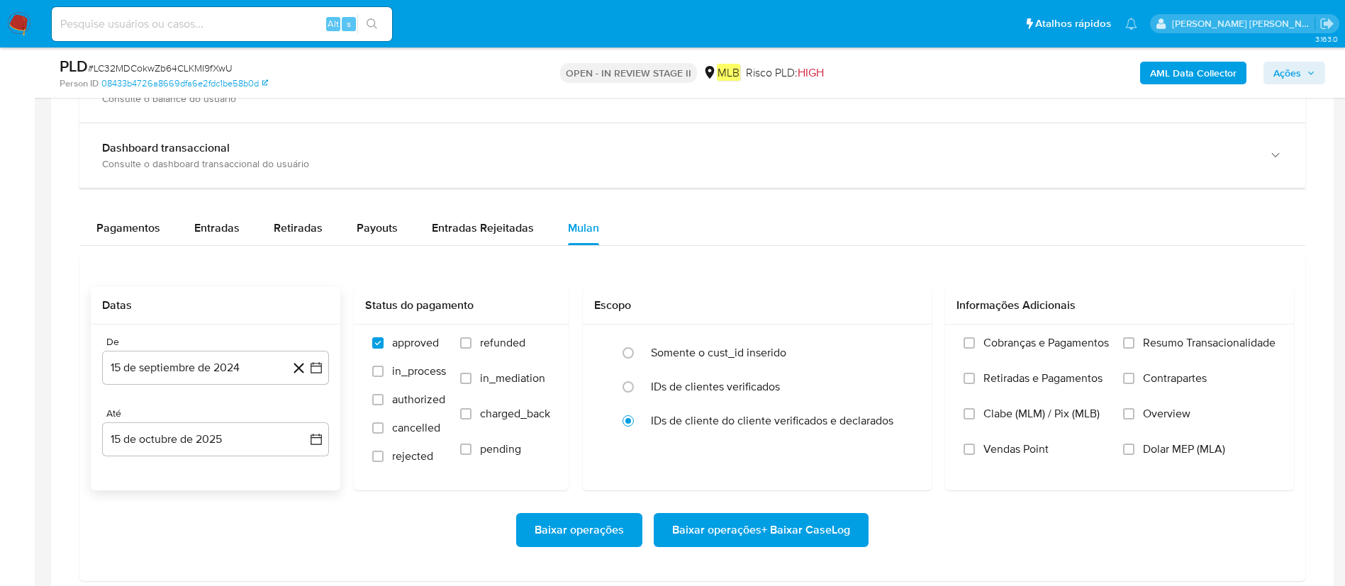
scroll to position [1169, 0]
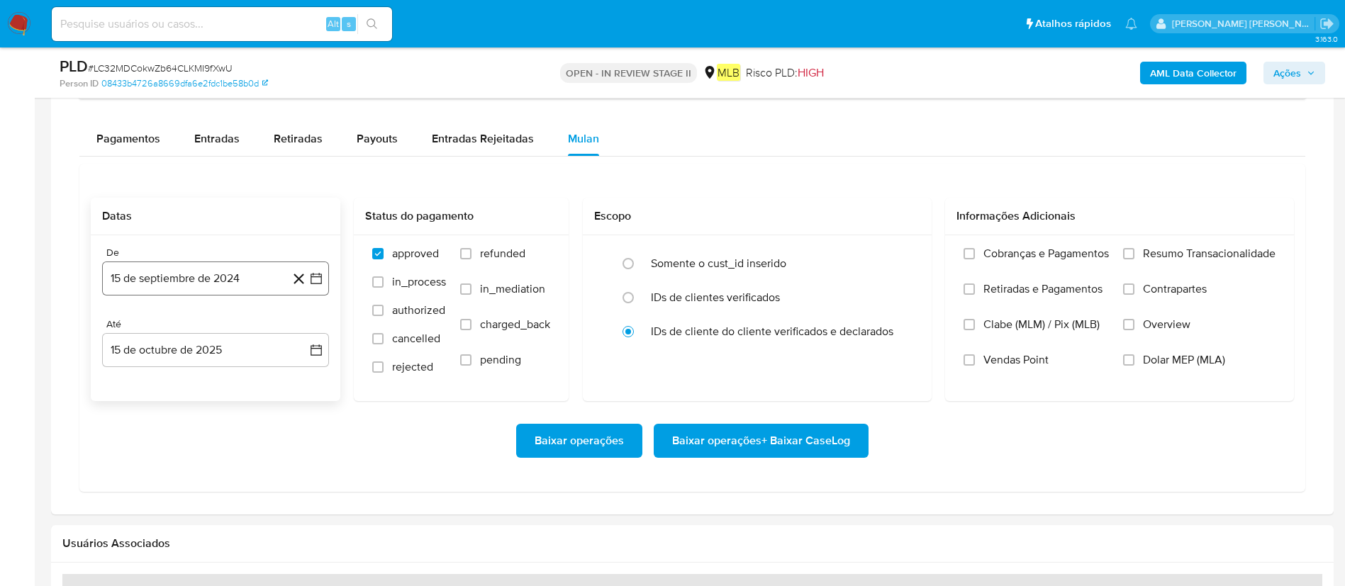
click at [205, 293] on button "15 de septiembre de 2024" at bounding box center [215, 279] width 227 height 34
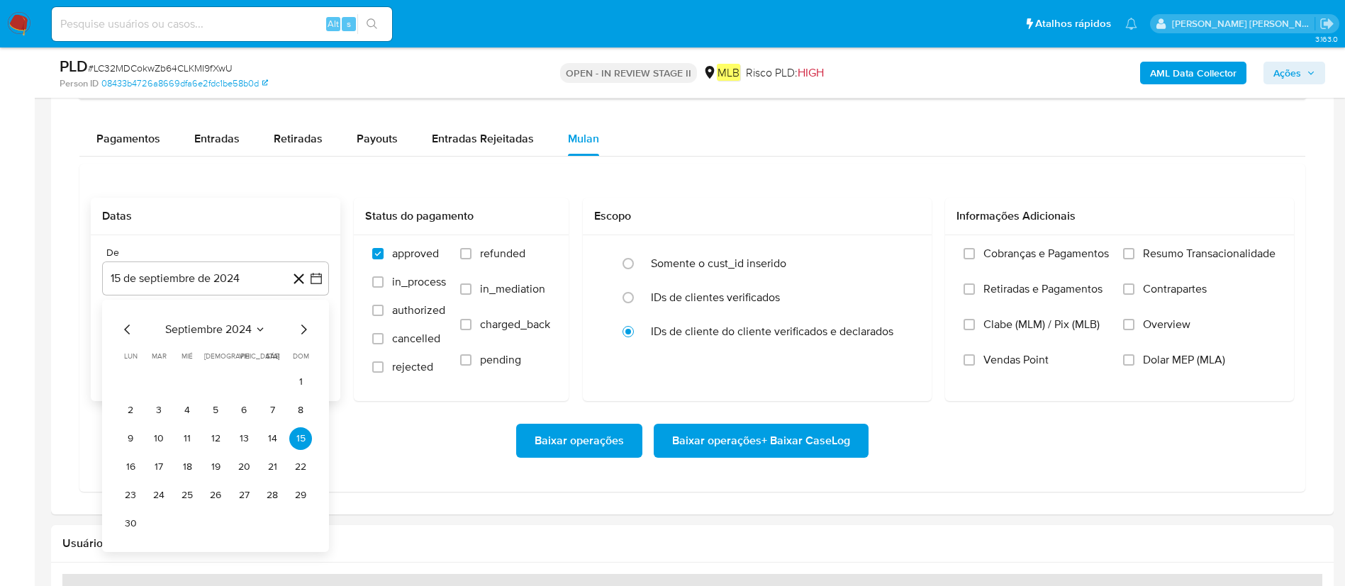
click at [210, 324] on span "septiembre 2024" at bounding box center [208, 329] width 86 height 14
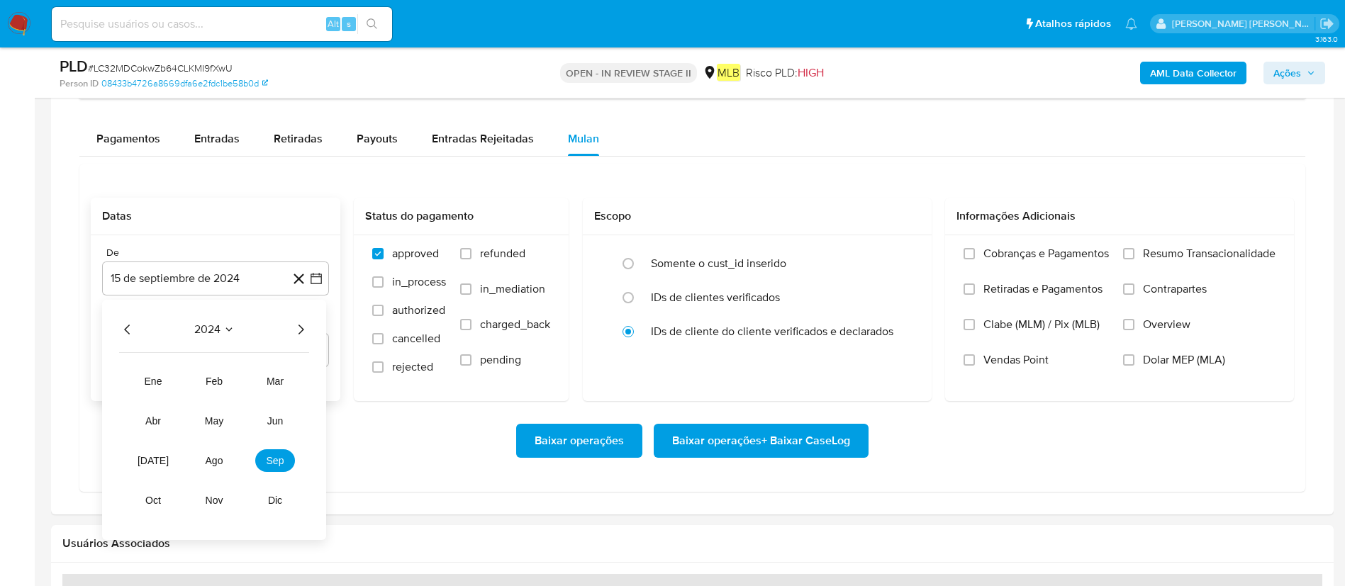
click at [307, 335] on icon "Año siguiente" at bounding box center [300, 329] width 17 height 17
click at [216, 390] on button "ago" at bounding box center [214, 460] width 40 height 23
click at [246, 381] on button "1" at bounding box center [243, 382] width 23 height 23
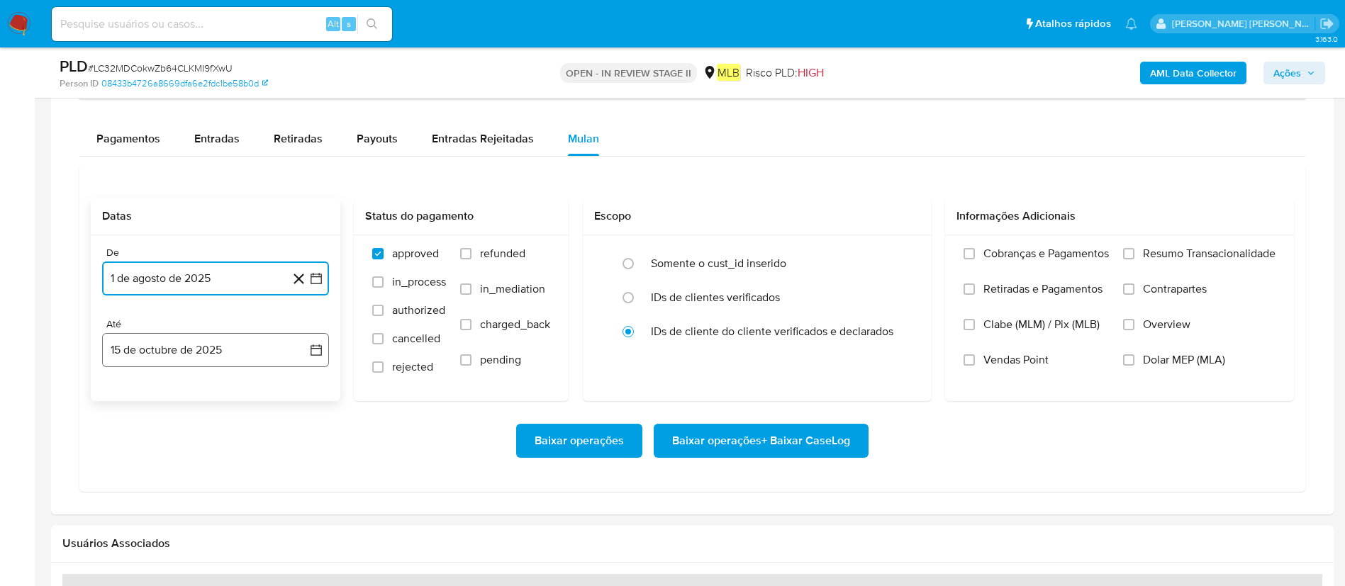
click at [249, 339] on button "15 de octubre de 2025" at bounding box center [215, 350] width 227 height 34
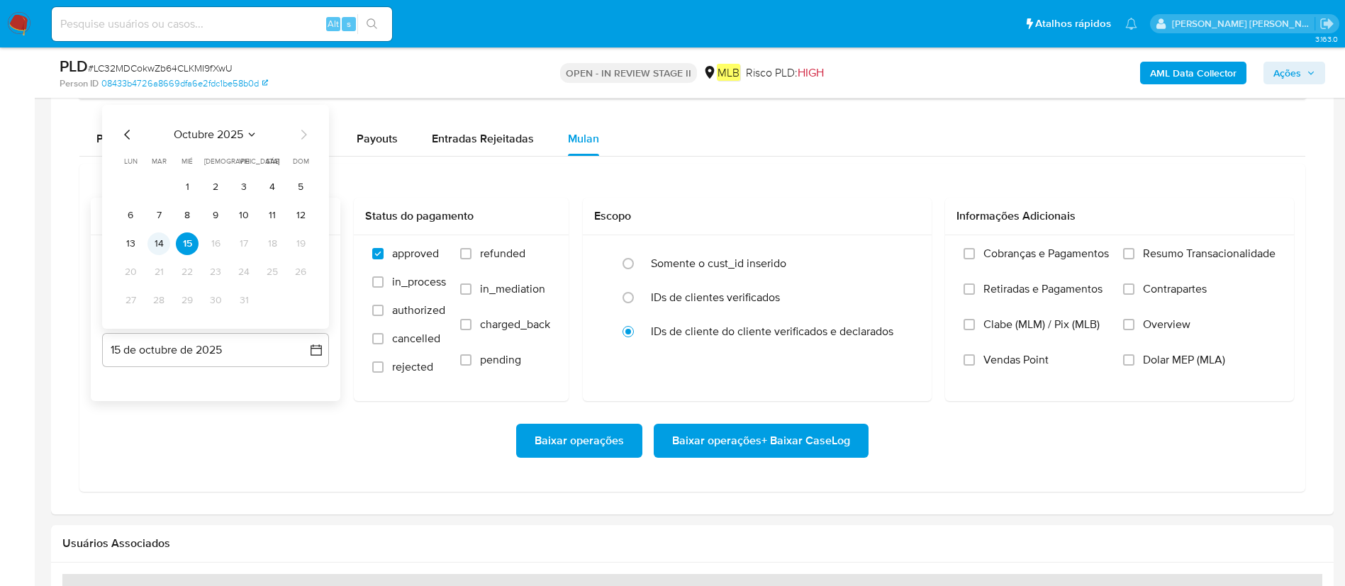
click at [165, 246] on button "14" at bounding box center [158, 243] width 23 height 23
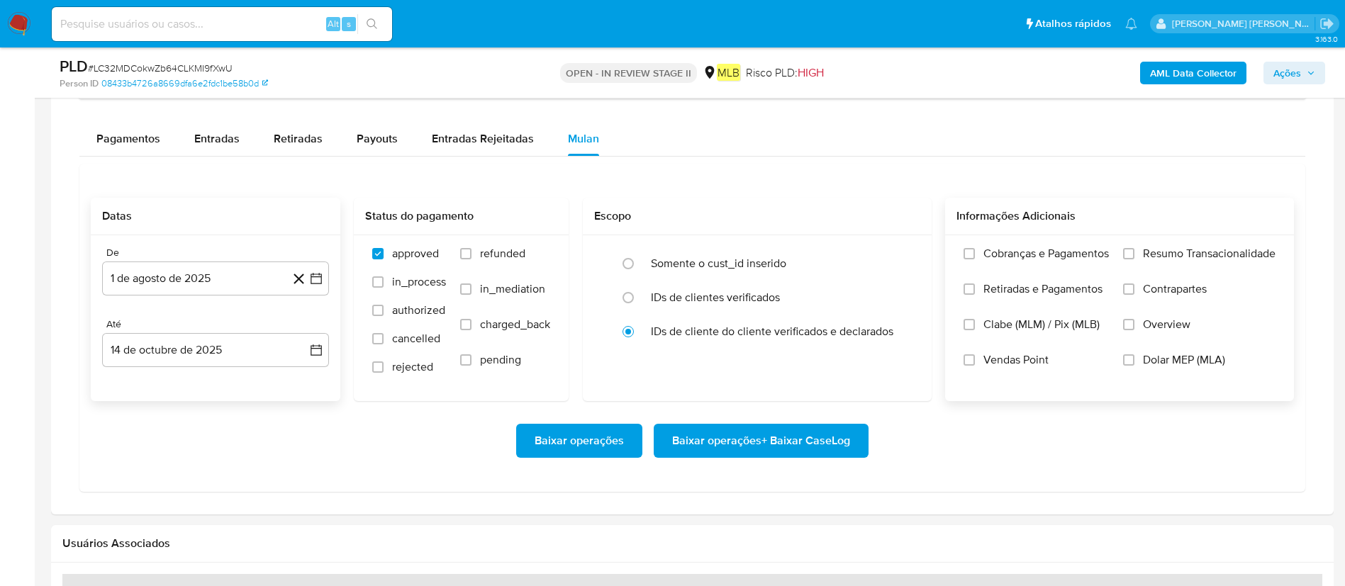
click at [896, 249] on span "Resumo Transacionalidade" at bounding box center [1209, 254] width 133 height 14
click at [896, 252] on span "Resumo Transacionalidade" at bounding box center [1209, 254] width 133 height 14
click at [896, 252] on input "Resumo Transacionalidade" at bounding box center [1128, 253] width 11 height 11
click at [753, 390] on span "Baixar operações + Baixar CaseLog" at bounding box center [761, 440] width 178 height 31
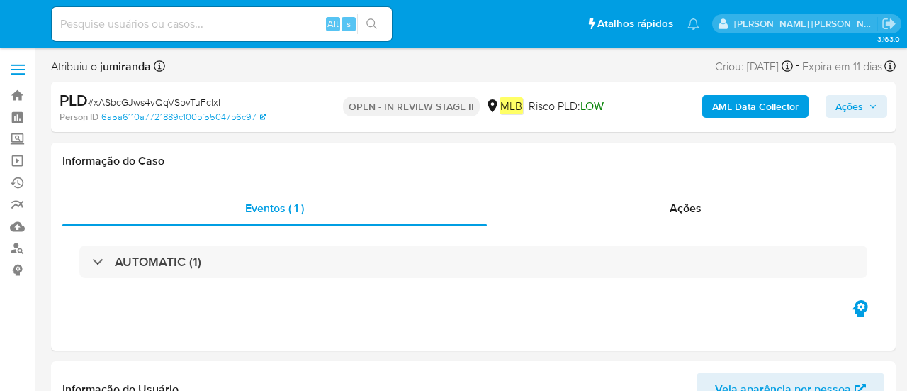
select select "10"
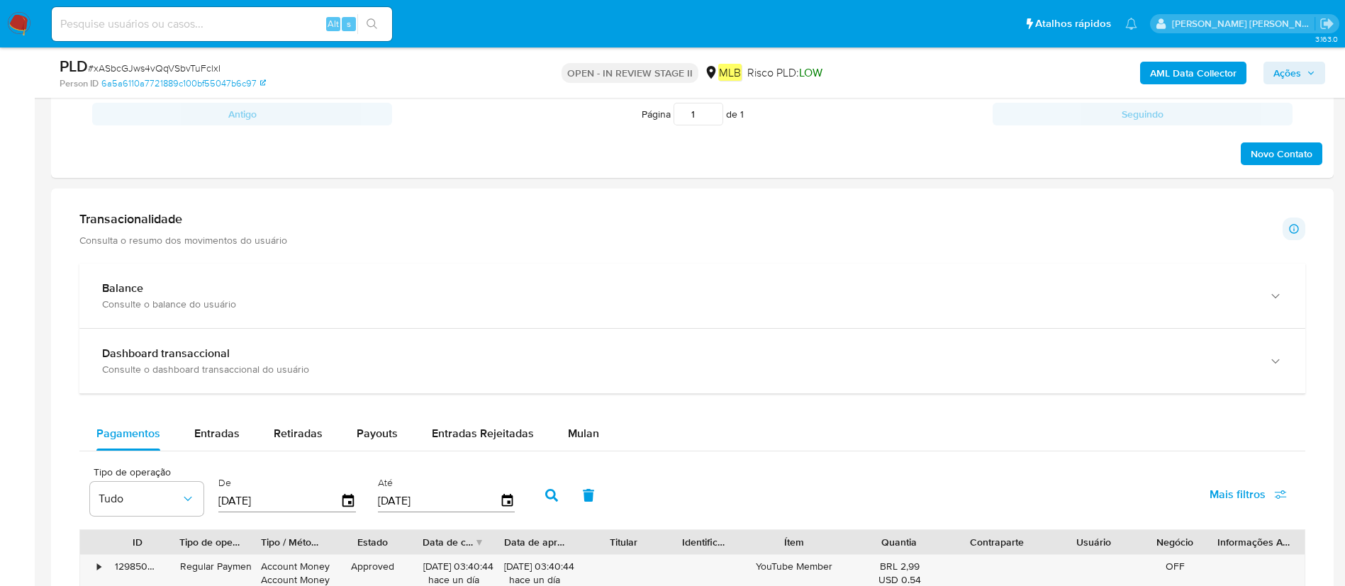
scroll to position [1063, 0]
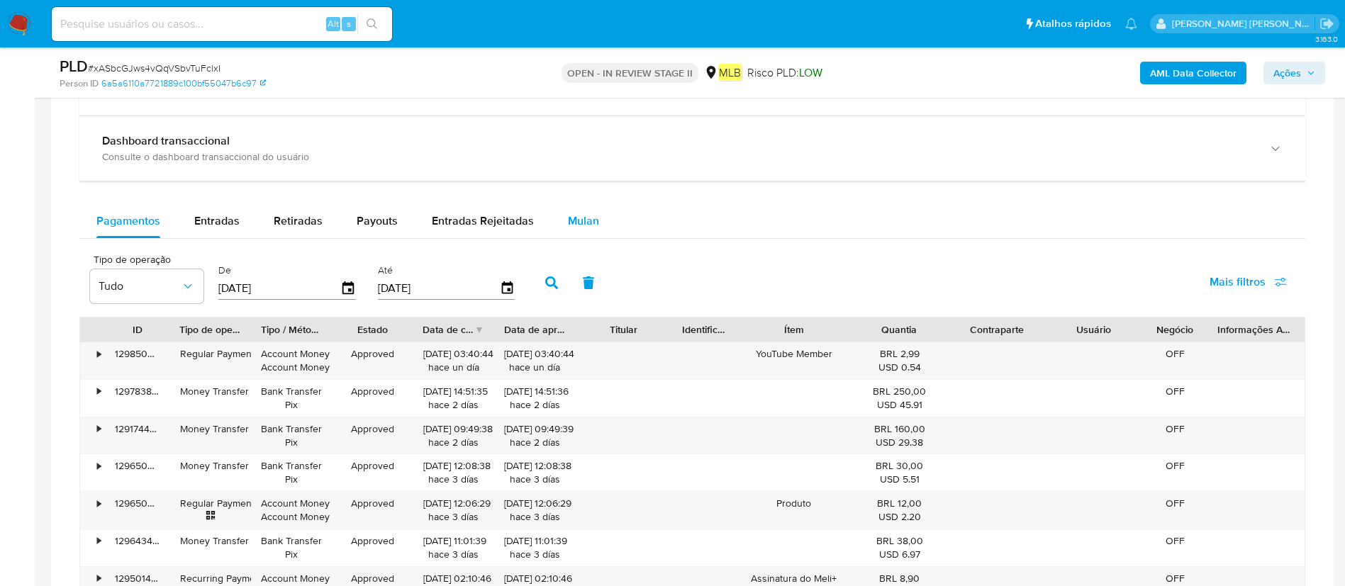
click at [576, 210] on div "Mulan" at bounding box center [583, 221] width 31 height 34
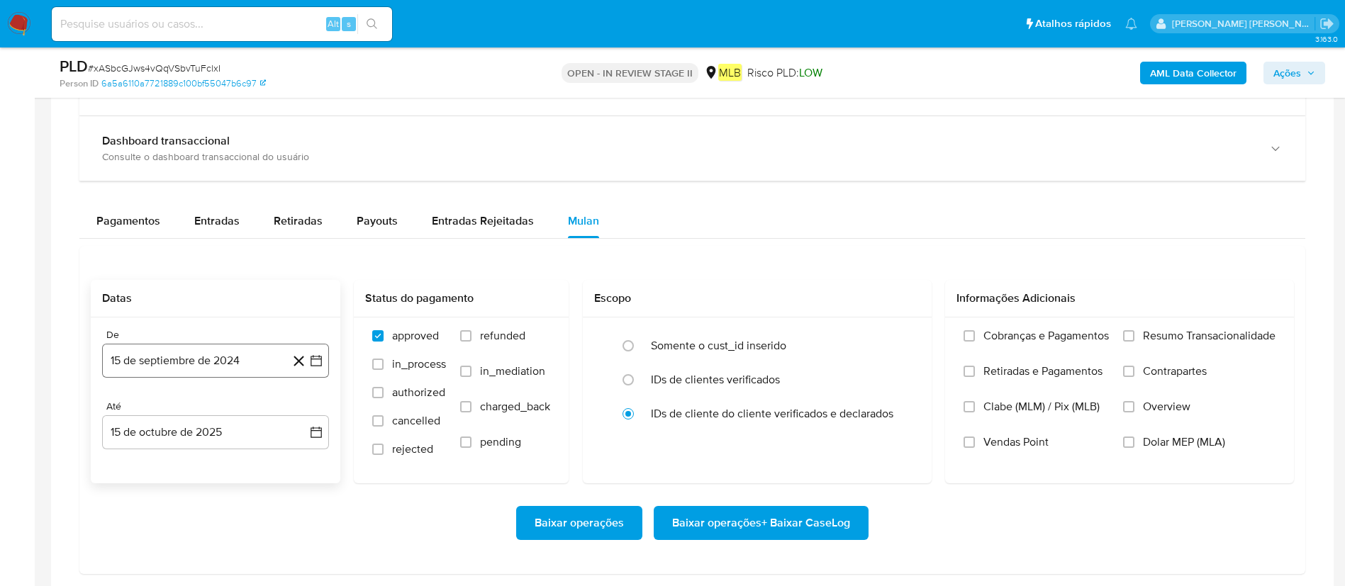
click at [219, 360] on button "15 de septiembre de 2024" at bounding box center [215, 361] width 227 height 34
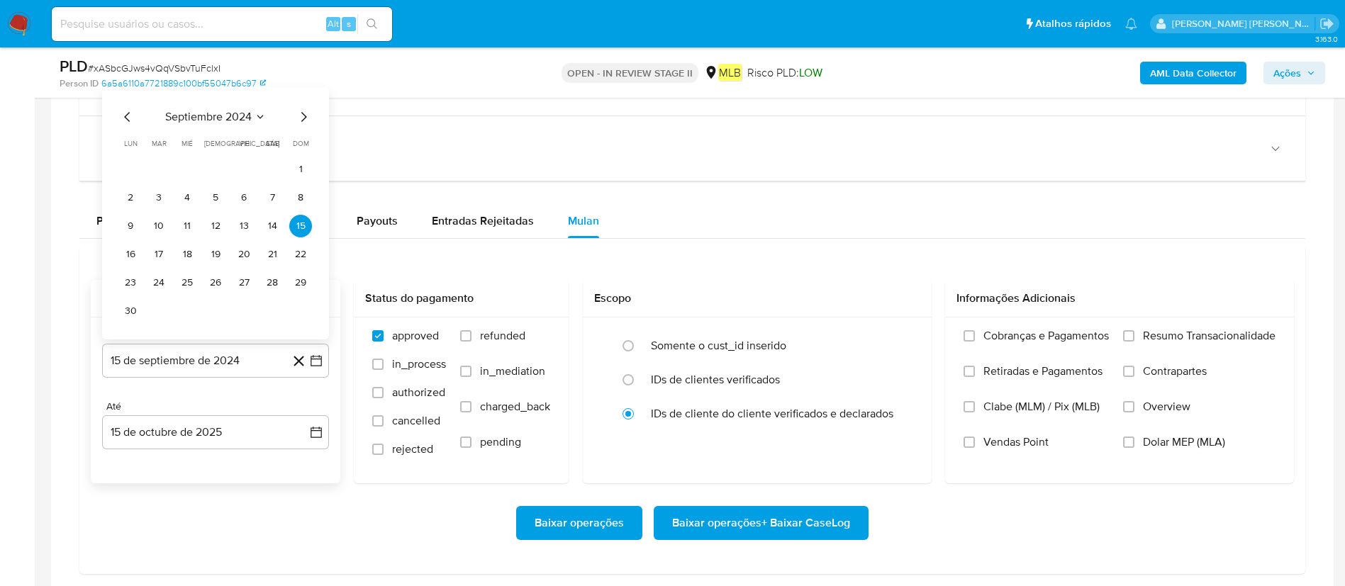
click at [219, 118] on span "septiembre 2024" at bounding box center [208, 117] width 86 height 14
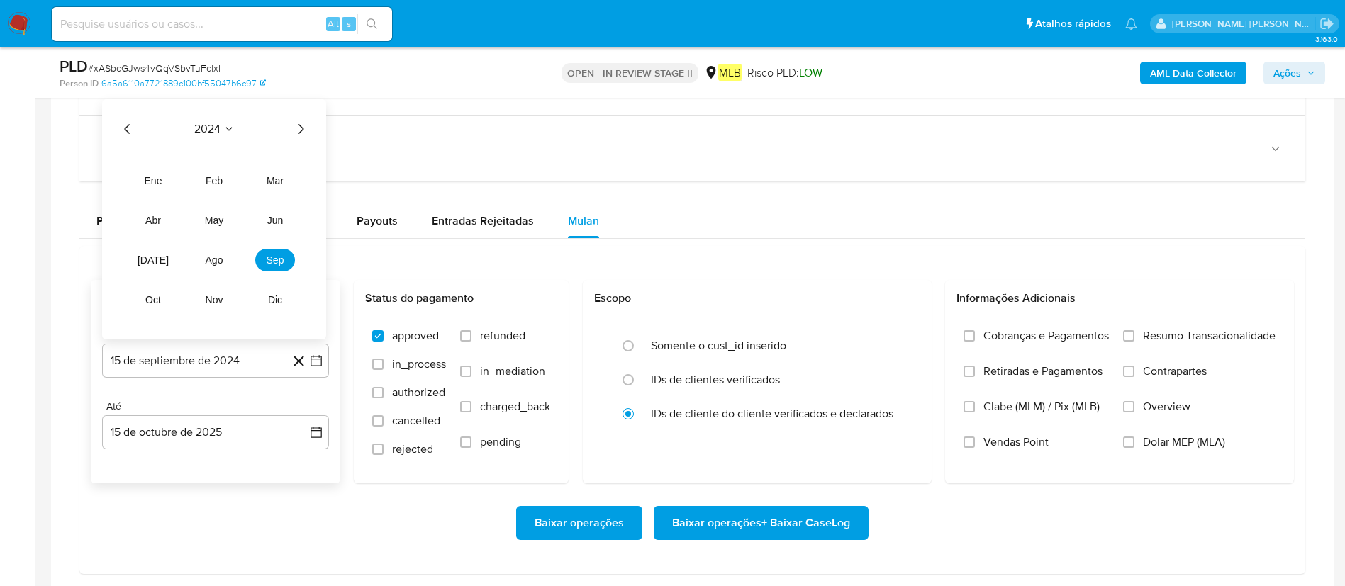
click at [299, 135] on icon "Año siguiente" at bounding box center [300, 128] width 17 height 17
click at [206, 271] on tr "ene feb mar abr may jun jul ago sep oct nov dic" at bounding box center [214, 240] width 162 height 142
click at [207, 269] on button "ago" at bounding box center [214, 260] width 40 height 23
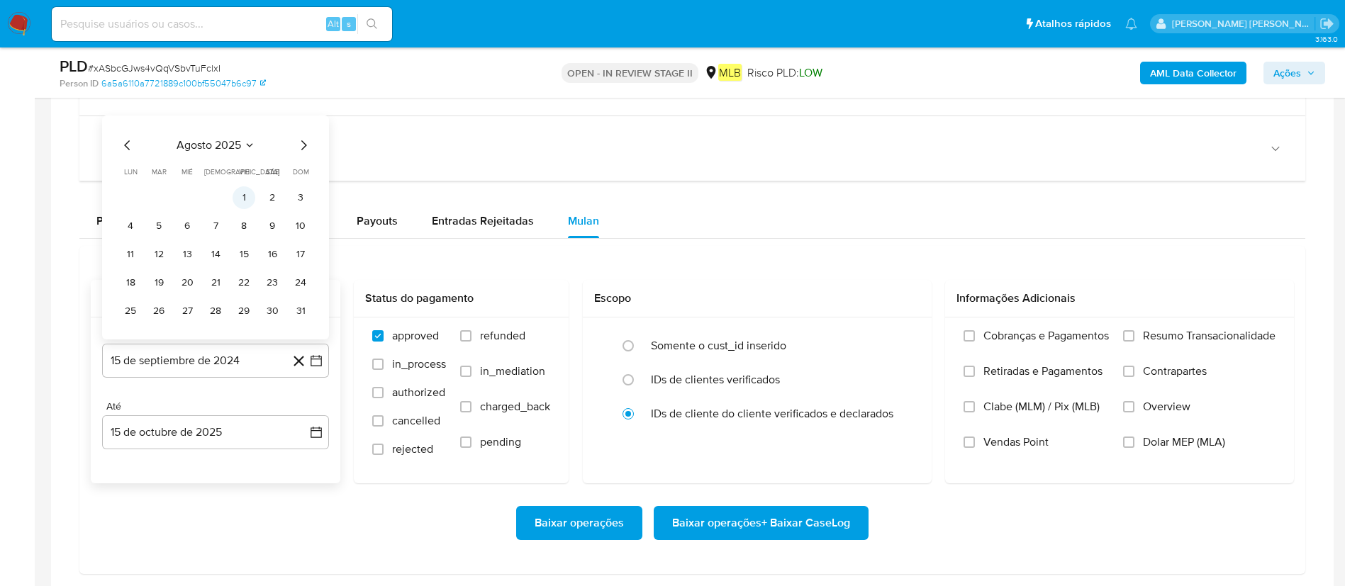
click at [252, 192] on button "1" at bounding box center [243, 197] width 23 height 23
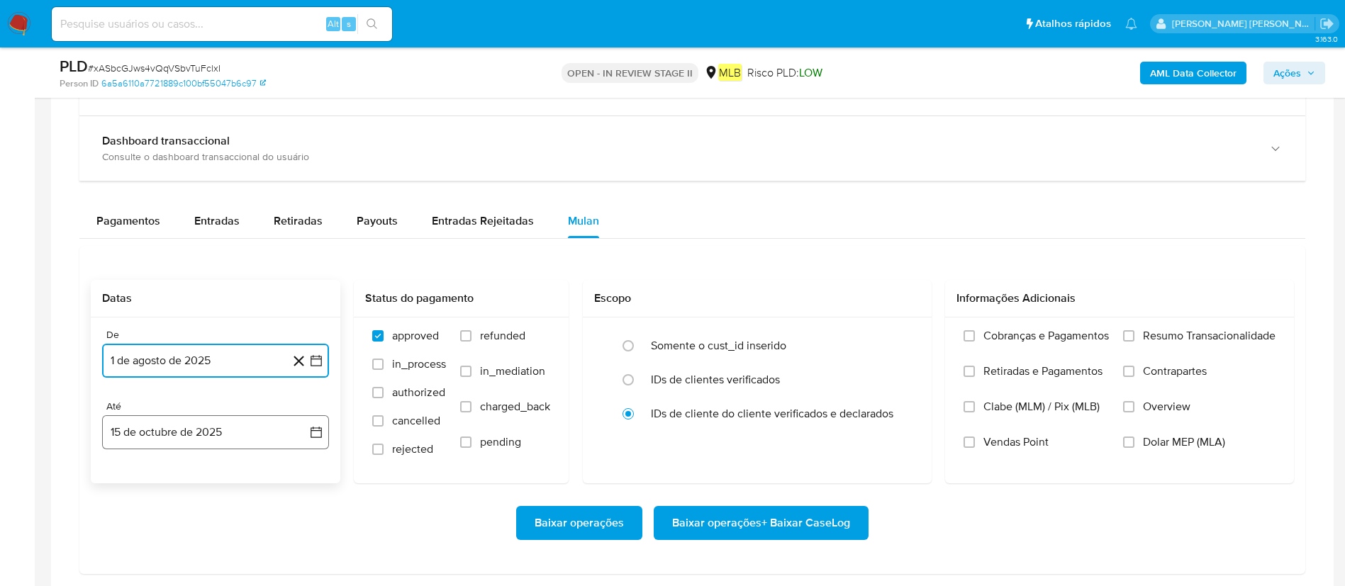
click at [225, 390] on button "15 de octubre de 2025" at bounding box center [215, 432] width 227 height 34
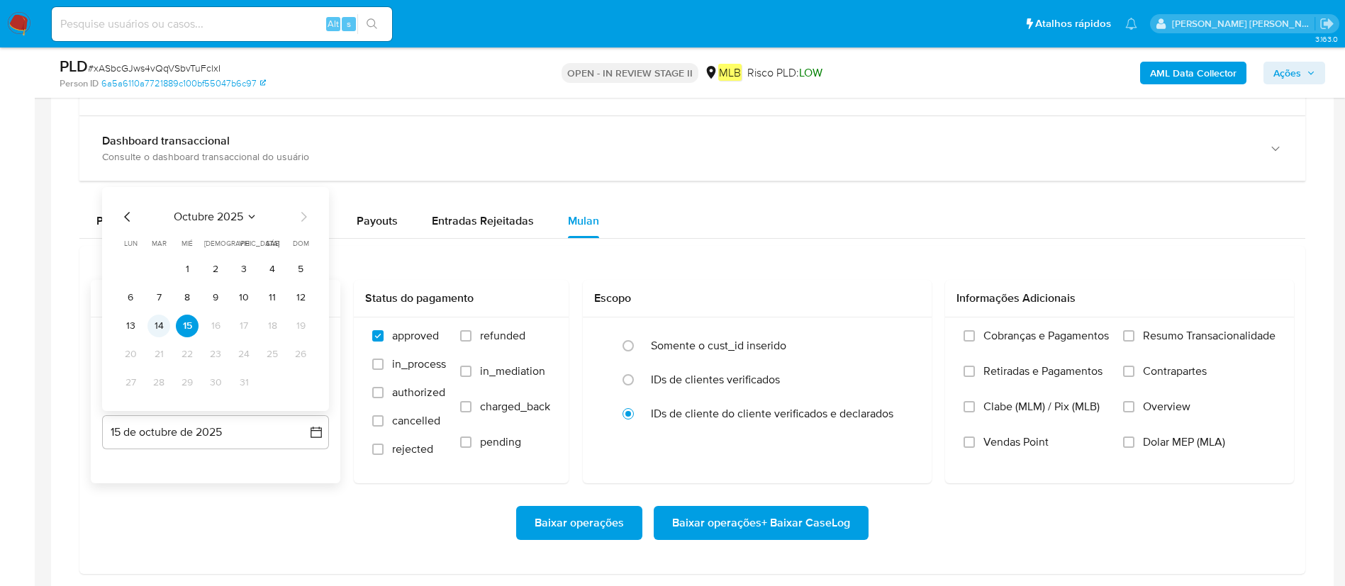
click at [155, 322] on button "14" at bounding box center [158, 326] width 23 height 23
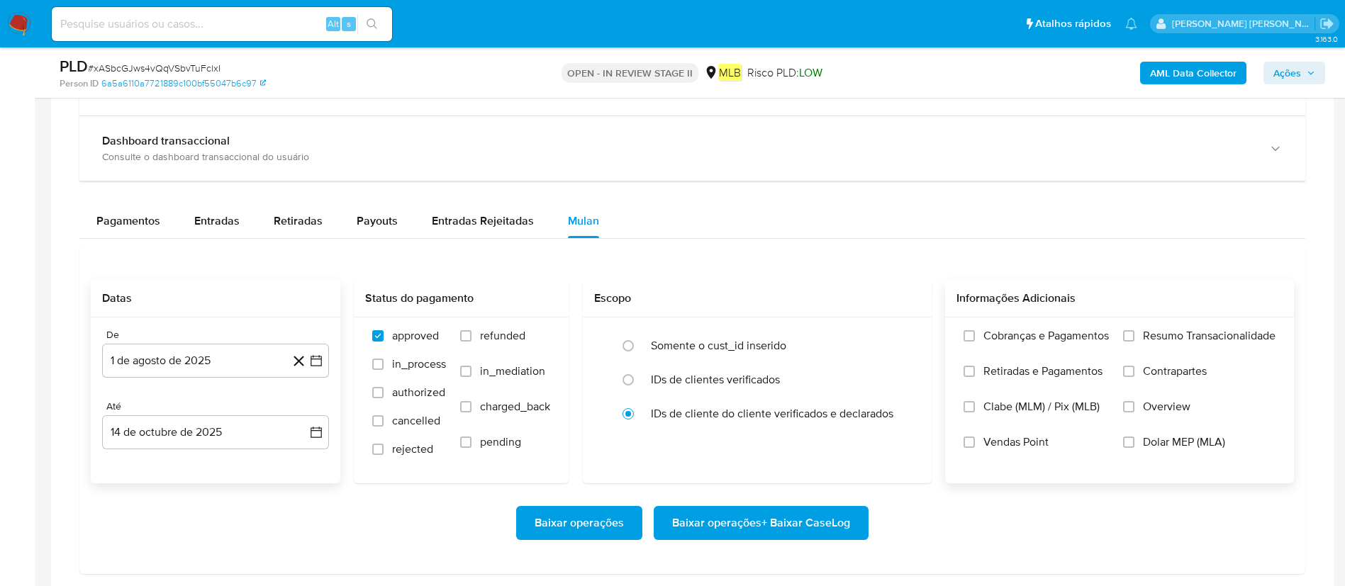
drag, startPoint x: 1177, startPoint y: 334, endPoint x: 1118, endPoint y: 371, distance: 69.8
click at [907, 334] on span "Resumo Transacionalidade" at bounding box center [1209, 336] width 133 height 14
click at [907, 334] on input "Resumo Transacionalidade" at bounding box center [1128, 335] width 11 height 11
click at [775, 390] on span "Baixar operações + Baixar CaseLog" at bounding box center [761, 522] width 178 height 31
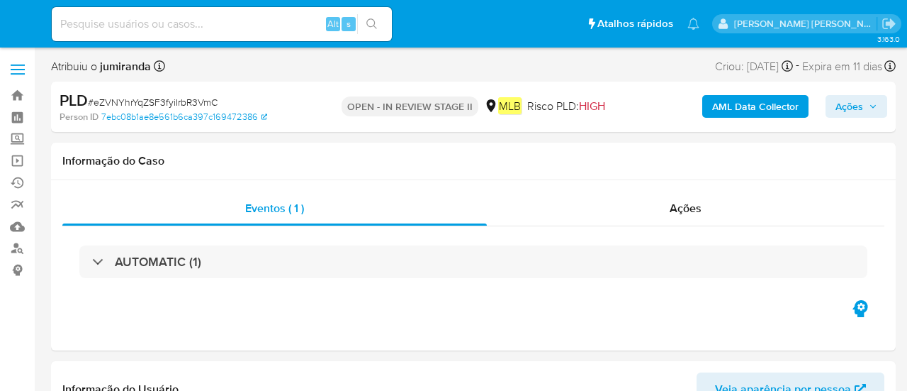
select select "10"
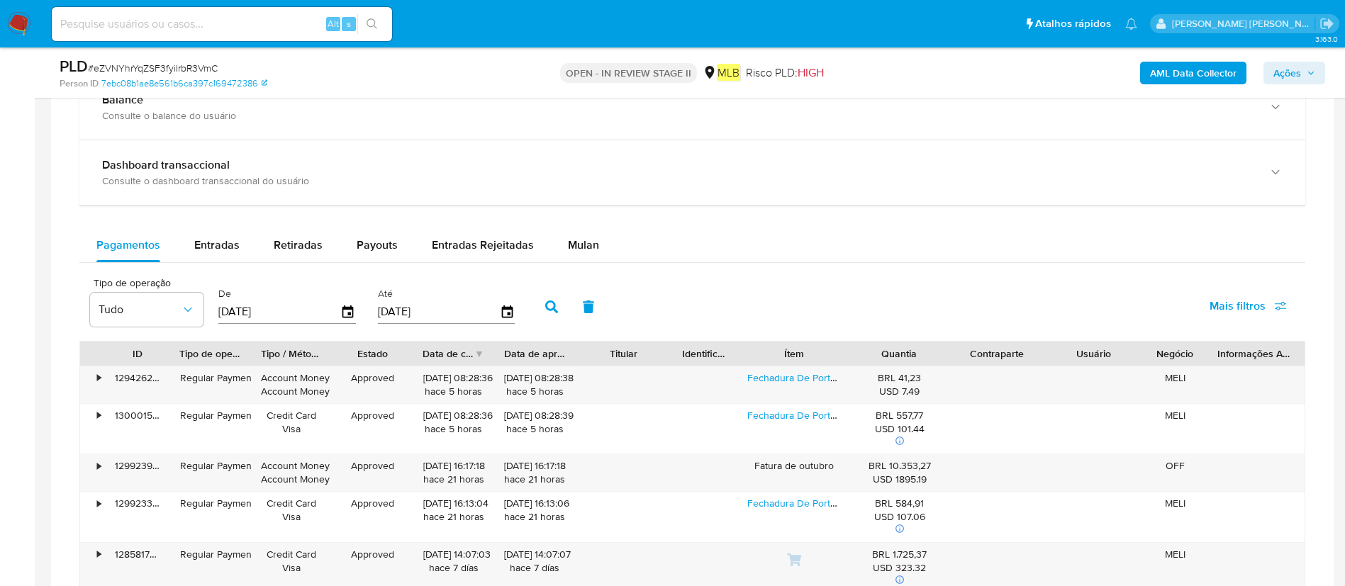
click at [613, 231] on div "Pagamentos Entradas Retiradas Payouts Entradas Rejeitadas Mulan" at bounding box center [691, 245] width 1225 height 34
click at [588, 247] on span "Mulan" at bounding box center [583, 245] width 31 height 16
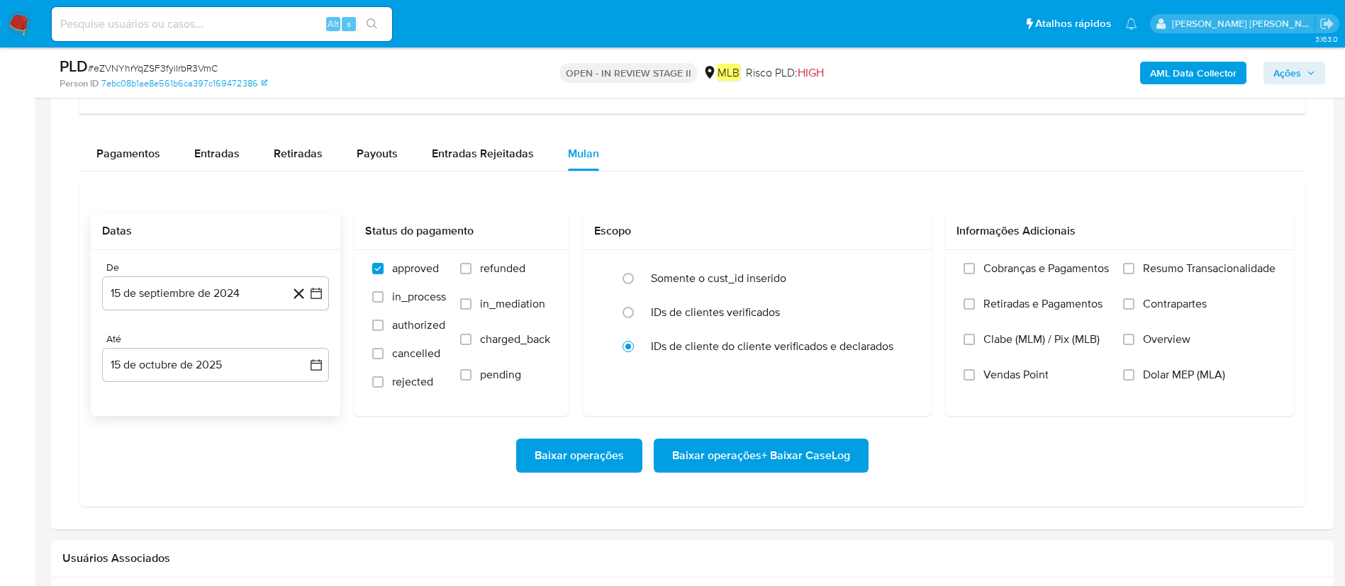
scroll to position [1276, 0]
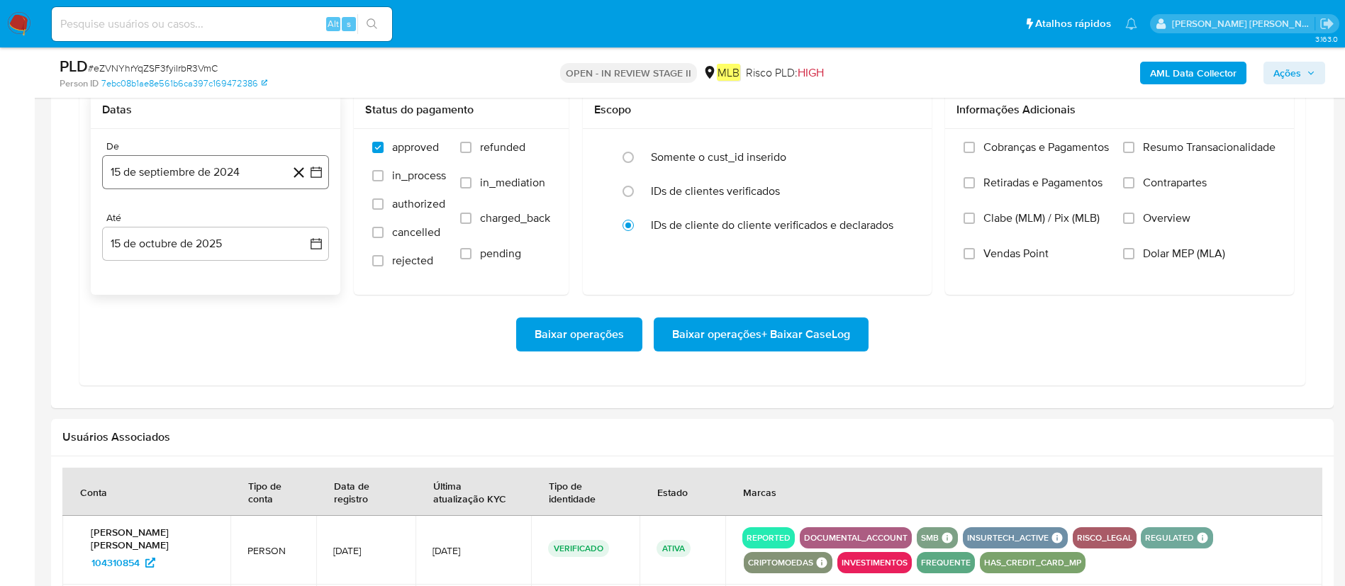
click at [223, 184] on button "15 de septiembre de 2024" at bounding box center [215, 172] width 227 height 34
click at [218, 222] on span "septiembre 2024" at bounding box center [208, 223] width 86 height 14
click at [300, 223] on icon "Año siguiente" at bounding box center [300, 223] width 17 height 17
click at [201, 350] on button "ago" at bounding box center [214, 354] width 40 height 23
click at [237, 273] on button "1" at bounding box center [243, 275] width 23 height 23
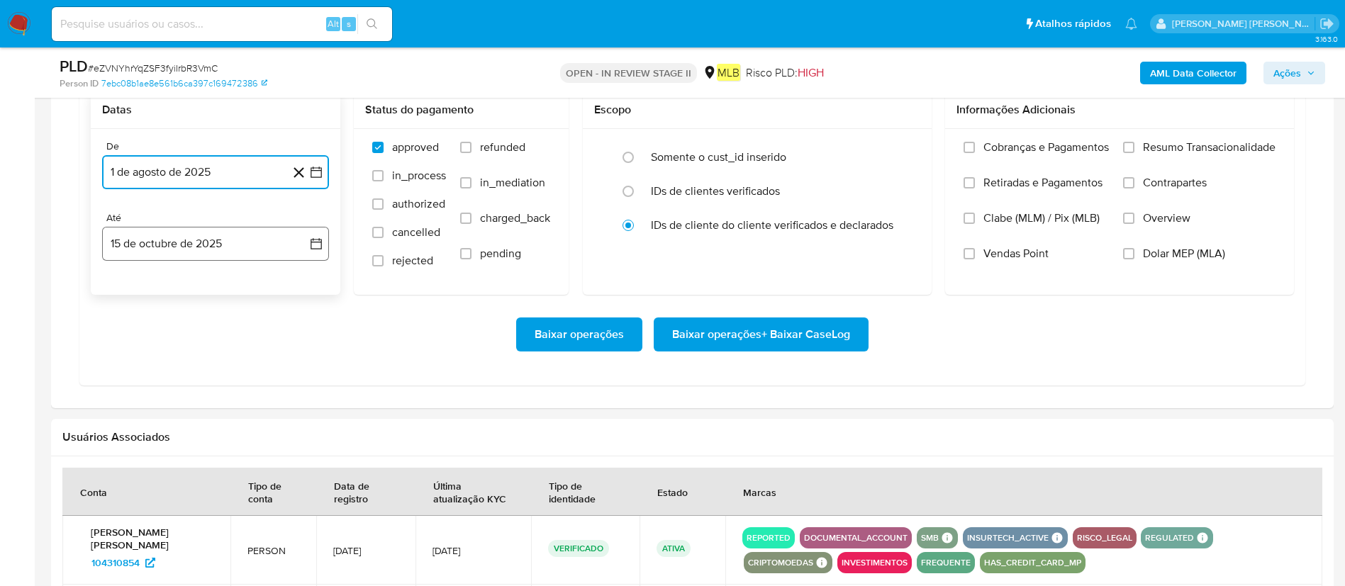
click at [240, 244] on button "15 de octubre de 2025" at bounding box center [215, 244] width 227 height 34
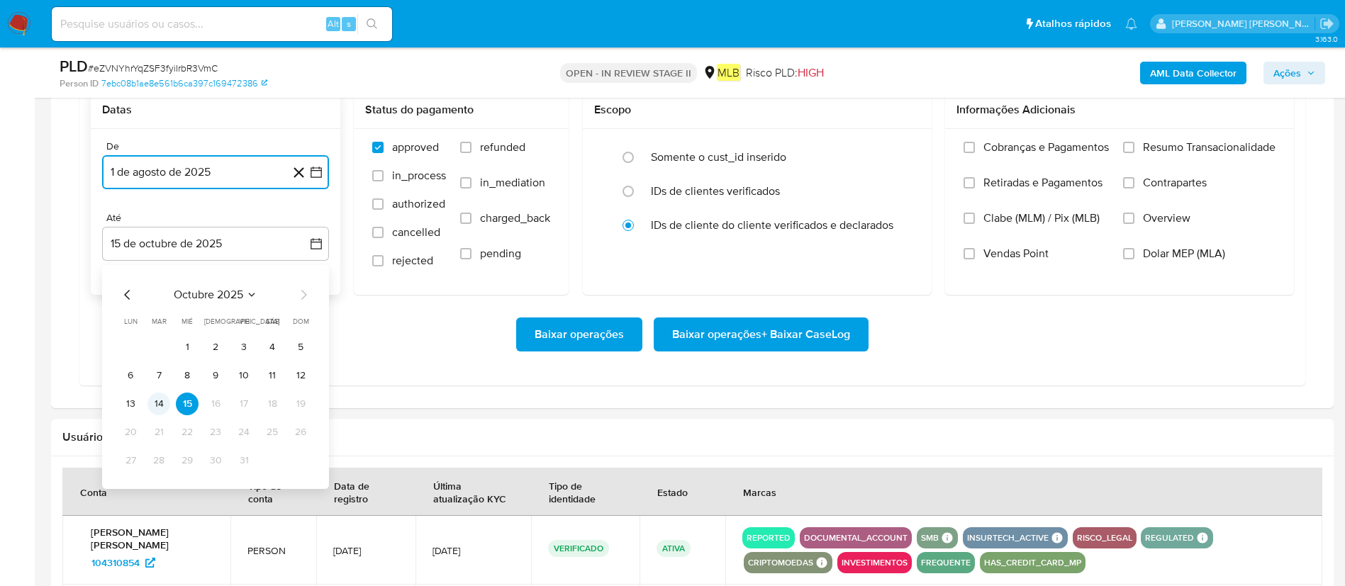
click at [156, 390] on button "14" at bounding box center [158, 404] width 23 height 23
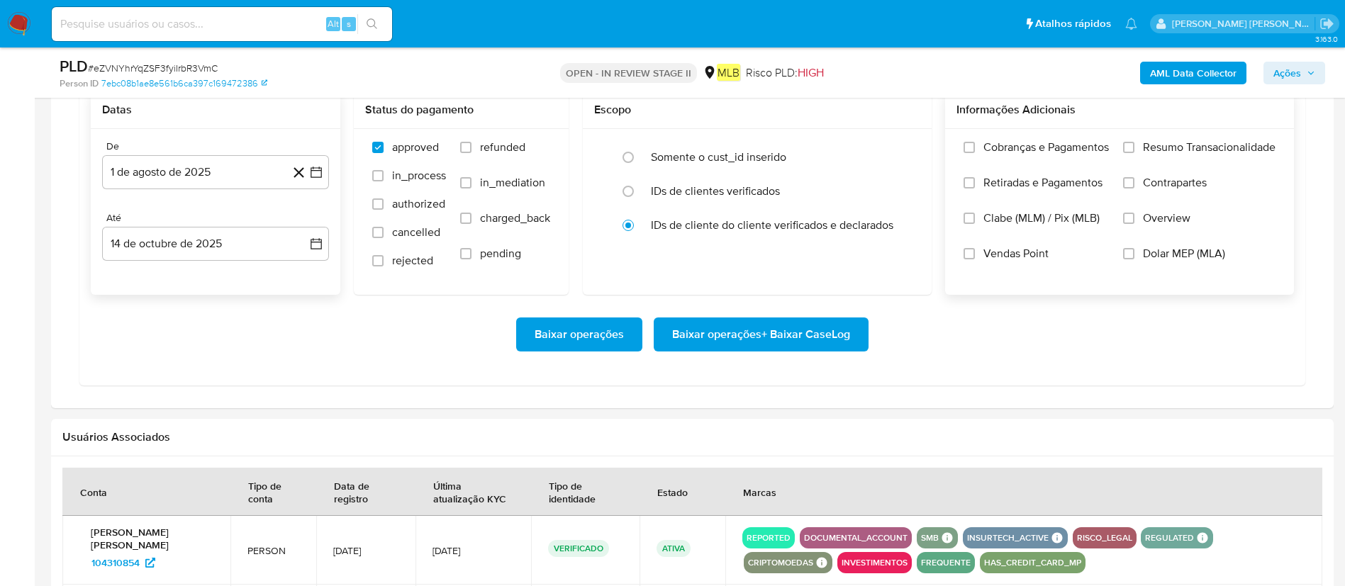
click at [907, 153] on span "Resumo Transacionalidade" at bounding box center [1209, 147] width 133 height 14
click at [907, 153] on input "Resumo Transacionalidade" at bounding box center [1128, 147] width 11 height 11
click at [778, 325] on span "Baixar operações + Baixar CaseLog" at bounding box center [761, 334] width 178 height 31
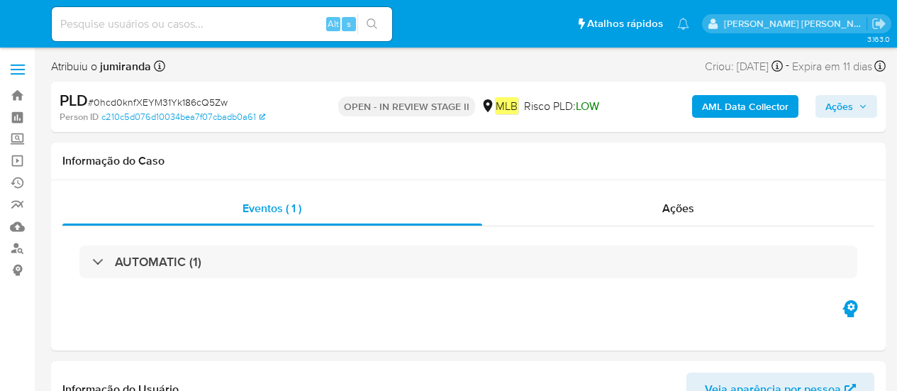
select select "10"
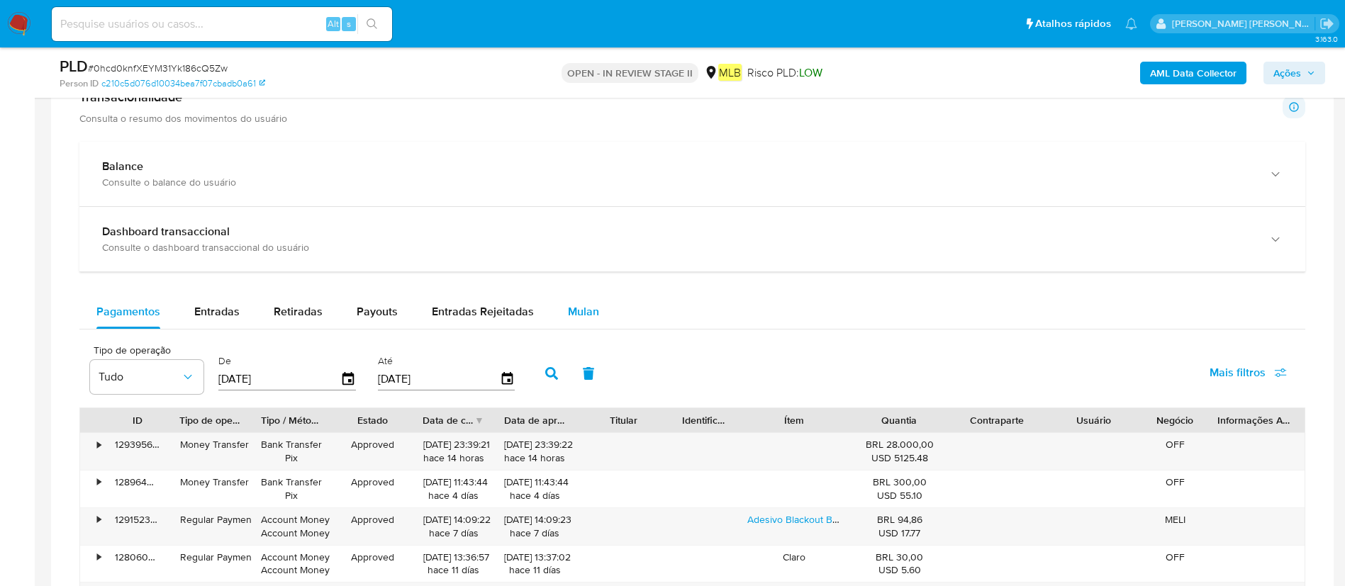
click at [589, 322] on div "Mulan" at bounding box center [583, 312] width 31 height 34
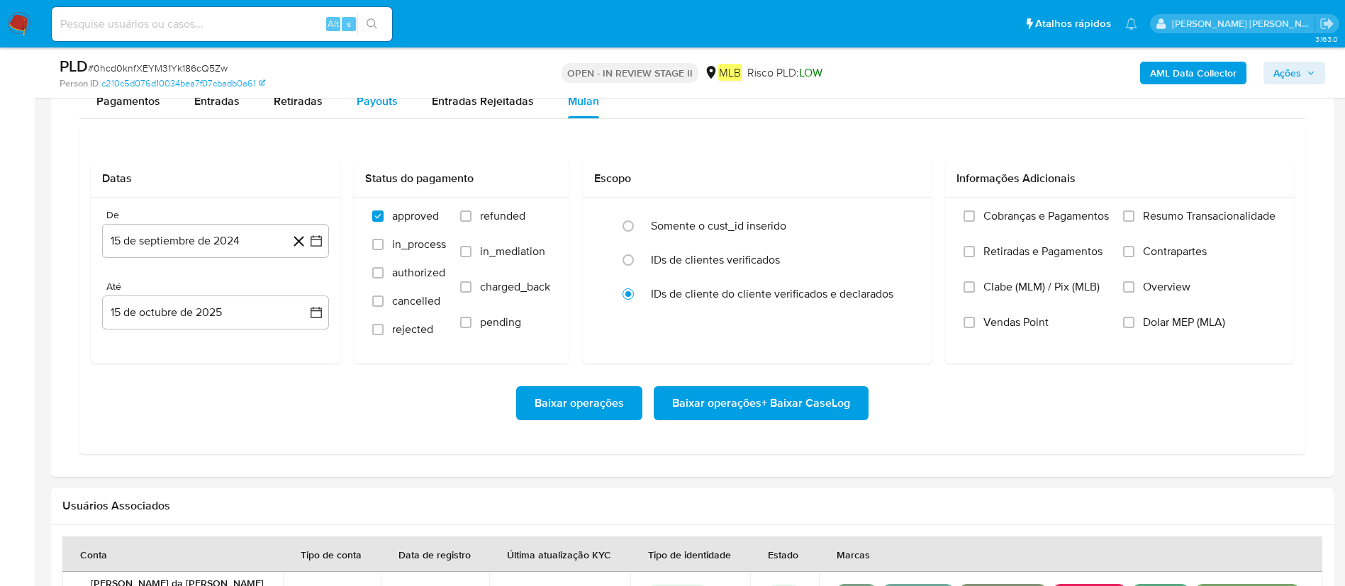
scroll to position [1161, 0]
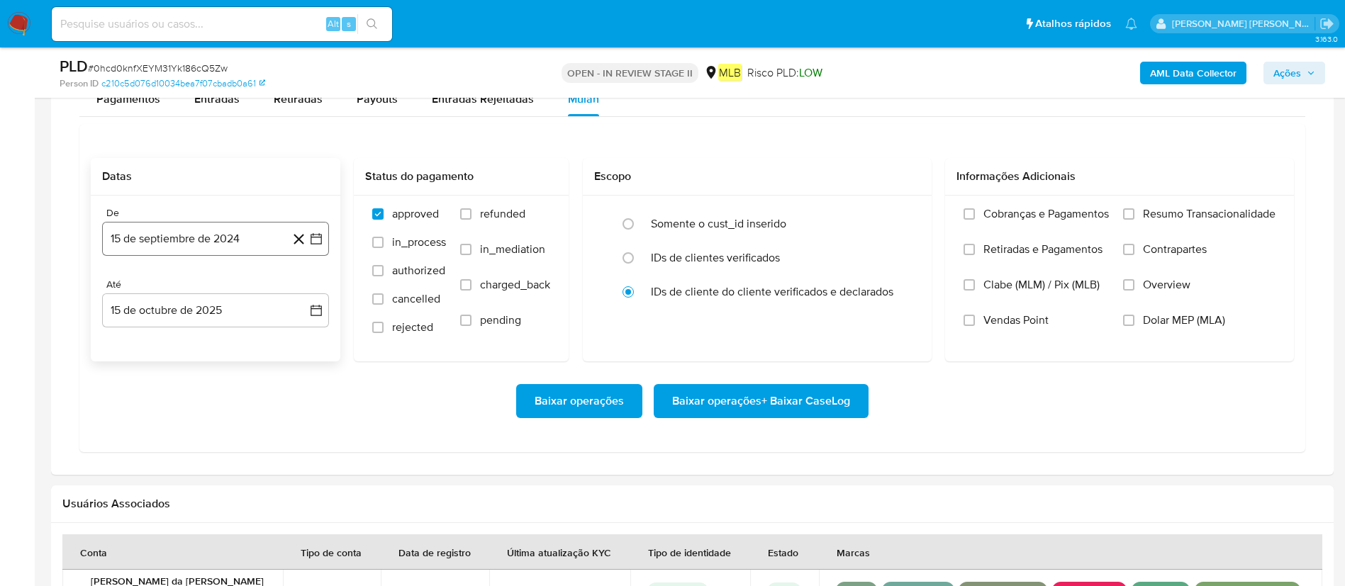
click at [257, 237] on button "15 de septiembre de 2024" at bounding box center [215, 239] width 227 height 34
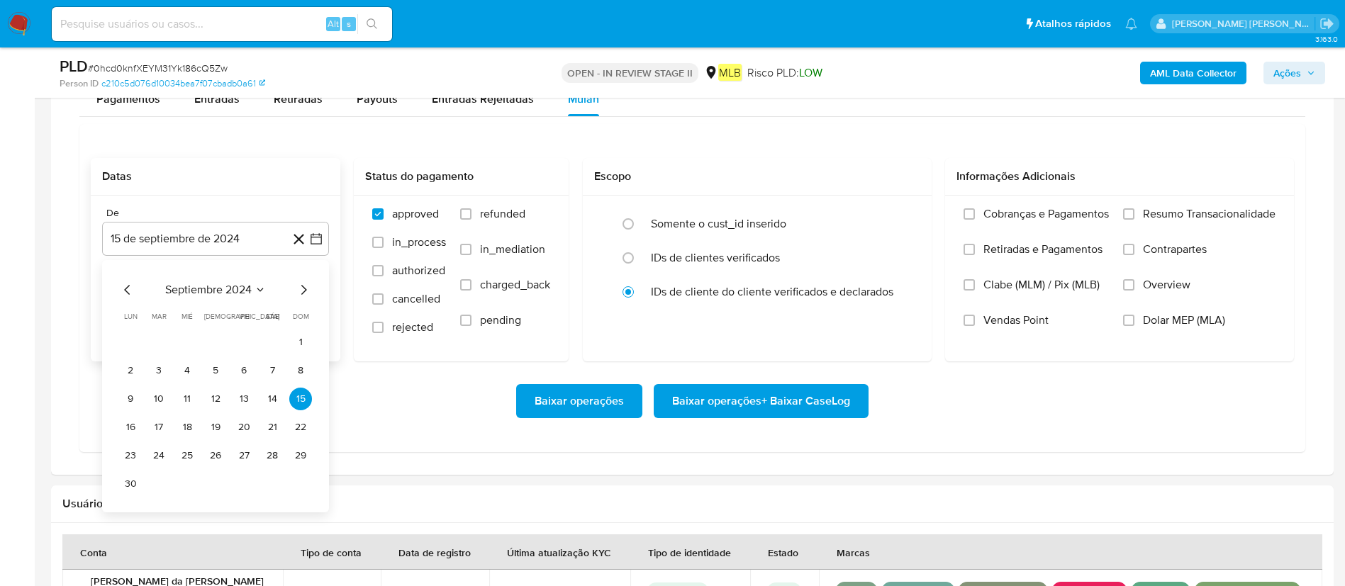
click at [220, 288] on span "septiembre 2024" at bounding box center [208, 290] width 86 height 14
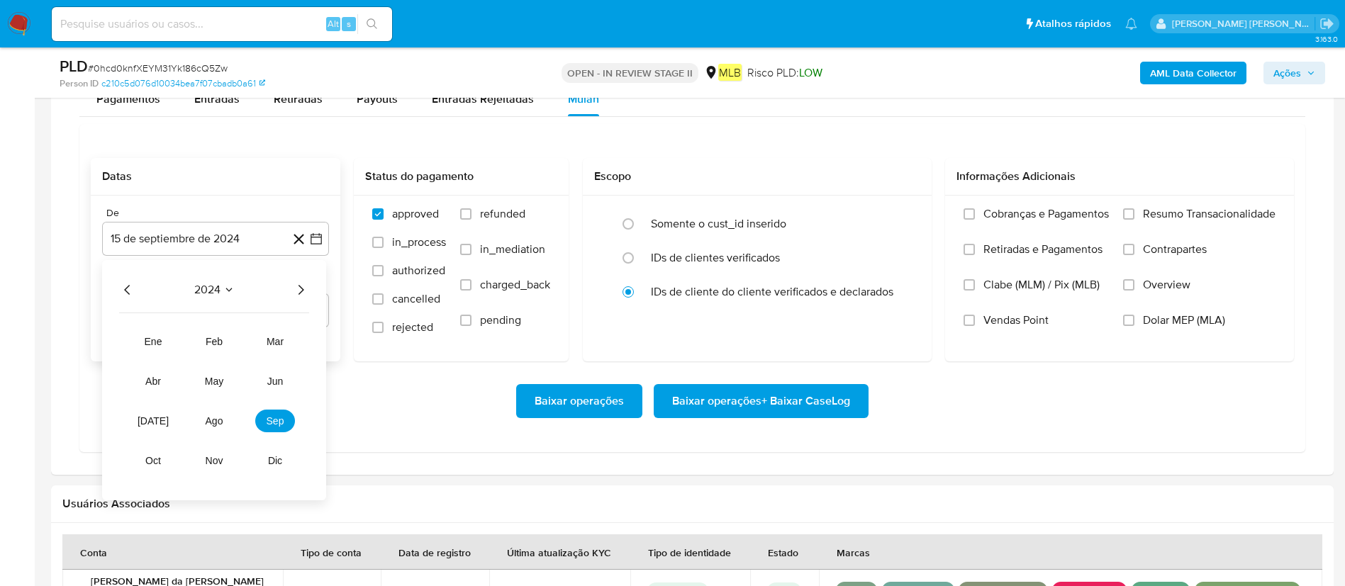
click at [304, 291] on icon "Año siguiente" at bounding box center [300, 289] width 17 height 17
click at [210, 390] on span "ago" at bounding box center [215, 420] width 18 height 11
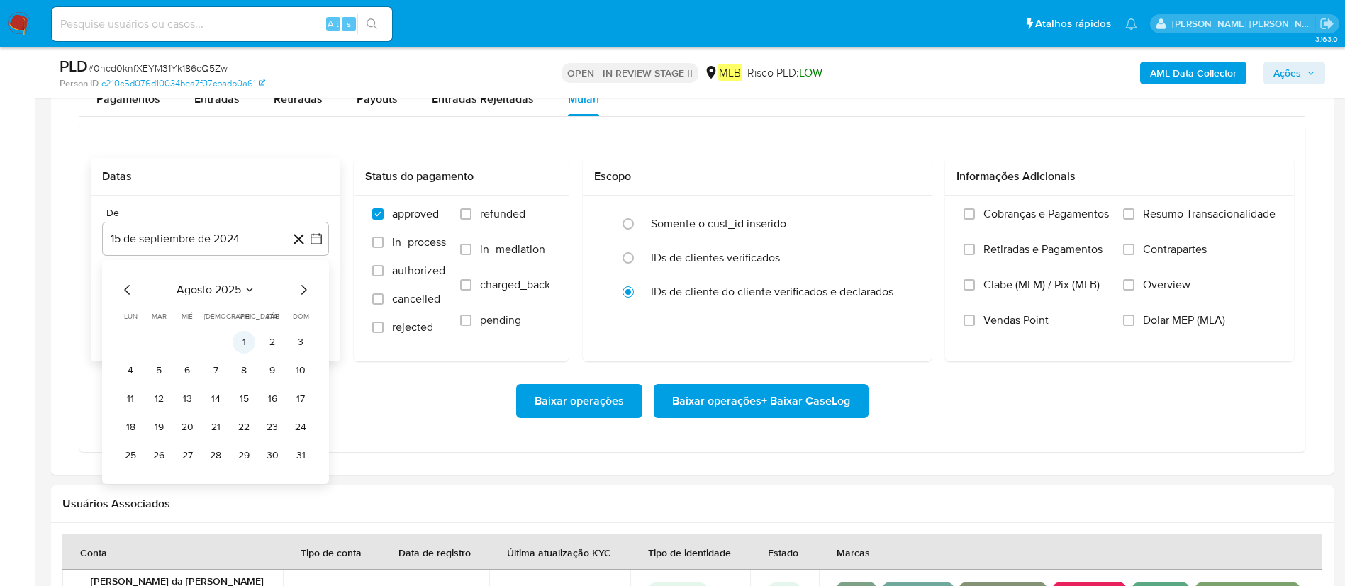
click at [245, 347] on button "1" at bounding box center [243, 342] width 23 height 23
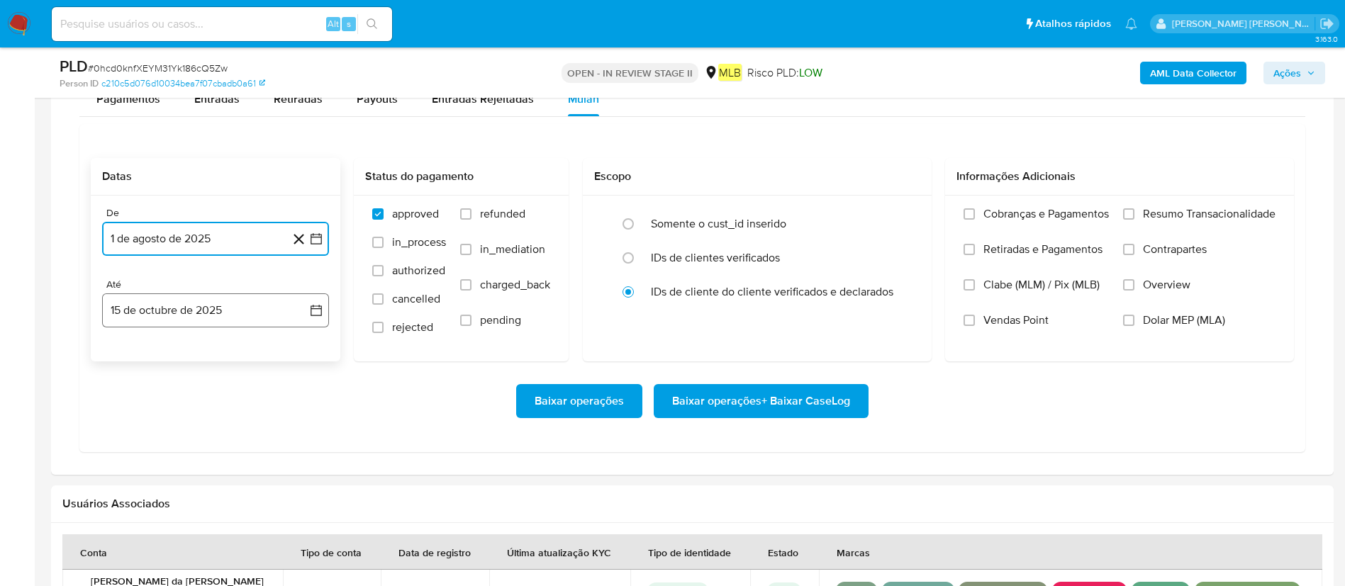
click at [240, 326] on button "15 de octubre de 2025" at bounding box center [215, 310] width 227 height 34
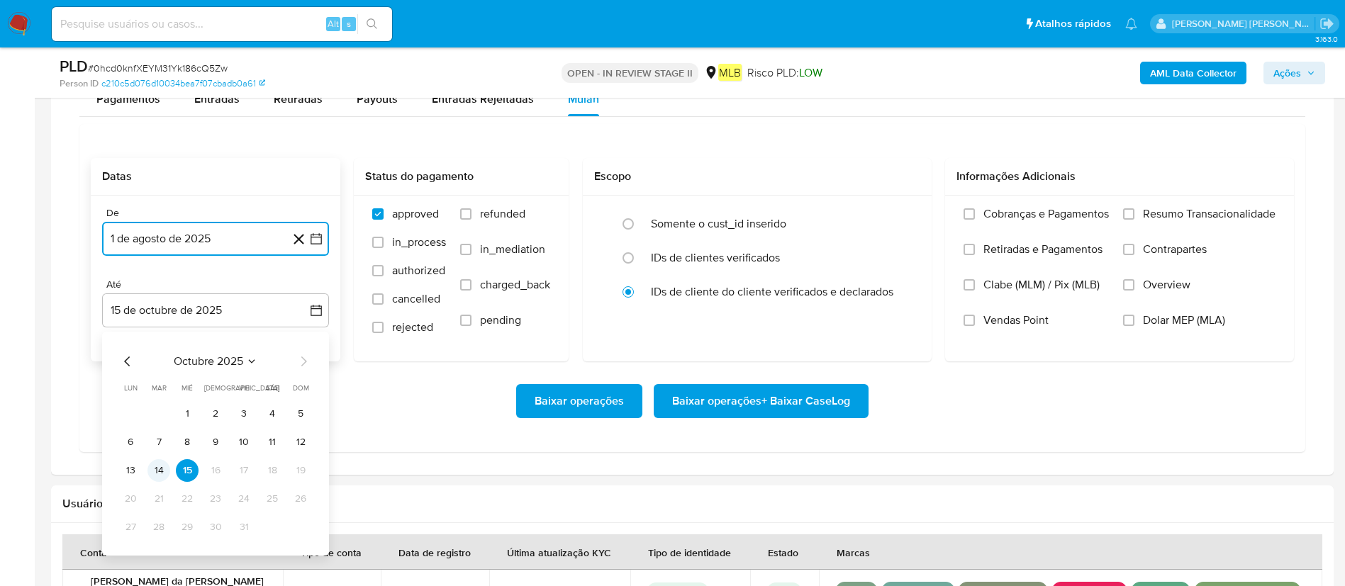
click at [155, 390] on button "14" at bounding box center [158, 470] width 23 height 23
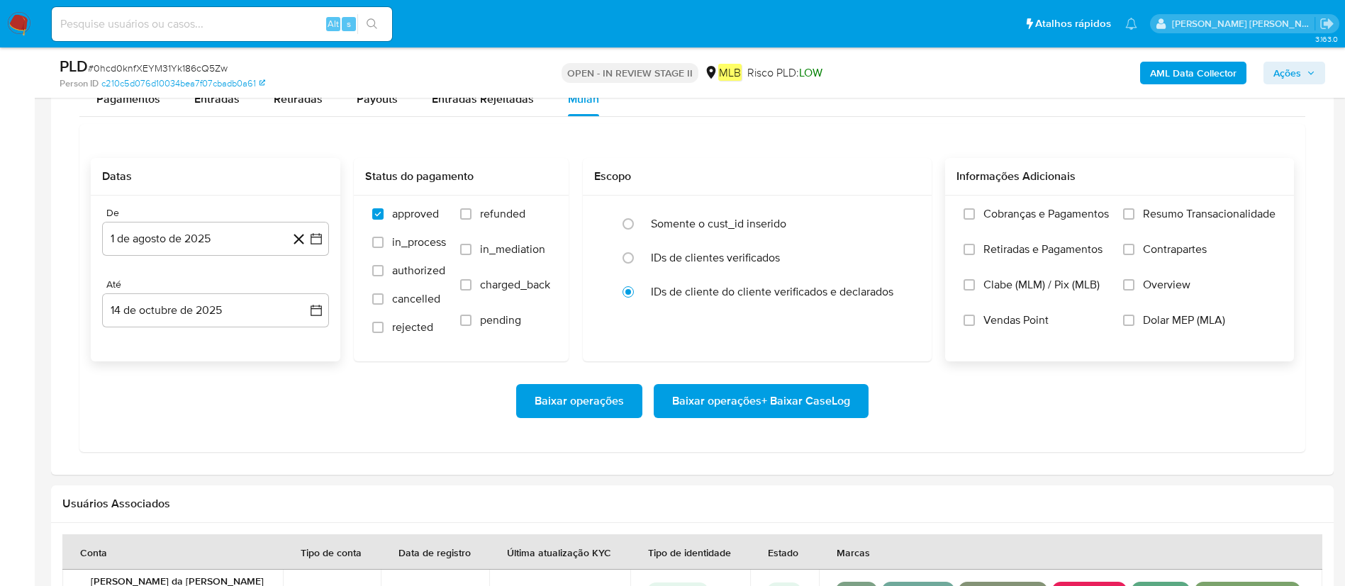
click at [896, 212] on span "Resumo Transacionalidade" at bounding box center [1209, 214] width 133 height 14
click at [896, 212] on input "Resumo Transacionalidade" at bounding box center [1128, 213] width 11 height 11
click at [834, 390] on span "Baixar operações + Baixar CaseLog" at bounding box center [761, 401] width 178 height 31
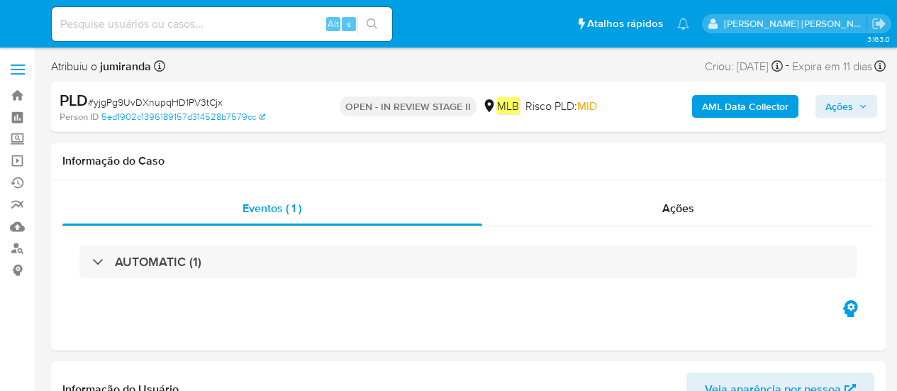
select select "10"
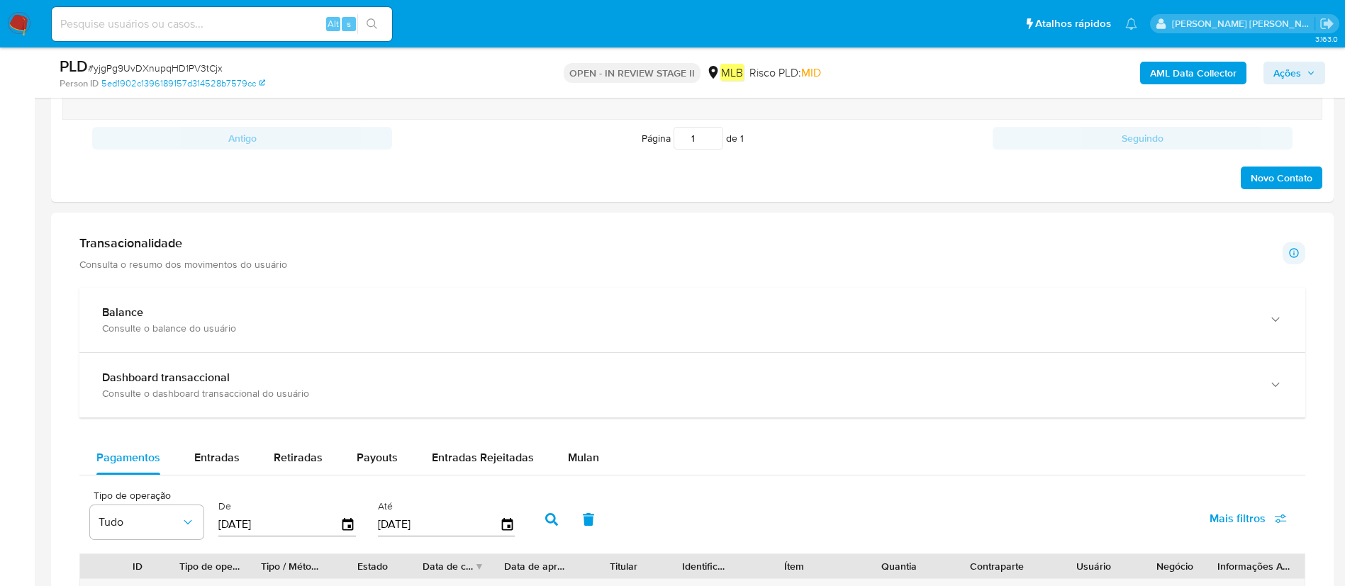
scroll to position [1063, 0]
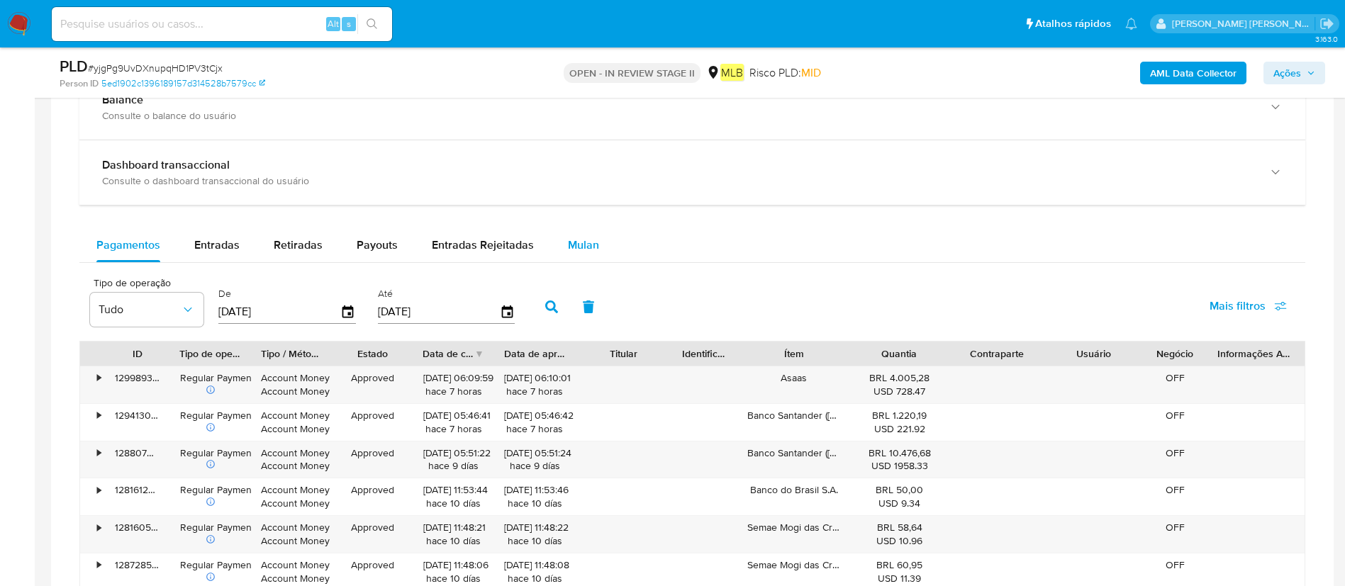
click at [583, 252] on div "Mulan" at bounding box center [583, 245] width 31 height 34
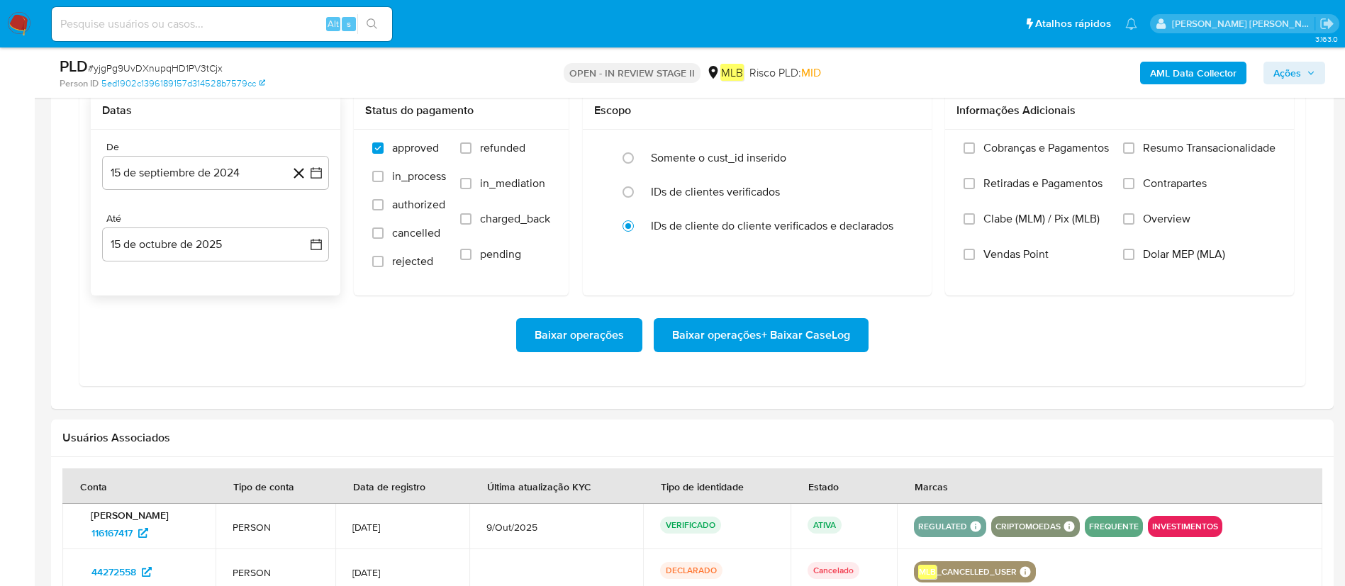
scroll to position [1276, 0]
click at [125, 179] on button "15 de septiembre de 2024" at bounding box center [215, 172] width 227 height 34
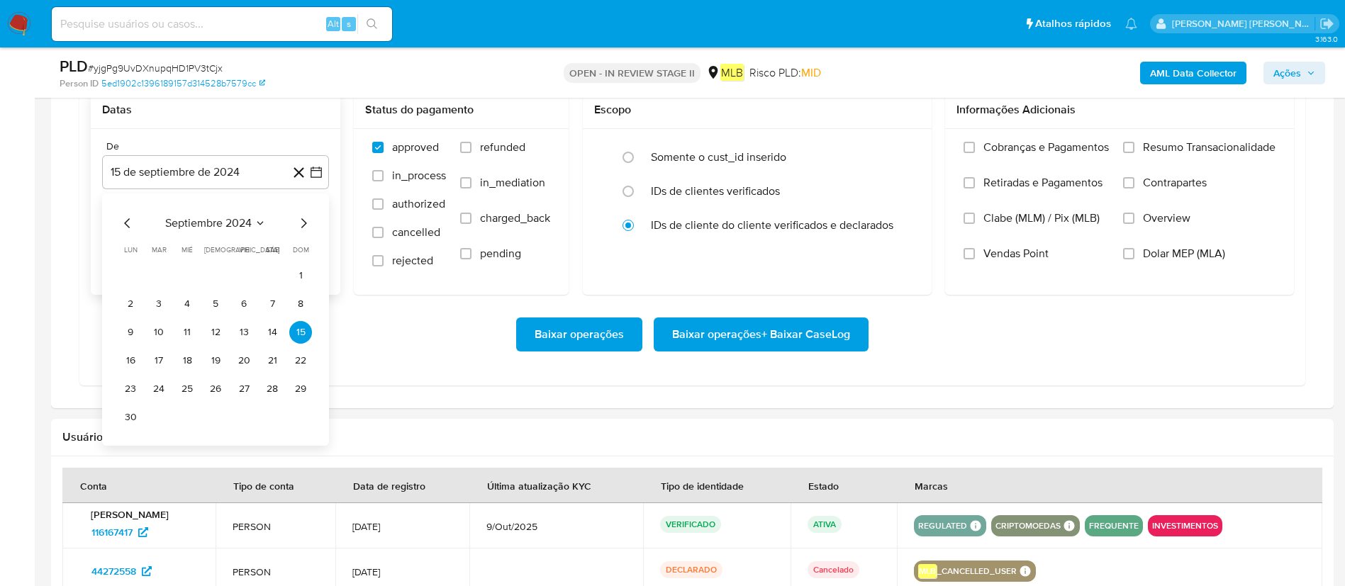
click at [181, 218] on span "septiembre 2024" at bounding box center [208, 223] width 86 height 14
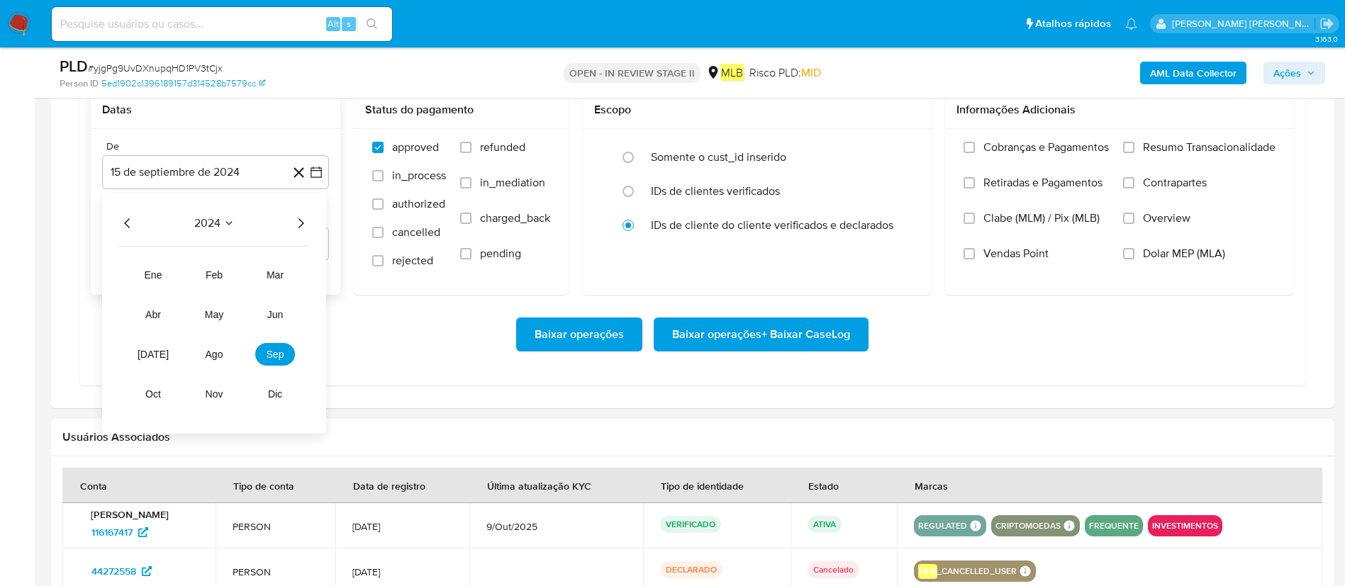
click at [305, 232] on div "2024 2024 ene feb mar abr may jun [DATE] ago sep oct nov dic" at bounding box center [214, 313] width 224 height 240
click at [297, 223] on icon "Año siguiente" at bounding box center [300, 223] width 17 height 17
click at [216, 344] on button "ago" at bounding box center [214, 354] width 40 height 23
click at [240, 276] on button "1" at bounding box center [243, 275] width 23 height 23
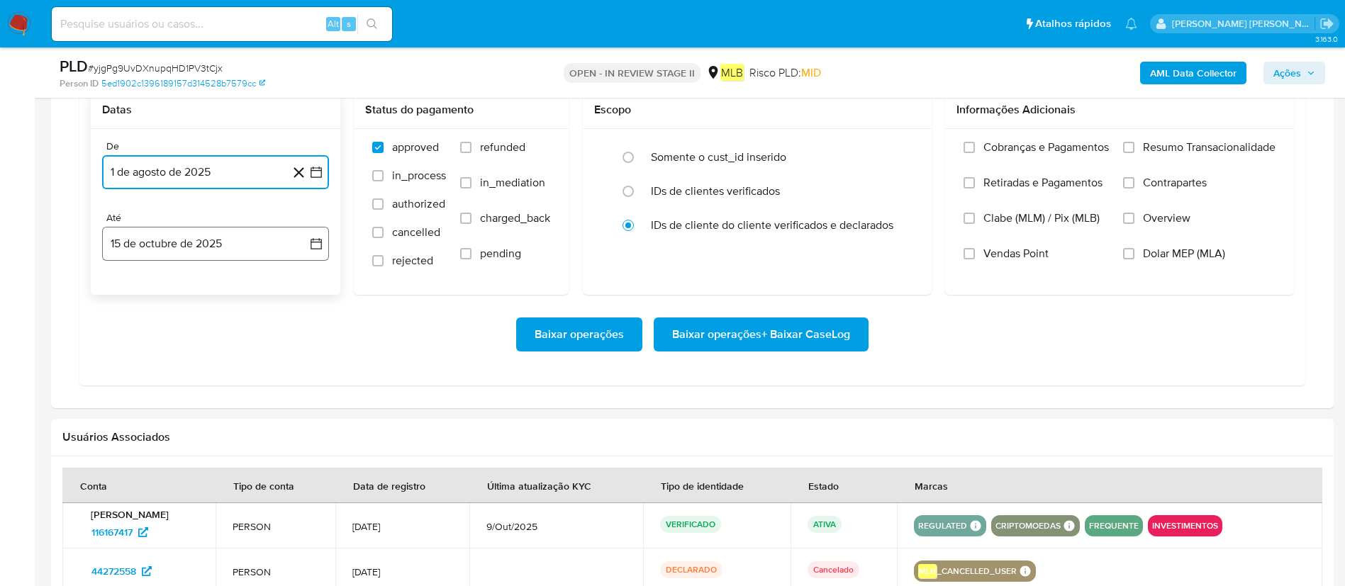
click at [232, 248] on button "15 de octubre de 2025" at bounding box center [215, 244] width 227 height 34
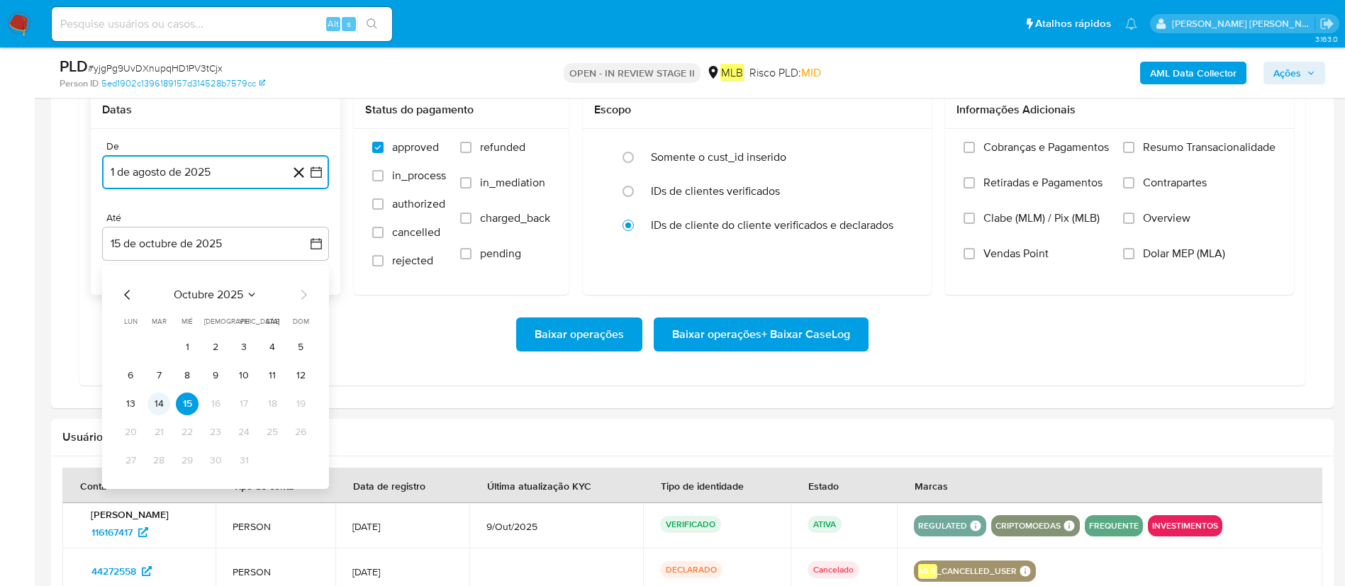
click at [152, 390] on button "14" at bounding box center [158, 404] width 23 height 23
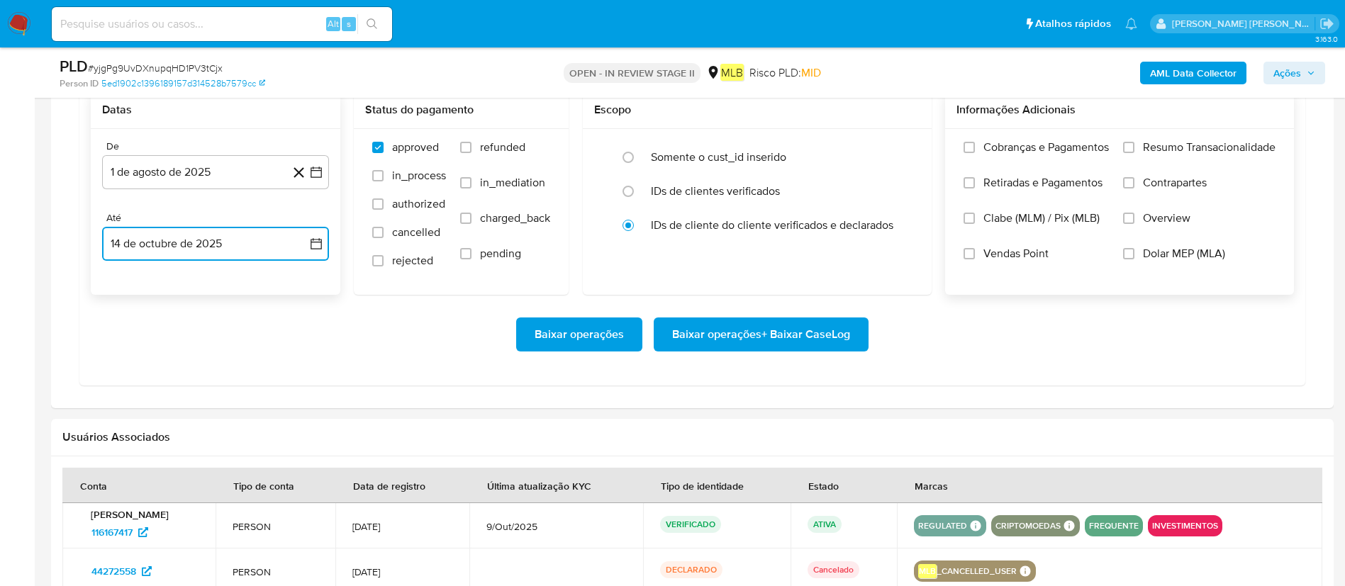
click at [896, 144] on label "Resumo Transacionalidade" at bounding box center [1199, 157] width 152 height 35
click at [896, 144] on input "Resumo Transacionalidade" at bounding box center [1128, 147] width 11 height 11
click at [801, 325] on span "Baixar operações + Baixar CaseLog" at bounding box center [761, 334] width 178 height 31
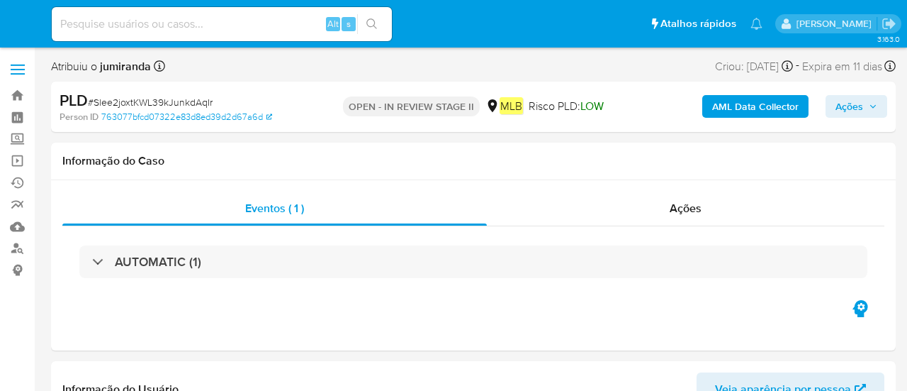
select select "10"
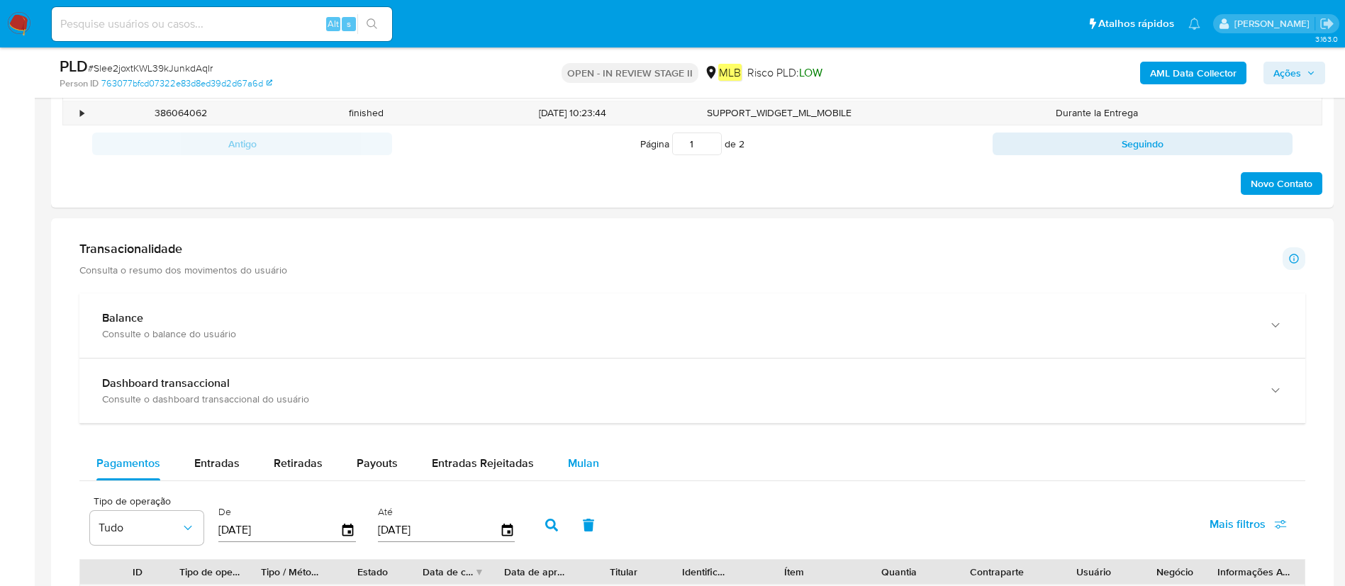
scroll to position [957, 0]
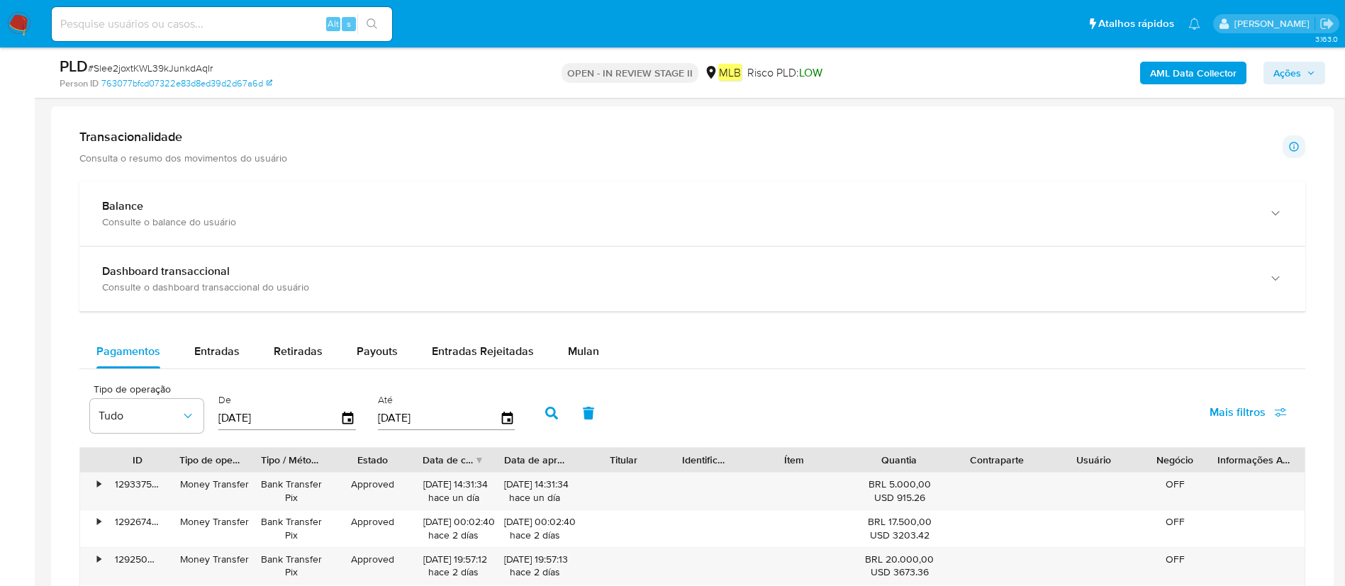
click at [577, 332] on div "Balance Consulte o balance do usuário Dashboard transaccional Consulte o dashbo…" at bounding box center [691, 533] width 1225 height 704
click at [581, 352] on span "Mulan" at bounding box center [583, 351] width 31 height 16
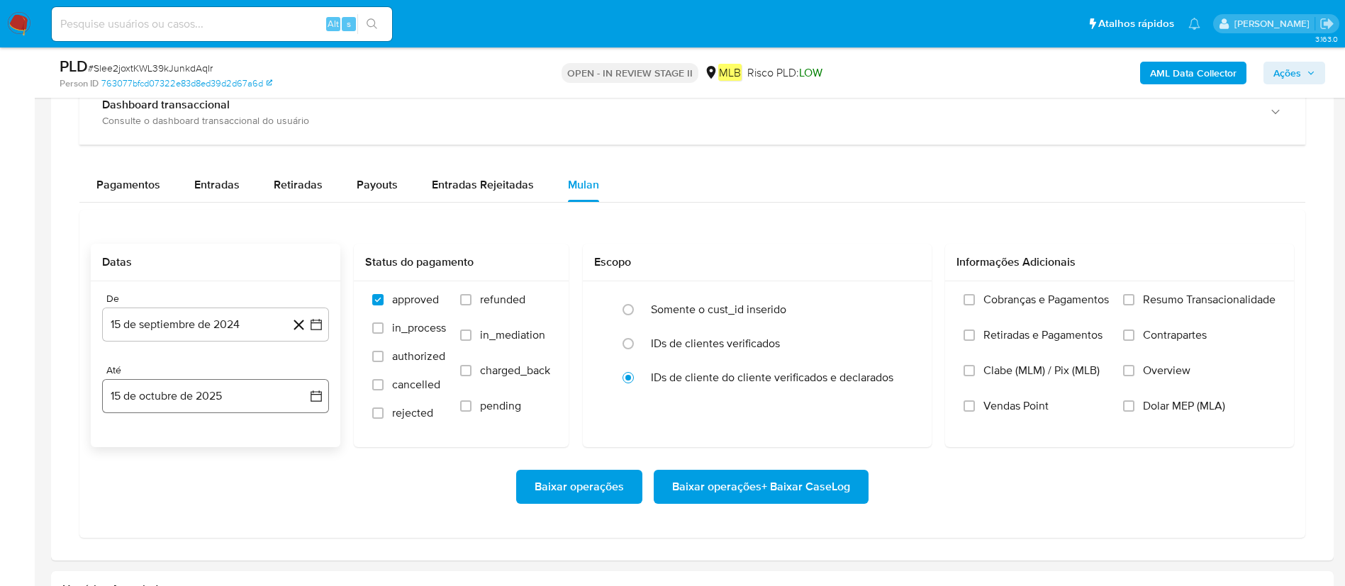
scroll to position [1169, 0]
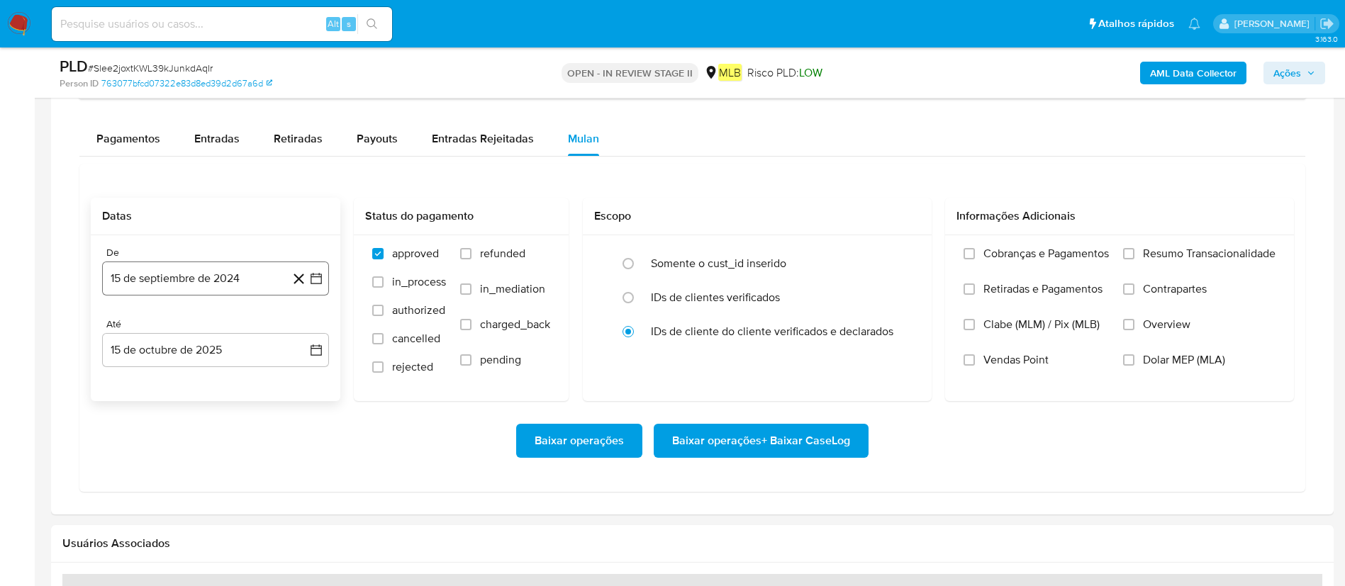
click at [207, 288] on button "15 de septiembre de 2024" at bounding box center [215, 279] width 227 height 34
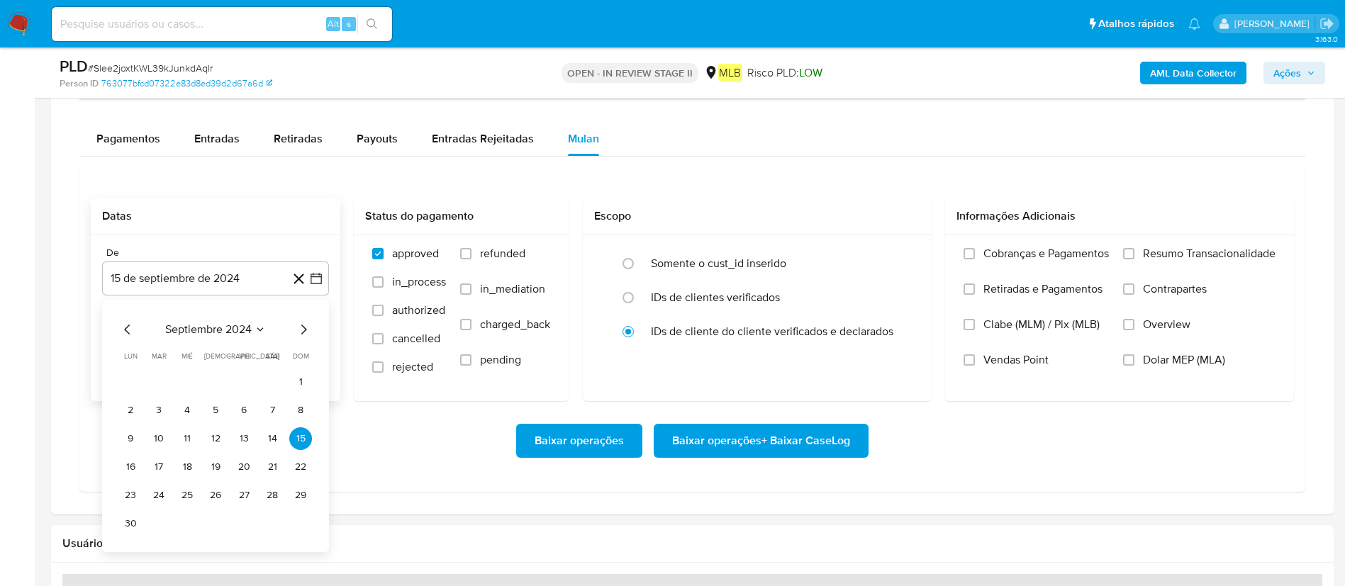
click at [196, 322] on span "septiembre 2024" at bounding box center [208, 329] width 86 height 14
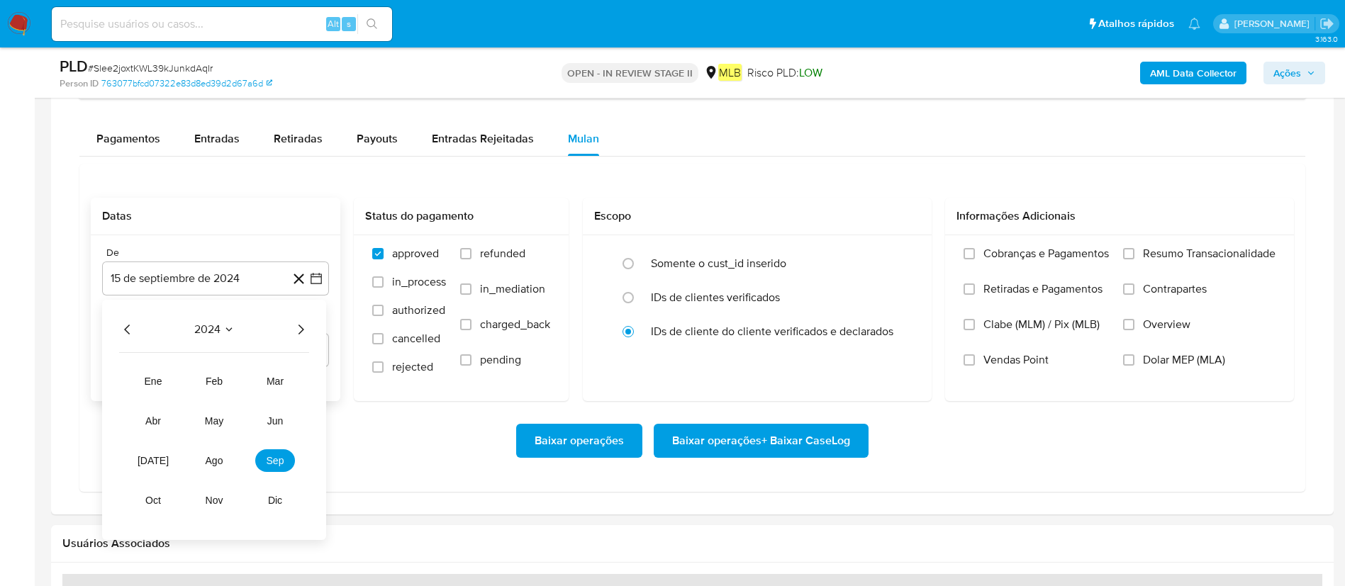
click at [303, 328] on icon "Año siguiente" at bounding box center [300, 329] width 17 height 17
click at [222, 390] on span "ago" at bounding box center [215, 460] width 18 height 11
click at [237, 384] on button "1" at bounding box center [243, 382] width 23 height 23
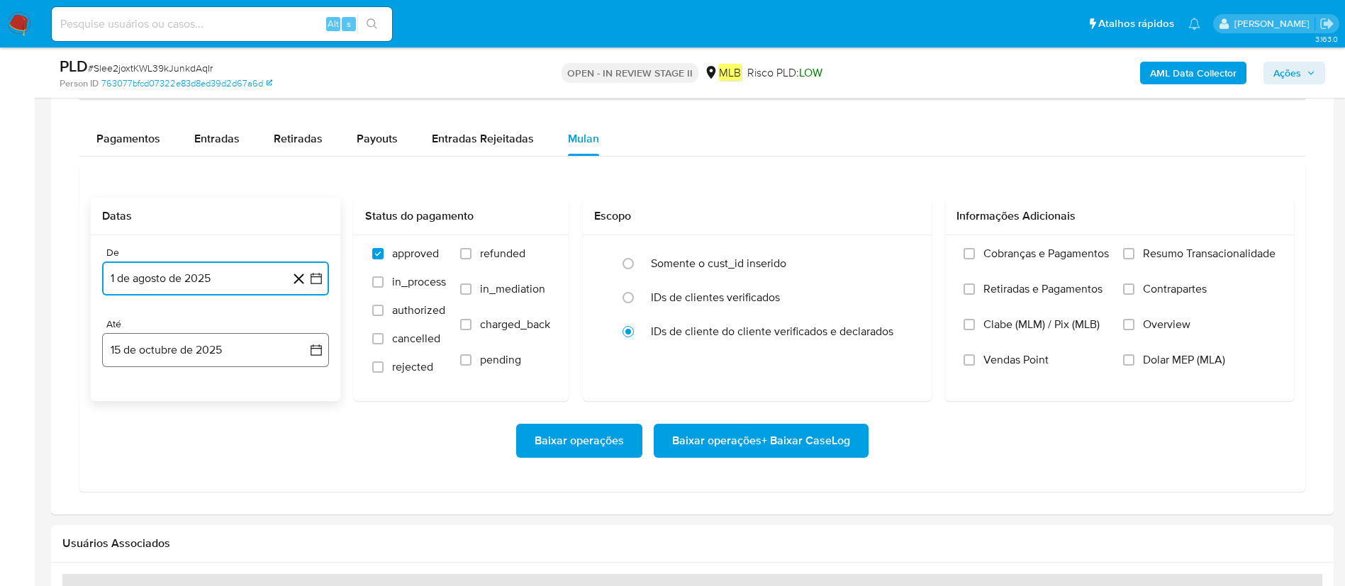
click at [239, 350] on button "15 de octubre de 2025" at bounding box center [215, 350] width 227 height 34
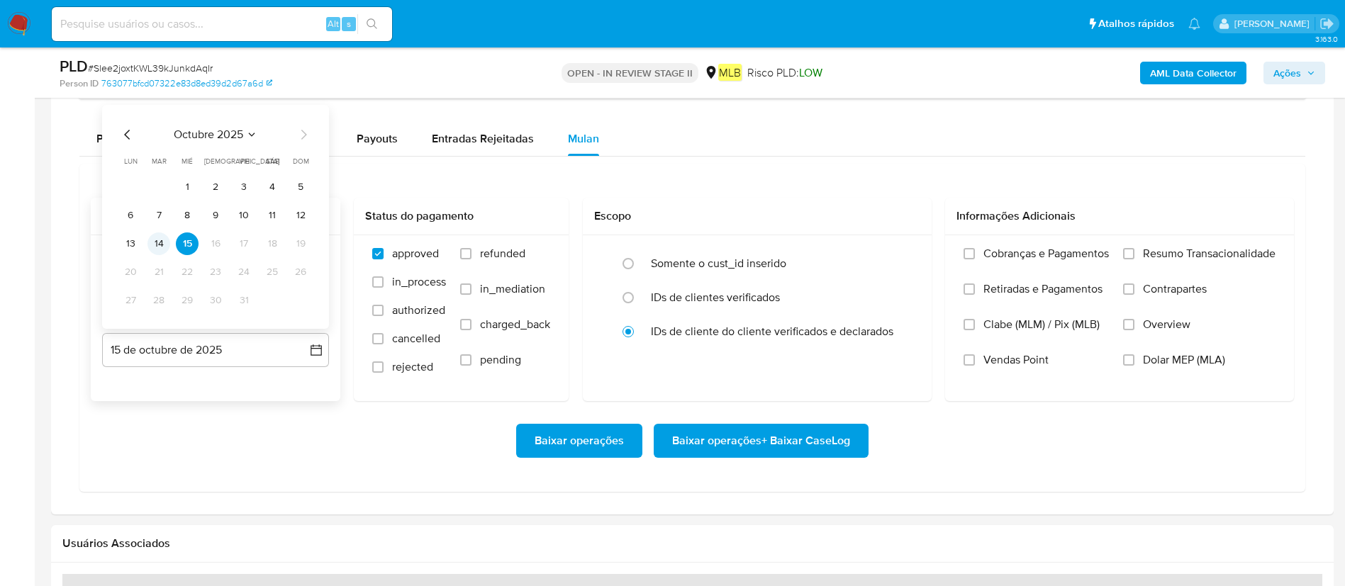
click at [165, 249] on button "14" at bounding box center [158, 243] width 23 height 23
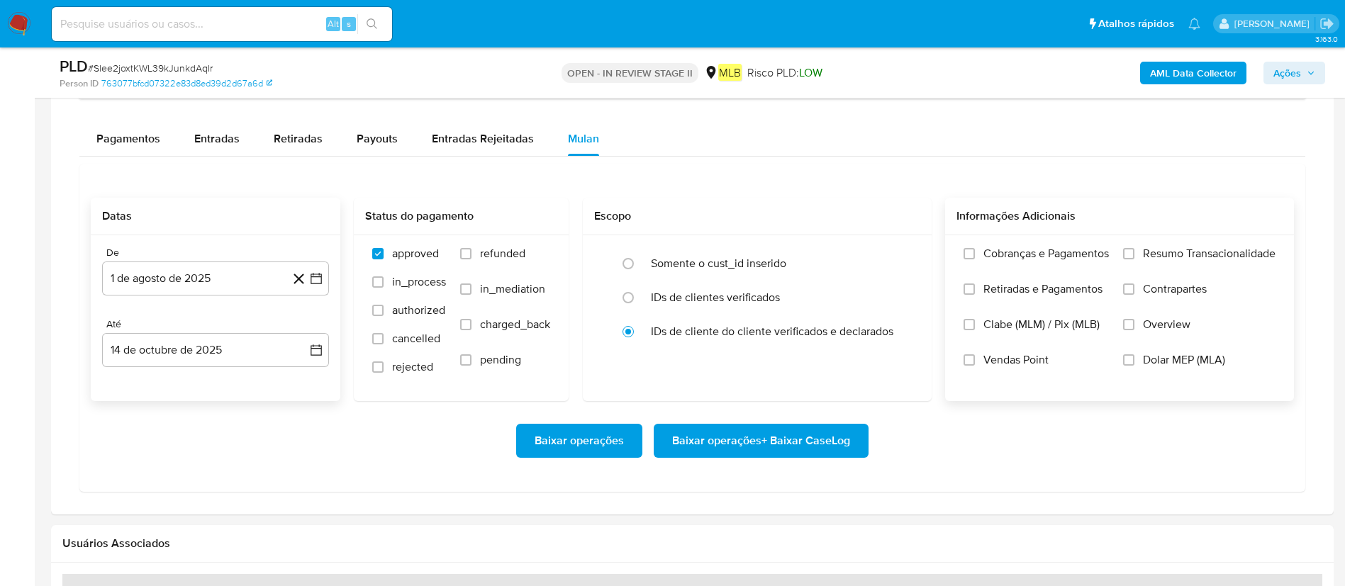
click at [907, 247] on span "Resumo Transacionalidade" at bounding box center [1209, 254] width 133 height 14
click at [907, 248] on input "Resumo Transacionalidade" at bounding box center [1128, 253] width 11 height 11
click at [780, 390] on span "Baixar operações + Baixar CaseLog" at bounding box center [761, 440] width 178 height 31
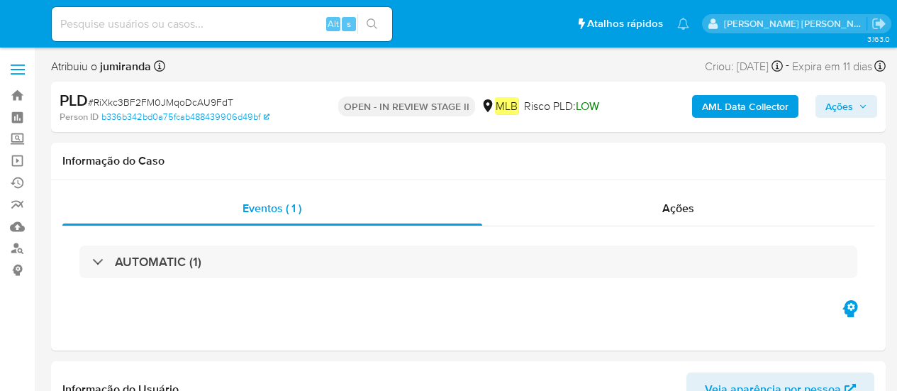
select select "10"
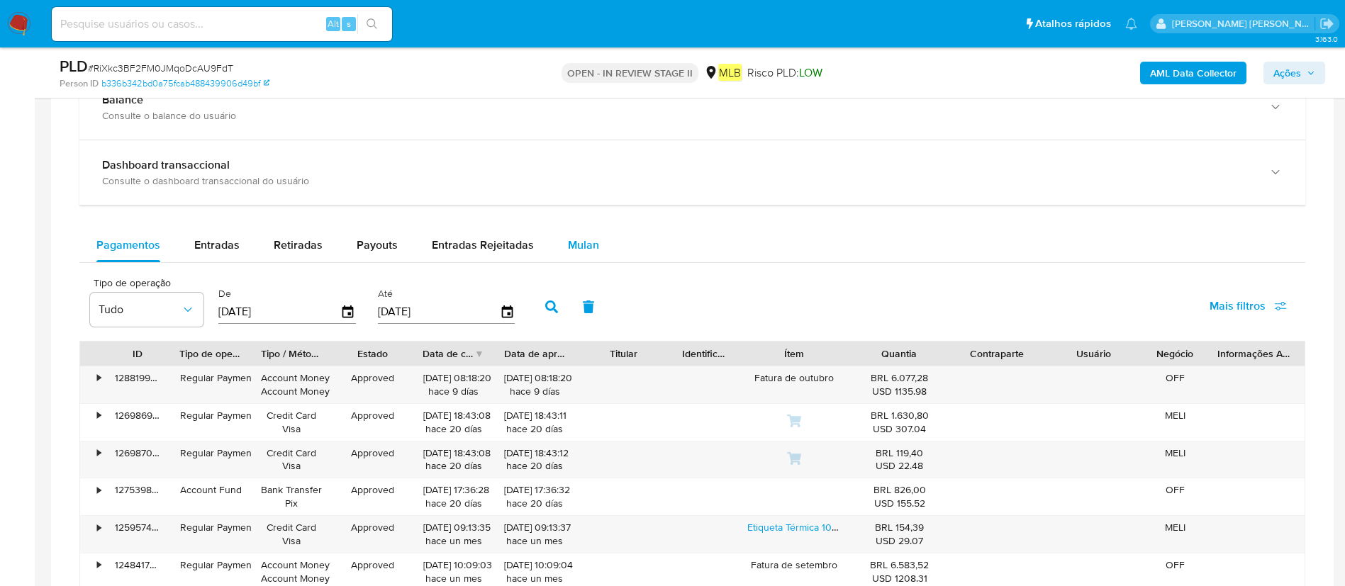
click at [561, 235] on button "Mulan" at bounding box center [583, 245] width 65 height 34
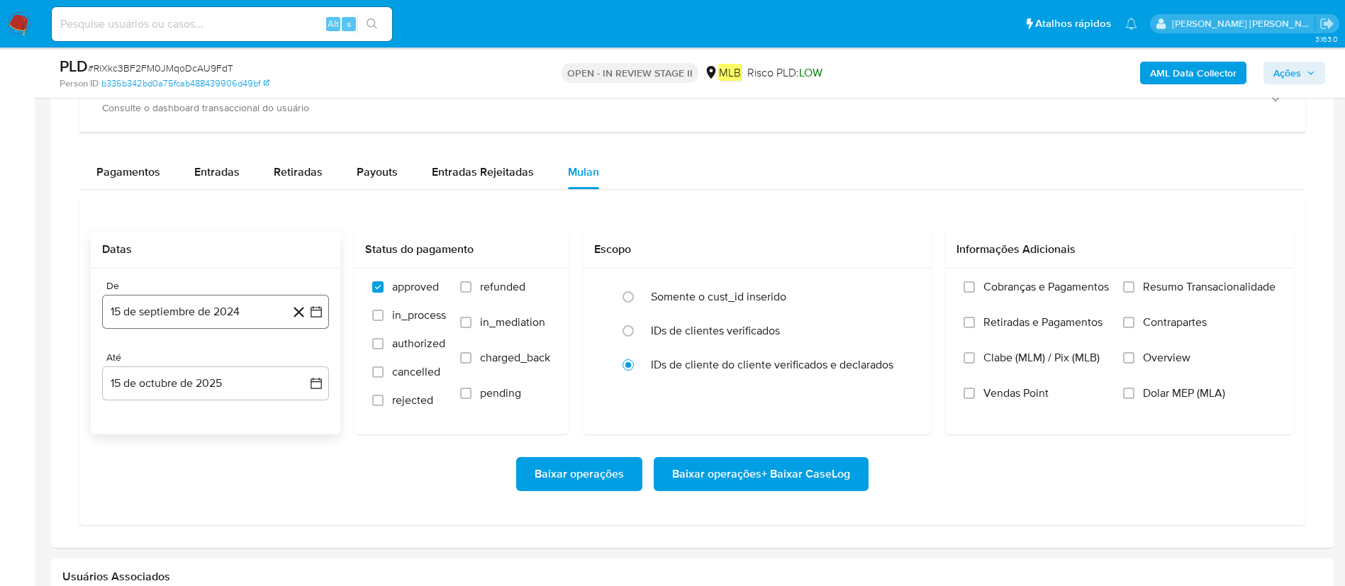
scroll to position [1169, 0]
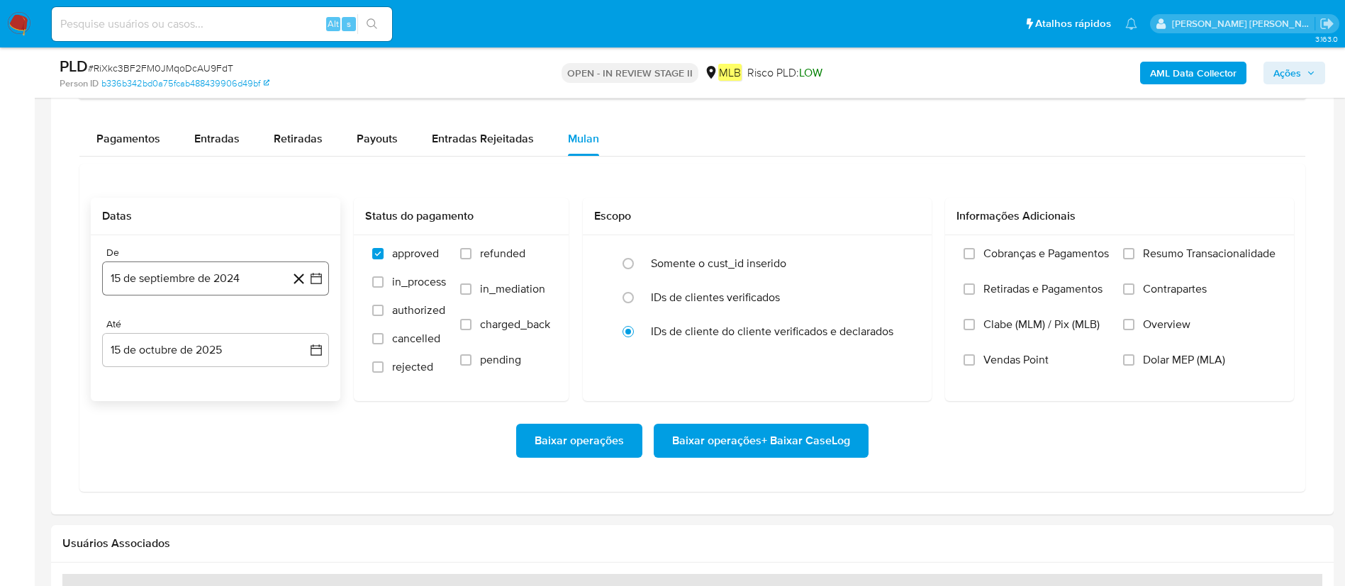
click at [231, 271] on button "15 de septiembre de 2024" at bounding box center [215, 279] width 227 height 34
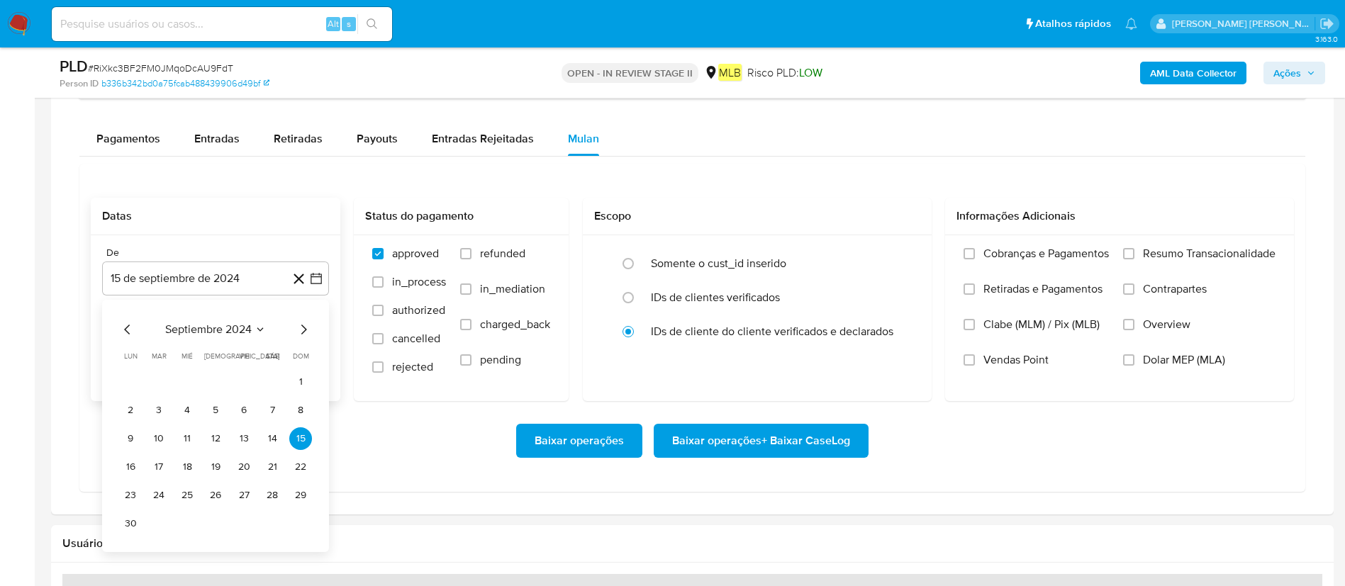
click at [194, 322] on span "septiembre 2024" at bounding box center [208, 329] width 86 height 14
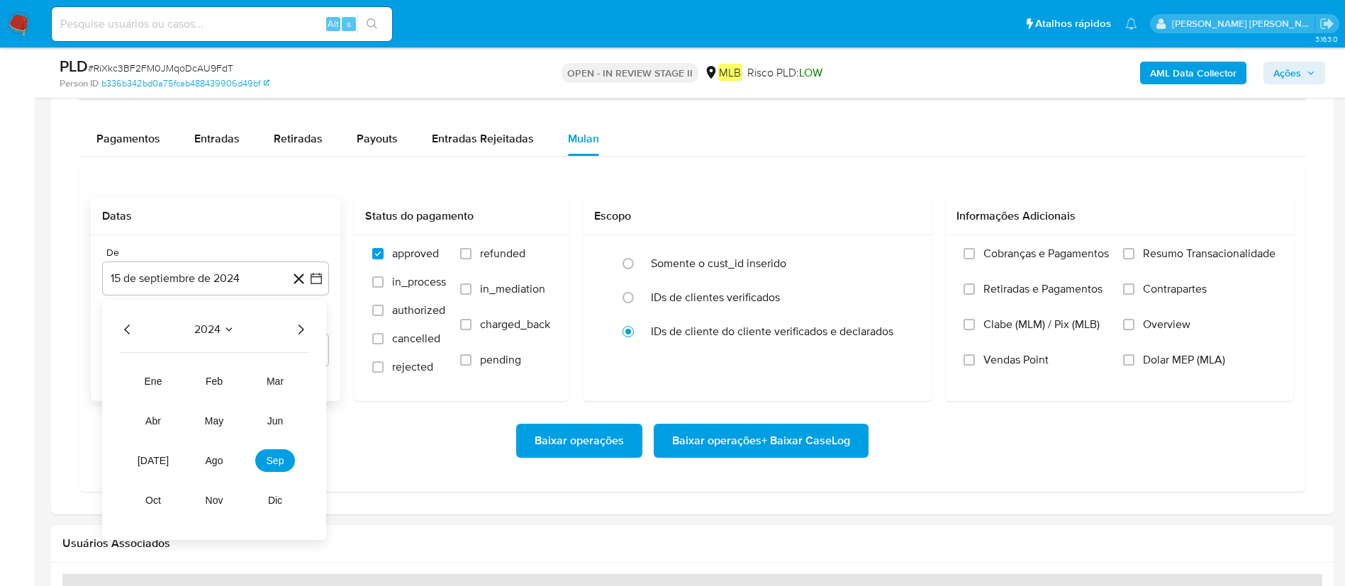
click at [293, 322] on icon "Año siguiente" at bounding box center [300, 329] width 17 height 17
click at [226, 390] on button "ago" at bounding box center [214, 460] width 40 height 23
click at [247, 378] on button "1" at bounding box center [243, 382] width 23 height 23
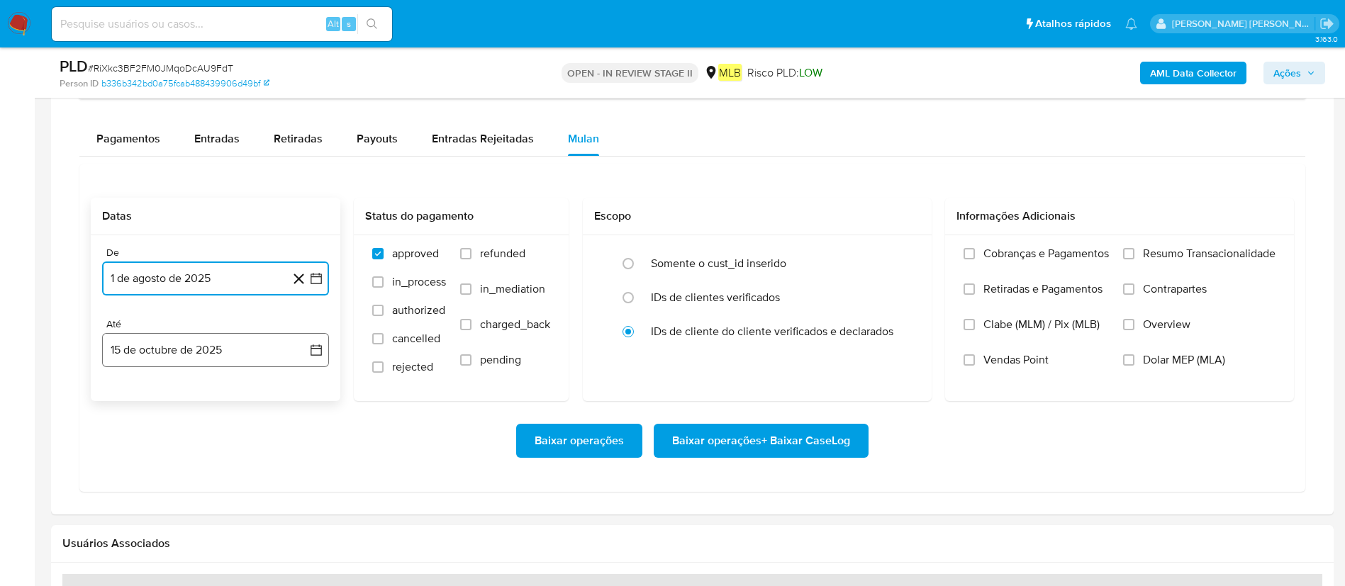
click at [253, 361] on button "15 de octubre de 2025" at bounding box center [215, 350] width 227 height 34
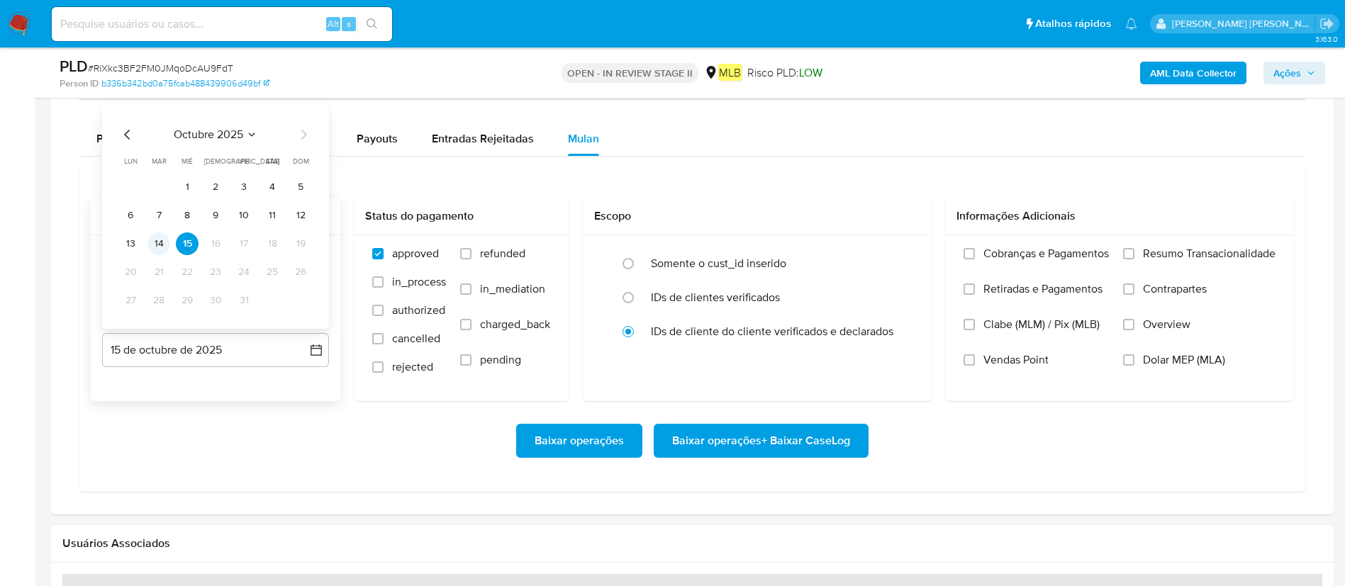
click at [164, 245] on button "14" at bounding box center [158, 243] width 23 height 23
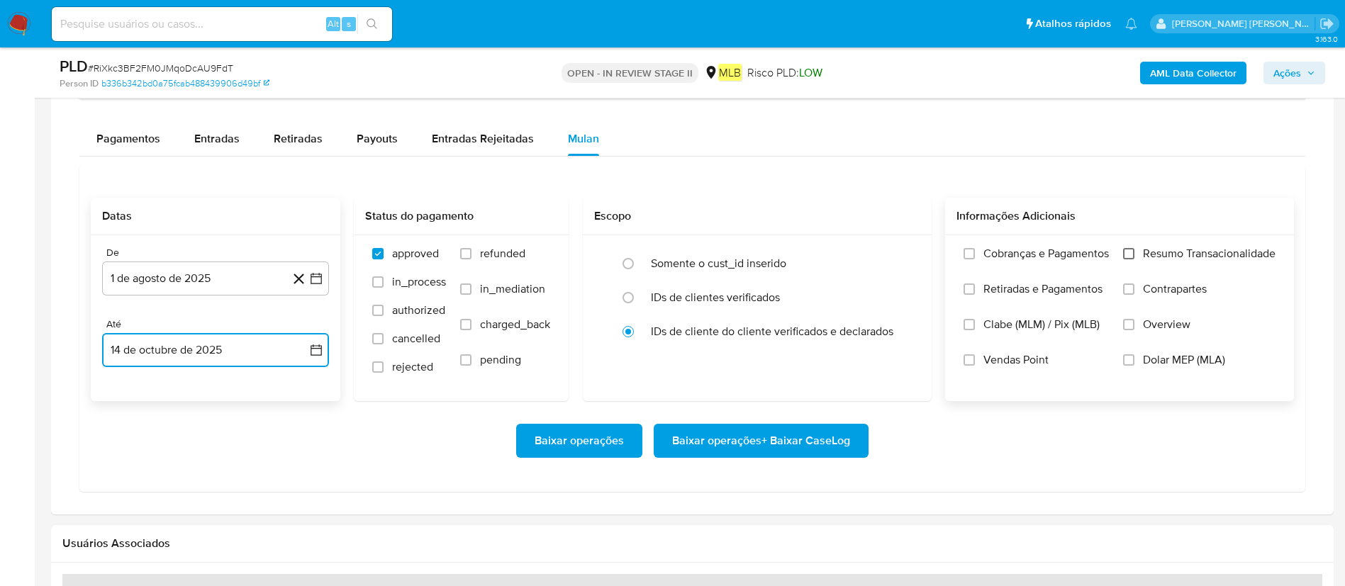
click at [896, 256] on input "Resumo Transacionalidade" at bounding box center [1128, 253] width 11 height 11
click at [797, 390] on span "Baixar operações + Baixar CaseLog" at bounding box center [761, 440] width 178 height 31
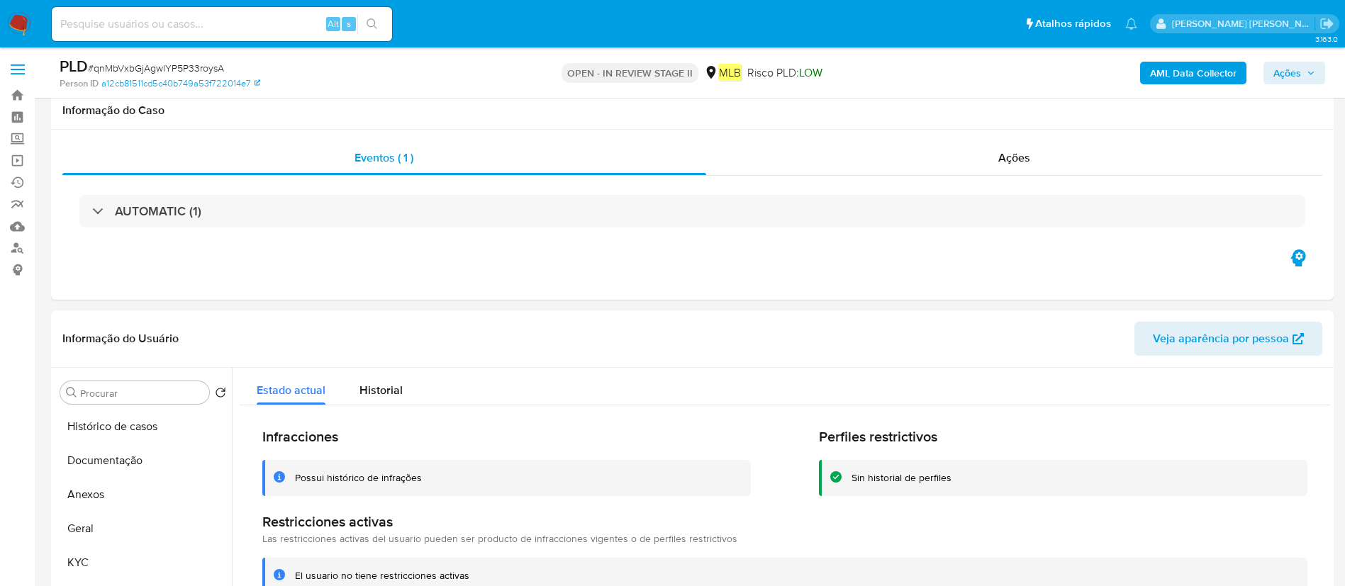
select select "10"
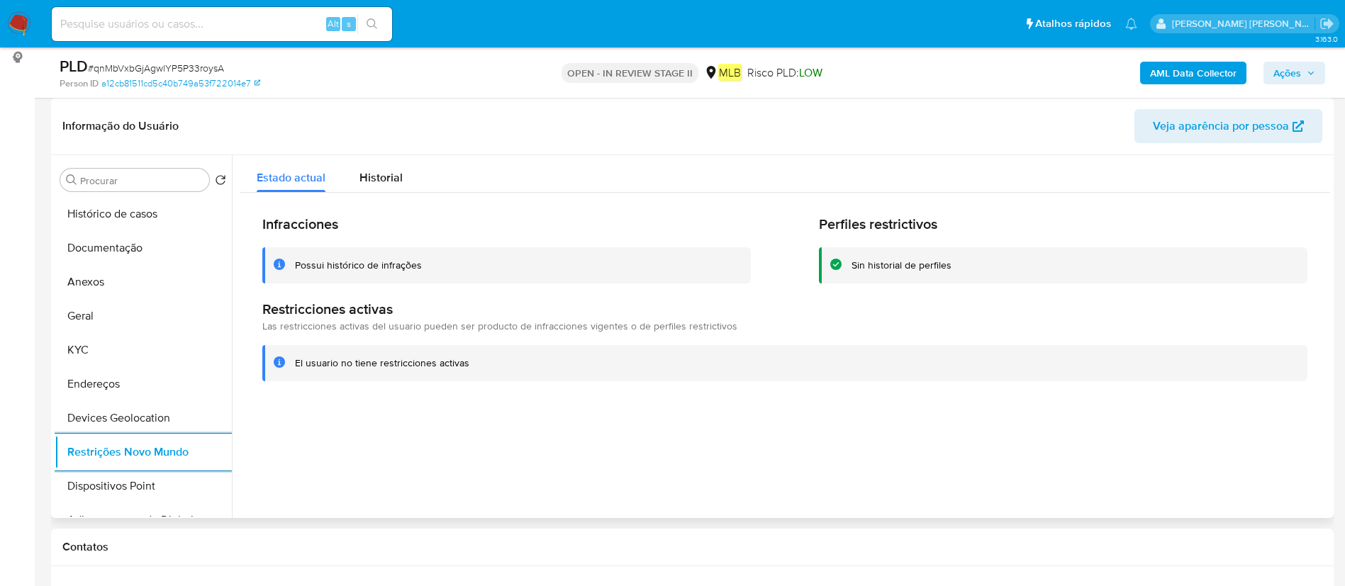
scroll to position [213, 0]
click at [106, 473] on button "Dispositivos Point" at bounding box center [138, 486] width 166 height 34
